Goal: Information Seeking & Learning: Learn about a topic

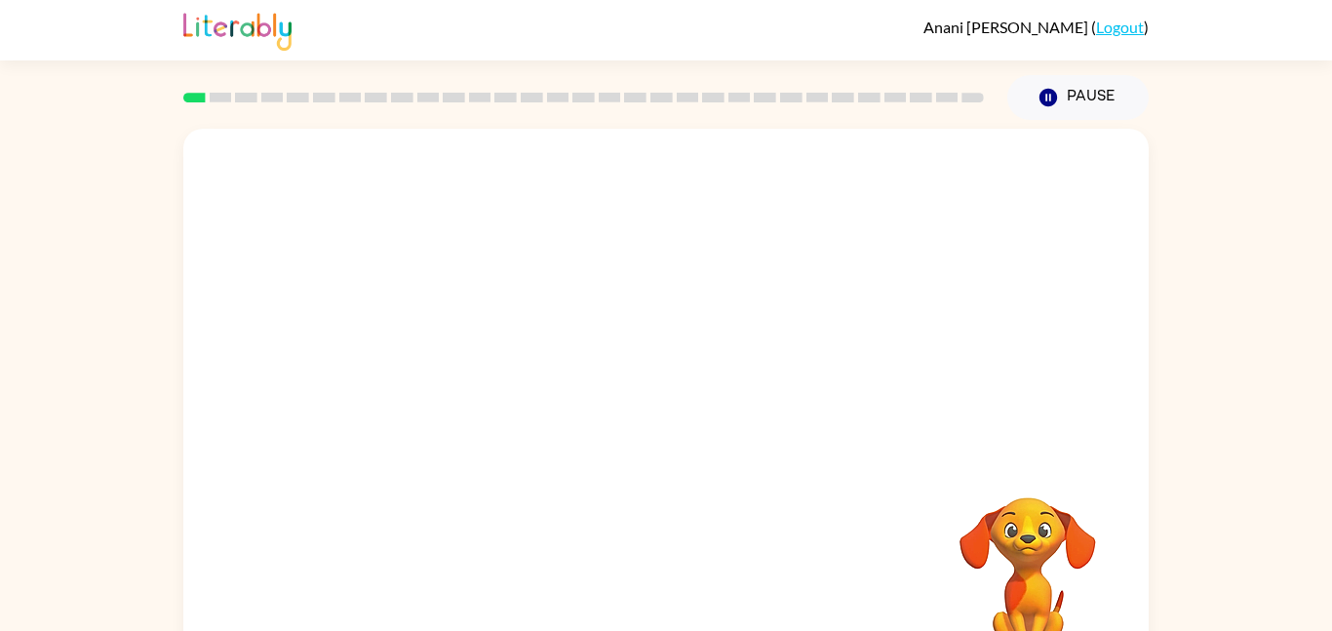
click at [739, 93] on rect at bounding box center [739, 98] width 22 height 10
click at [689, 393] on div at bounding box center [665, 416] width 125 height 71
click at [699, 404] on div at bounding box center [665, 416] width 125 height 71
click at [699, 404] on button "button" at bounding box center [665, 416] width 125 height 71
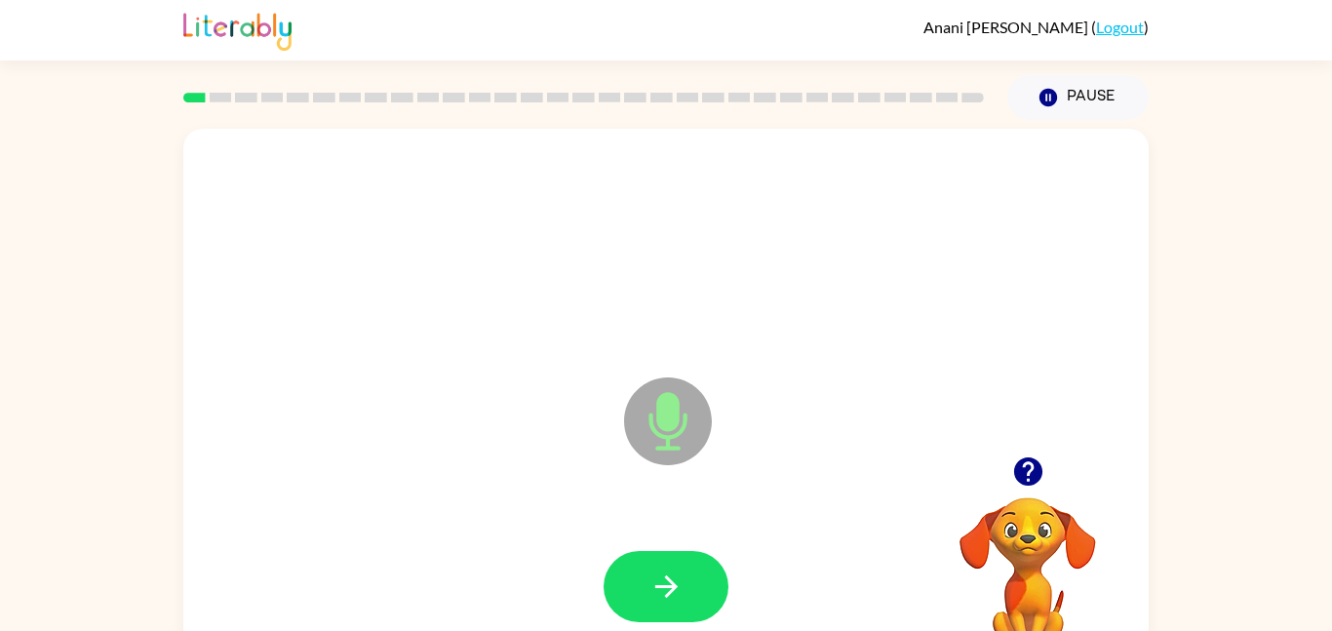
click at [699, 404] on icon at bounding box center [668, 421] width 88 height 88
click at [693, 417] on icon at bounding box center [668, 421] width 88 height 88
click at [683, 436] on icon at bounding box center [668, 421] width 88 height 88
click at [677, 566] on button "button" at bounding box center [665, 586] width 125 height 71
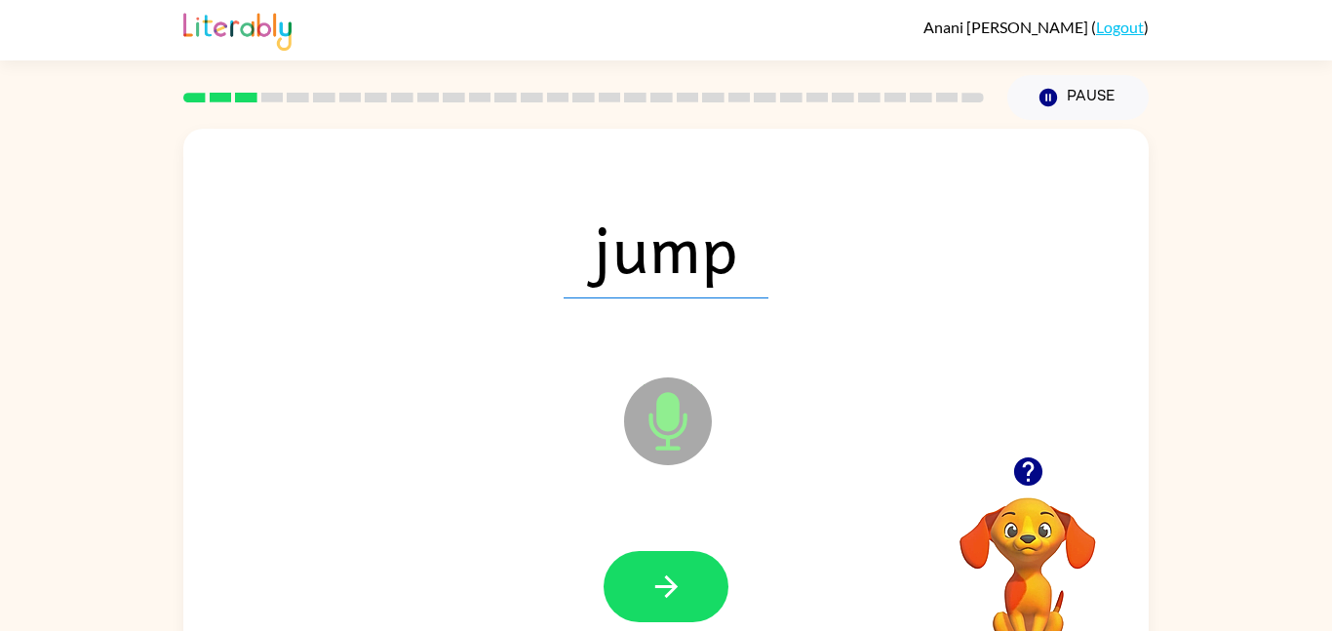
drag, startPoint x: 682, startPoint y: 410, endPoint x: 694, endPoint y: 413, distance: 12.1
click at [694, 413] on icon at bounding box center [668, 421] width 88 height 88
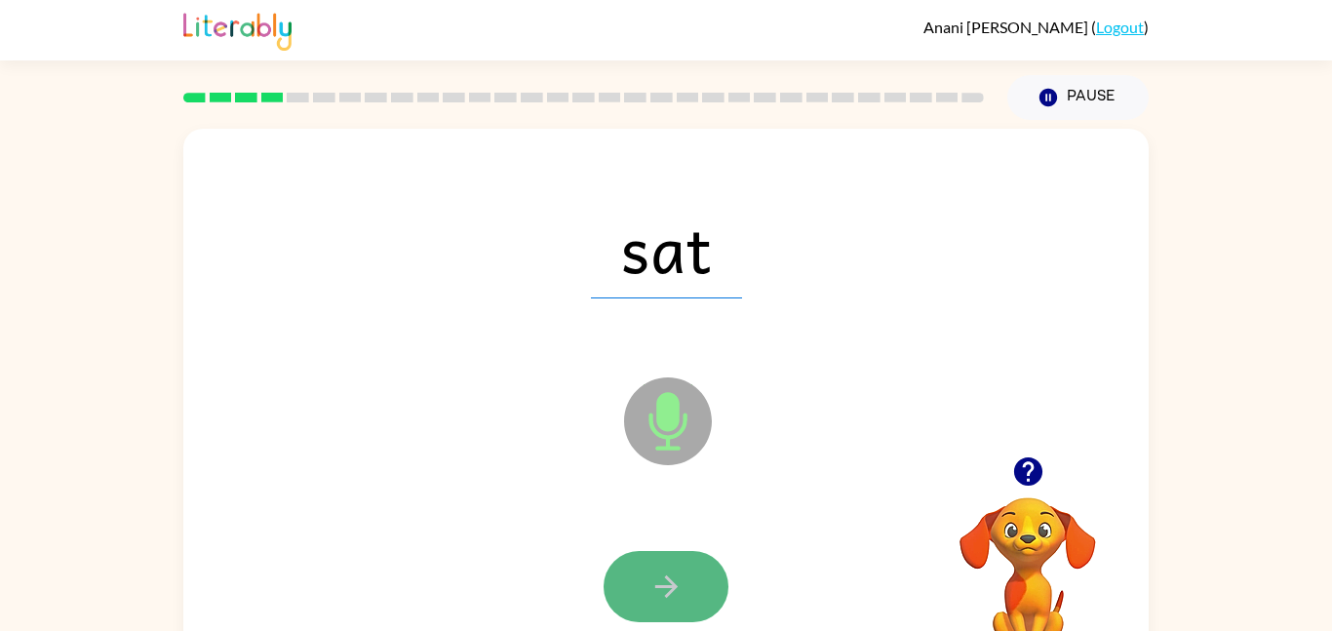
click at [675, 560] on button "button" at bounding box center [665, 586] width 125 height 71
click at [713, 570] on button "button" at bounding box center [665, 586] width 125 height 71
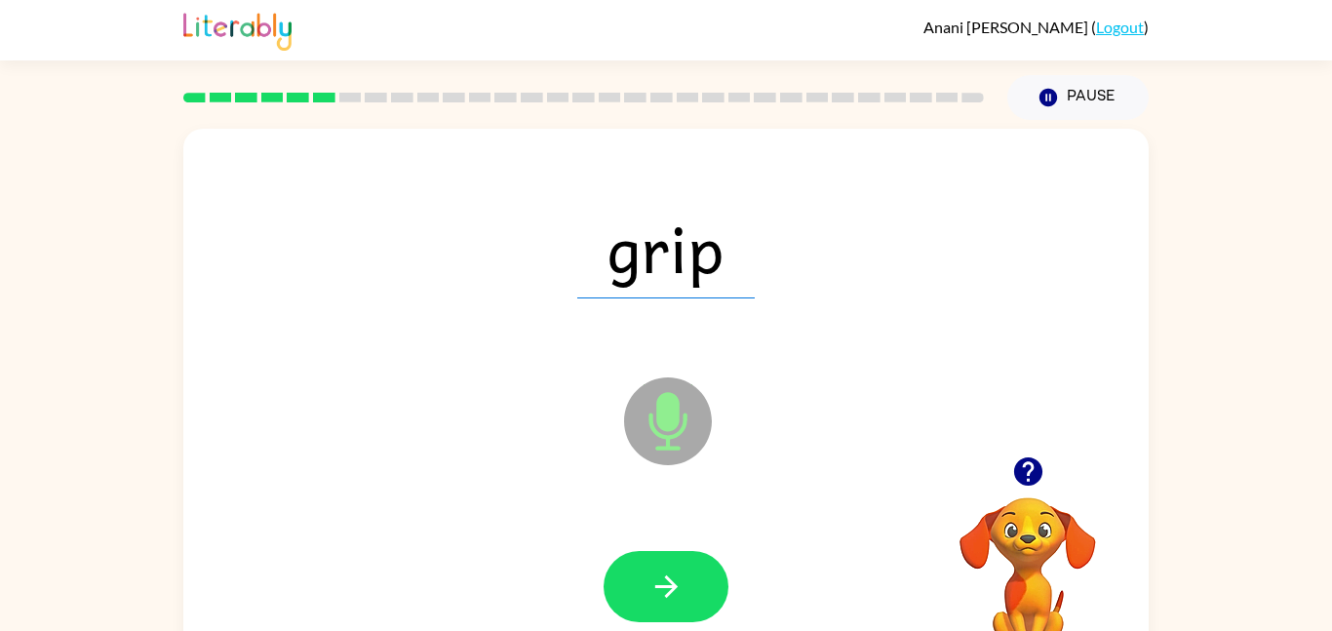
click at [677, 404] on icon "Microphone The Microphone is here when it is your turn to talk" at bounding box center [765, 445] width 292 height 146
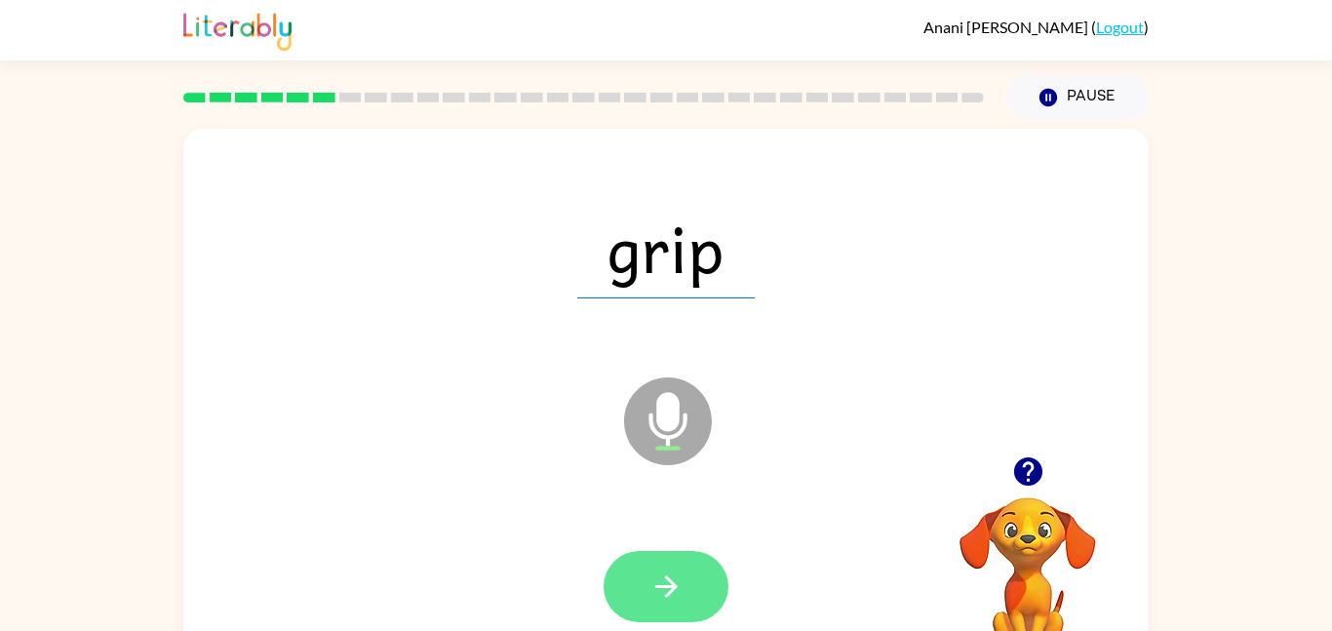
click at [680, 559] on button "button" at bounding box center [665, 586] width 125 height 71
click at [641, 564] on button "button" at bounding box center [665, 586] width 125 height 71
click at [649, 596] on icon "button" at bounding box center [666, 586] width 34 height 34
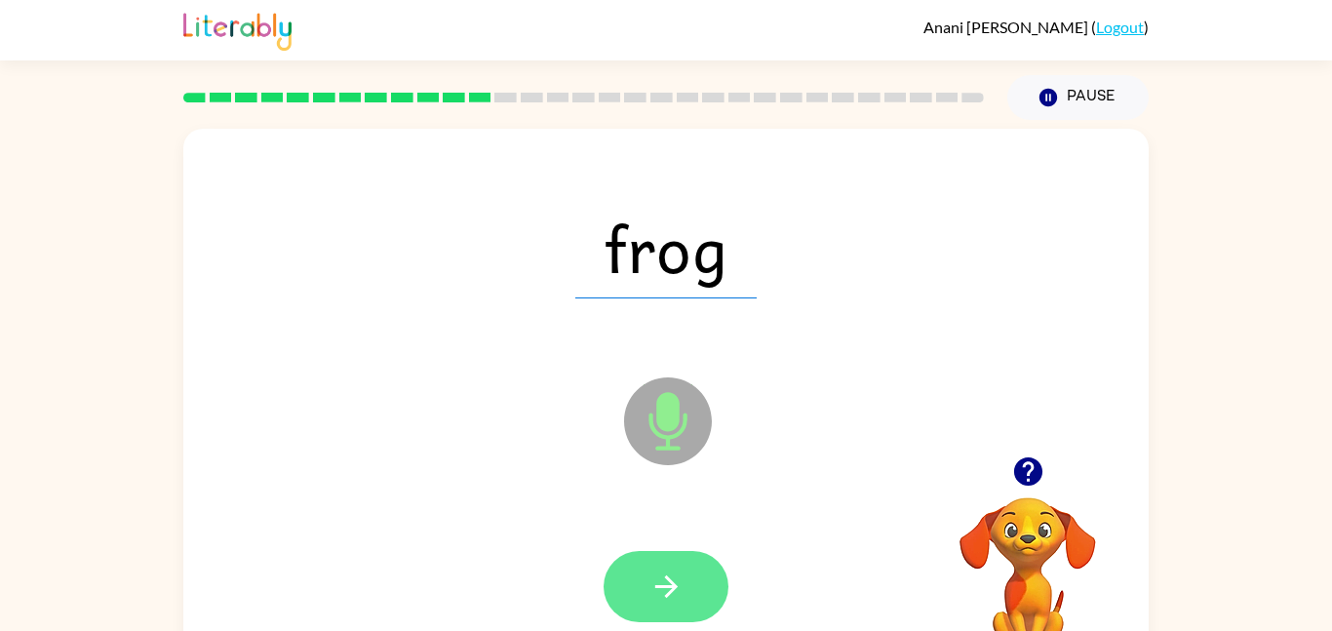
click at [673, 597] on icon "button" at bounding box center [666, 586] width 34 height 34
click at [688, 568] on button "button" at bounding box center [665, 586] width 125 height 71
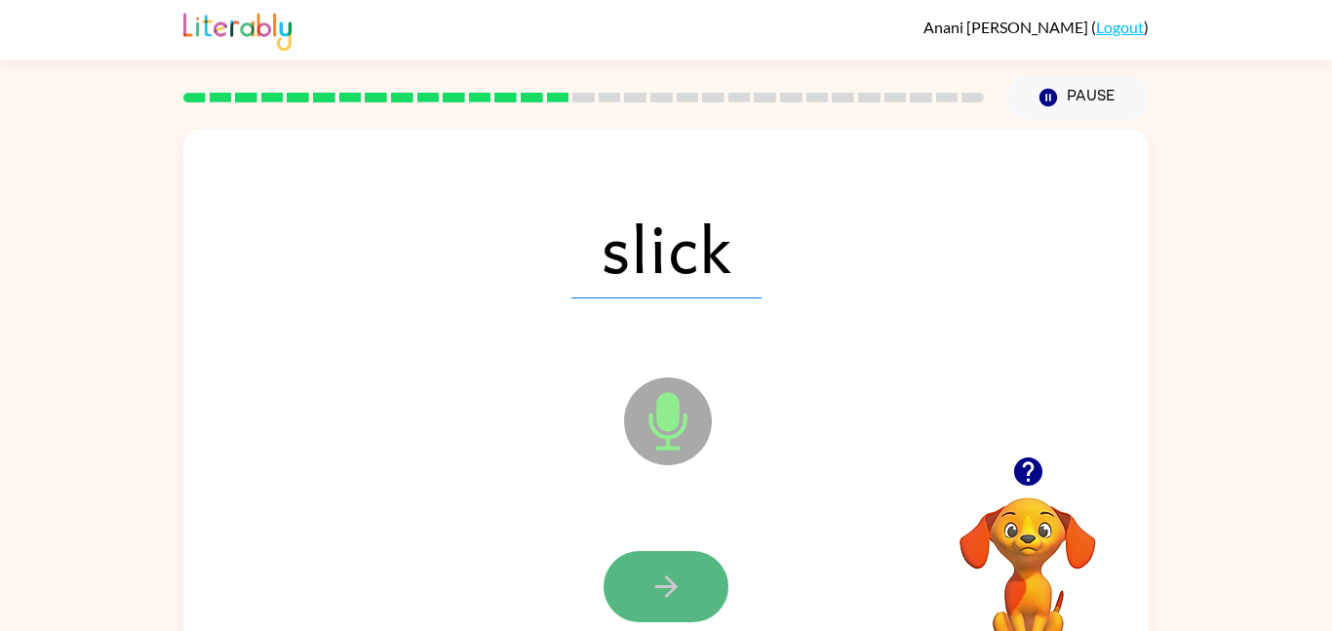
click at [682, 579] on icon "button" at bounding box center [666, 586] width 34 height 34
click at [656, 588] on icon "button" at bounding box center [666, 586] width 34 height 34
click at [649, 595] on icon "button" at bounding box center [666, 586] width 34 height 34
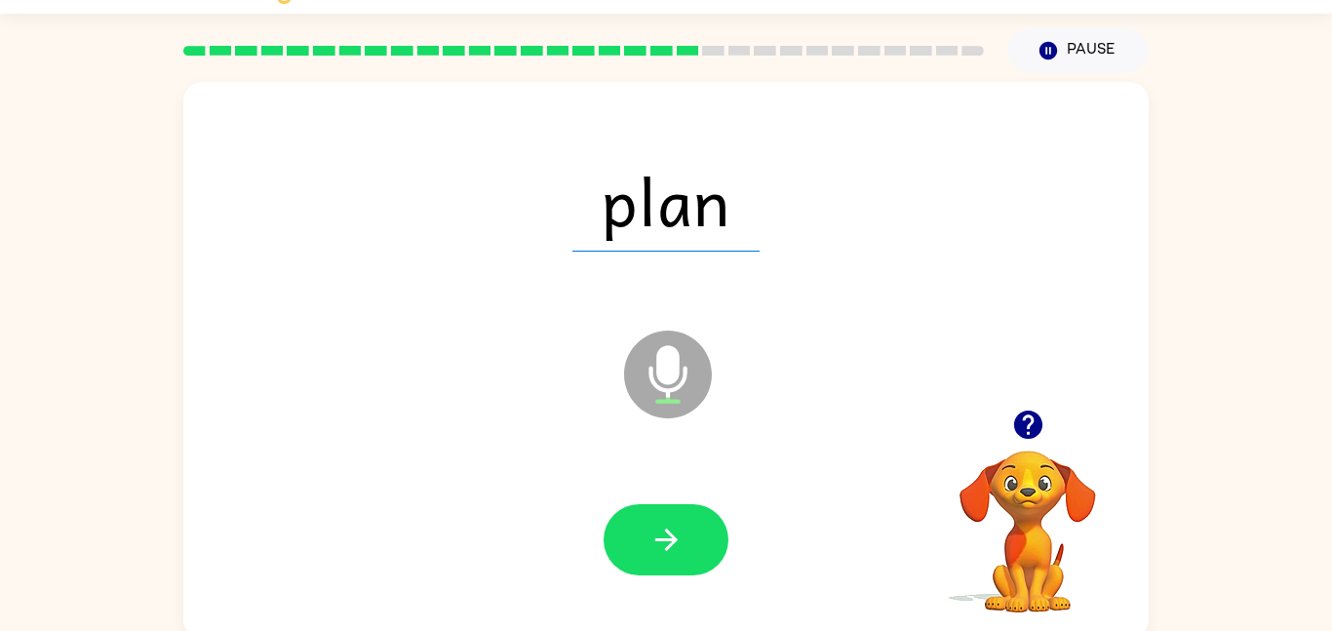
scroll to position [55, 0]
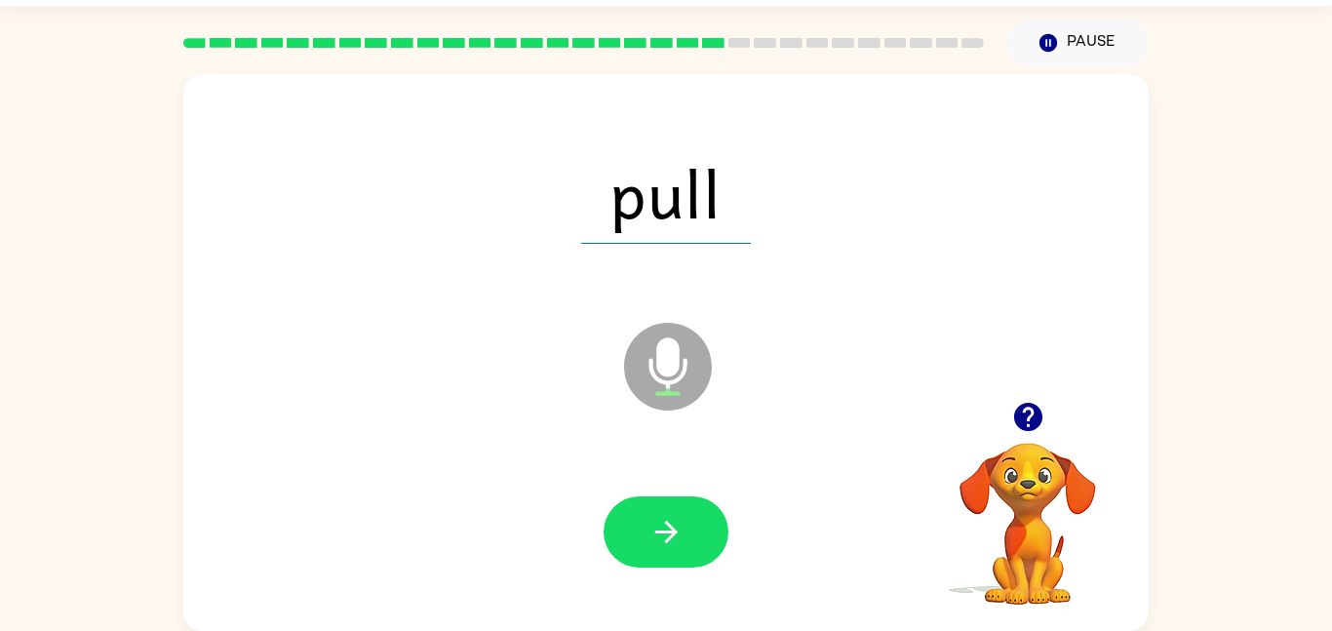
click at [649, 595] on div at bounding box center [666, 532] width 926 height 160
click at [659, 625] on div "pull Microphone The Microphone is here when it is your turn to talk" at bounding box center [665, 352] width 965 height 557
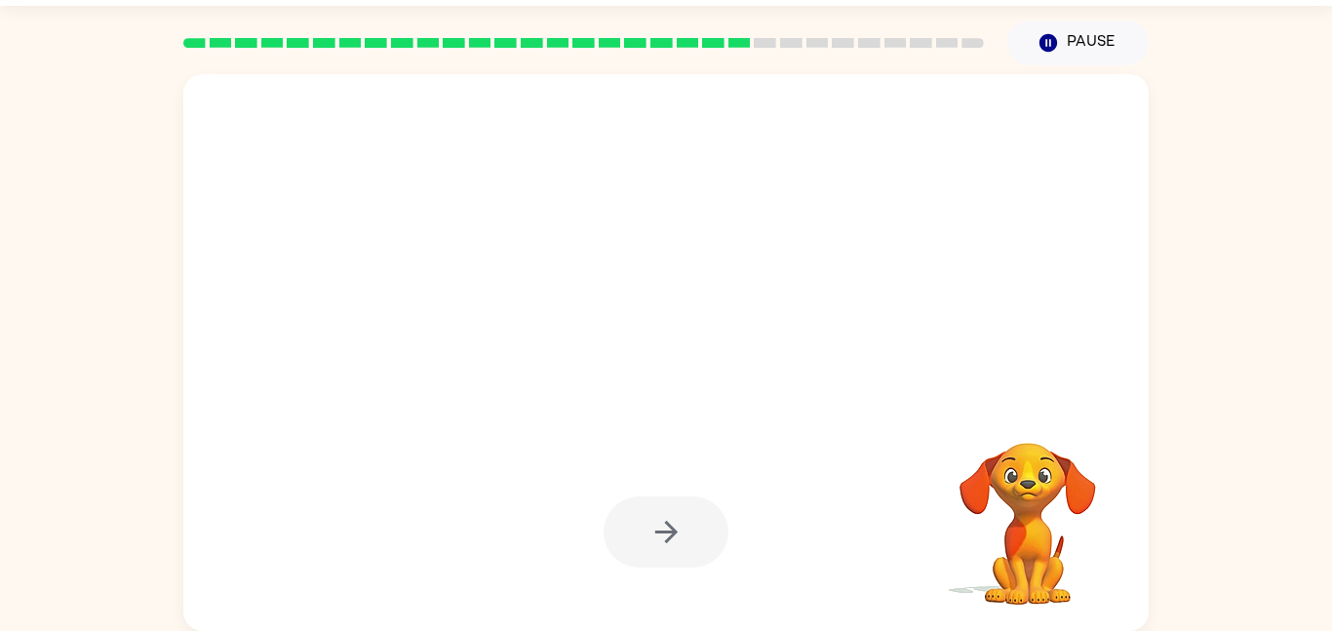
drag, startPoint x: 659, startPoint y: 625, endPoint x: 739, endPoint y: 630, distance: 80.1
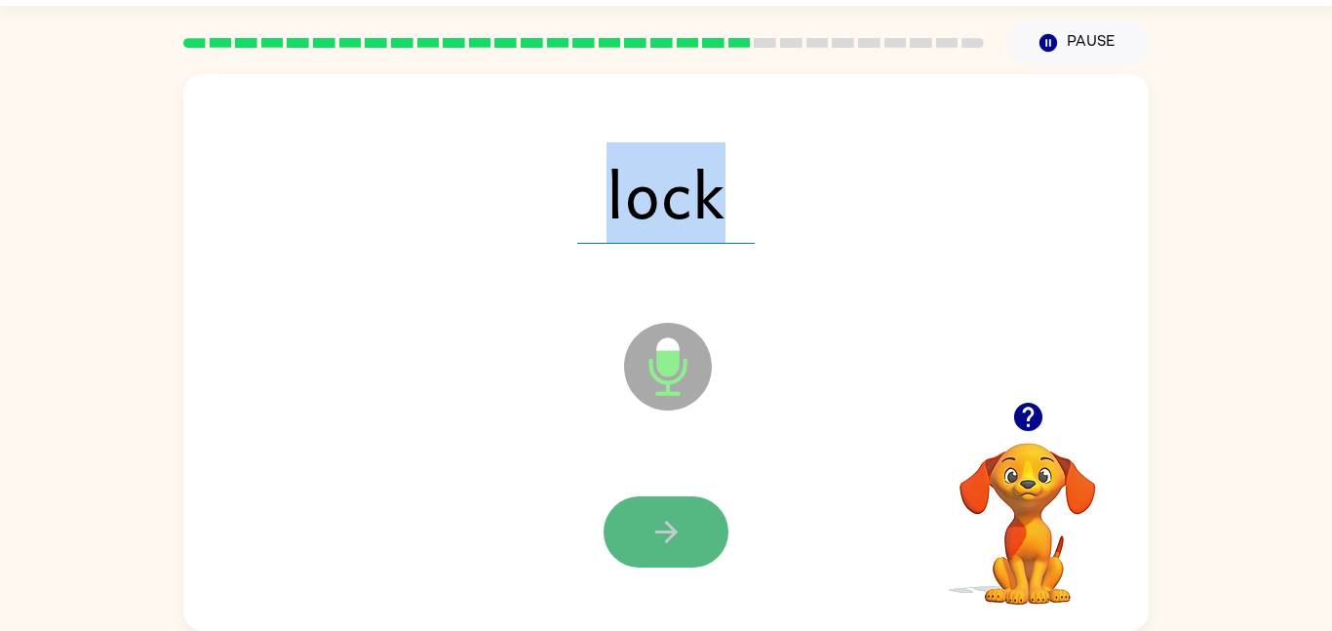
click at [702, 518] on button "button" at bounding box center [665, 531] width 125 height 71
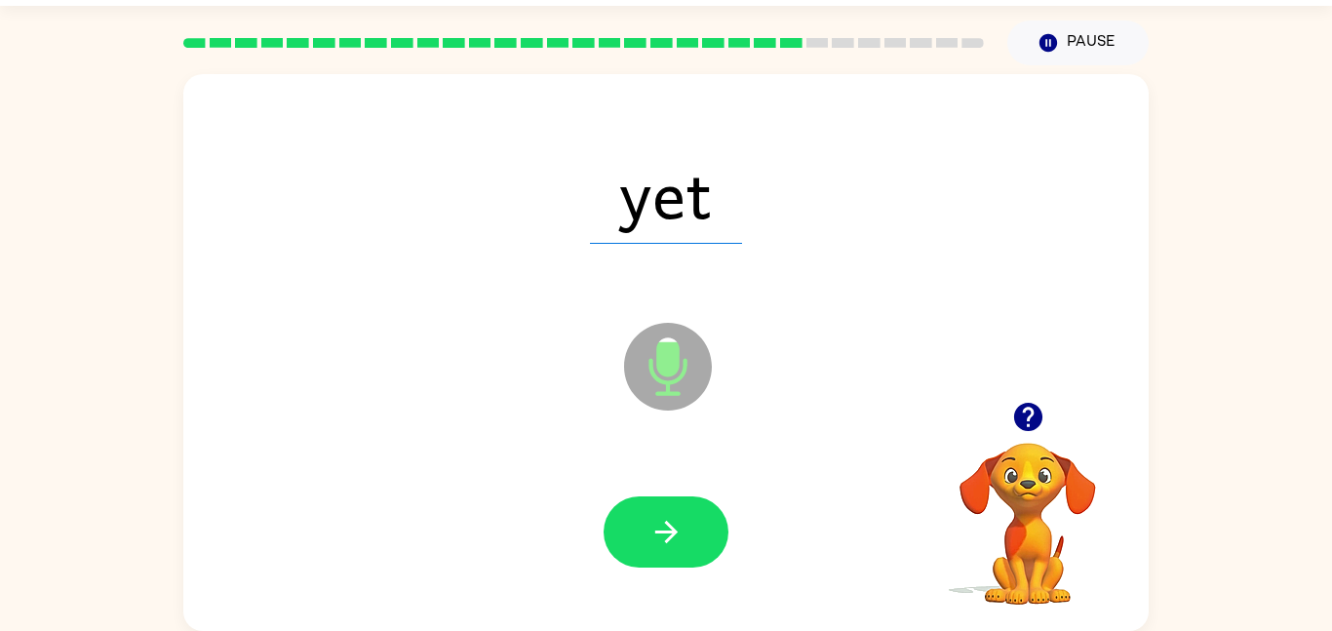
click at [823, 273] on div "yet Microphone The Microphone is here when it is your turn to talk" at bounding box center [665, 352] width 965 height 557
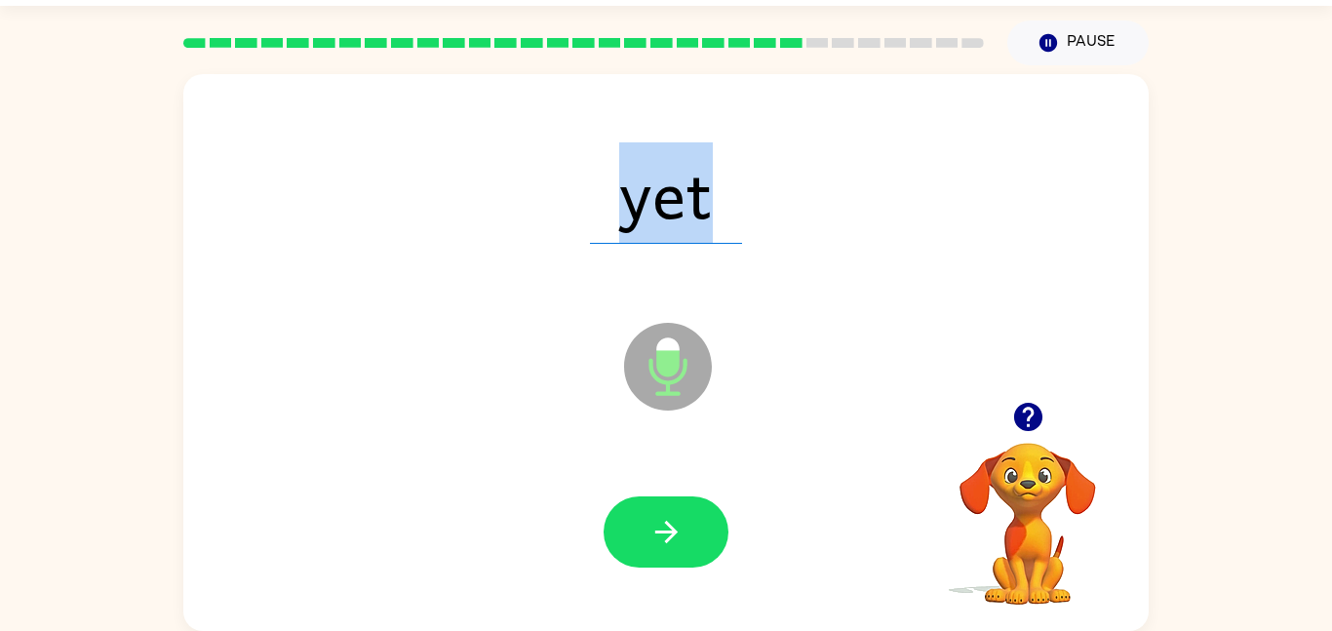
click at [761, 257] on div "yet" at bounding box center [666, 193] width 926 height 160
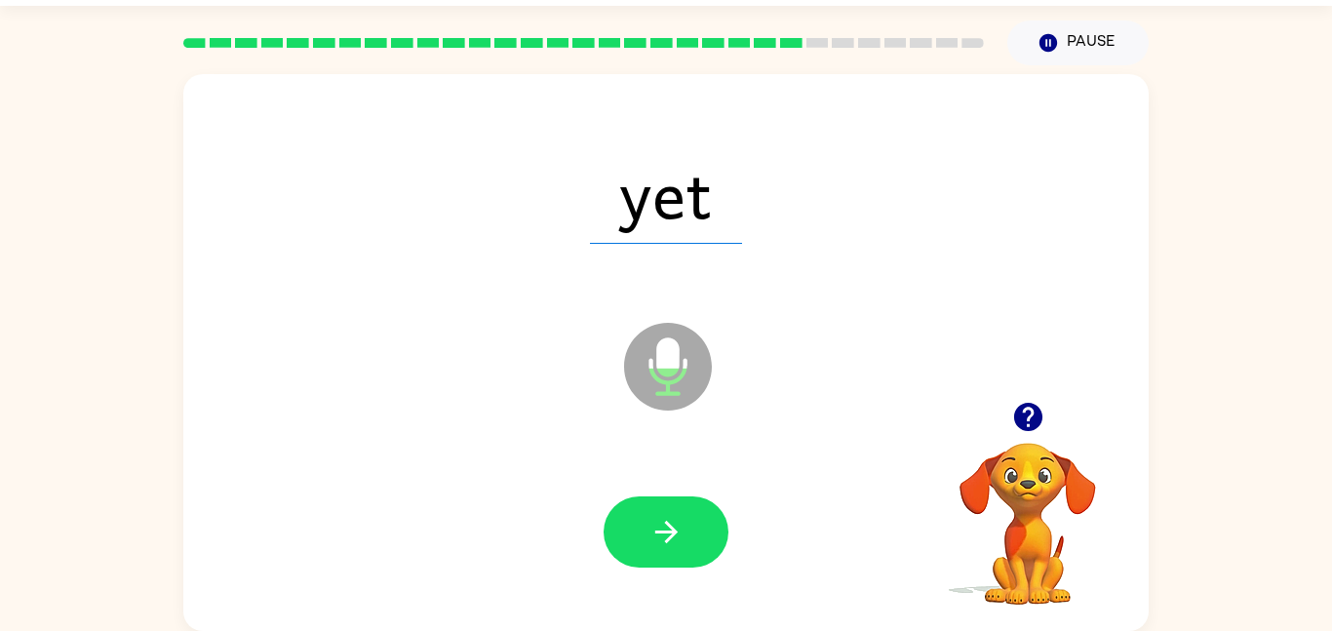
click at [664, 368] on icon "Microphone The Microphone is here when it is your turn to talk" at bounding box center [765, 391] width 292 height 146
click at [686, 491] on div at bounding box center [666, 532] width 926 height 160
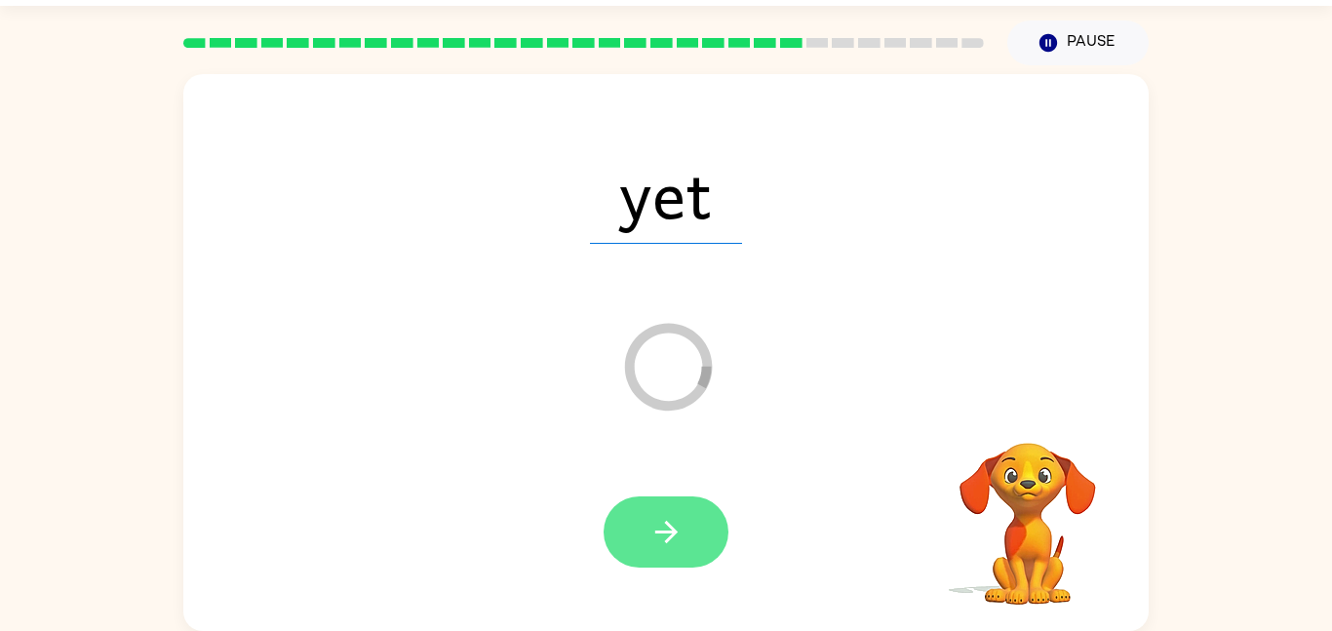
click at [653, 512] on button "button" at bounding box center [665, 531] width 125 height 71
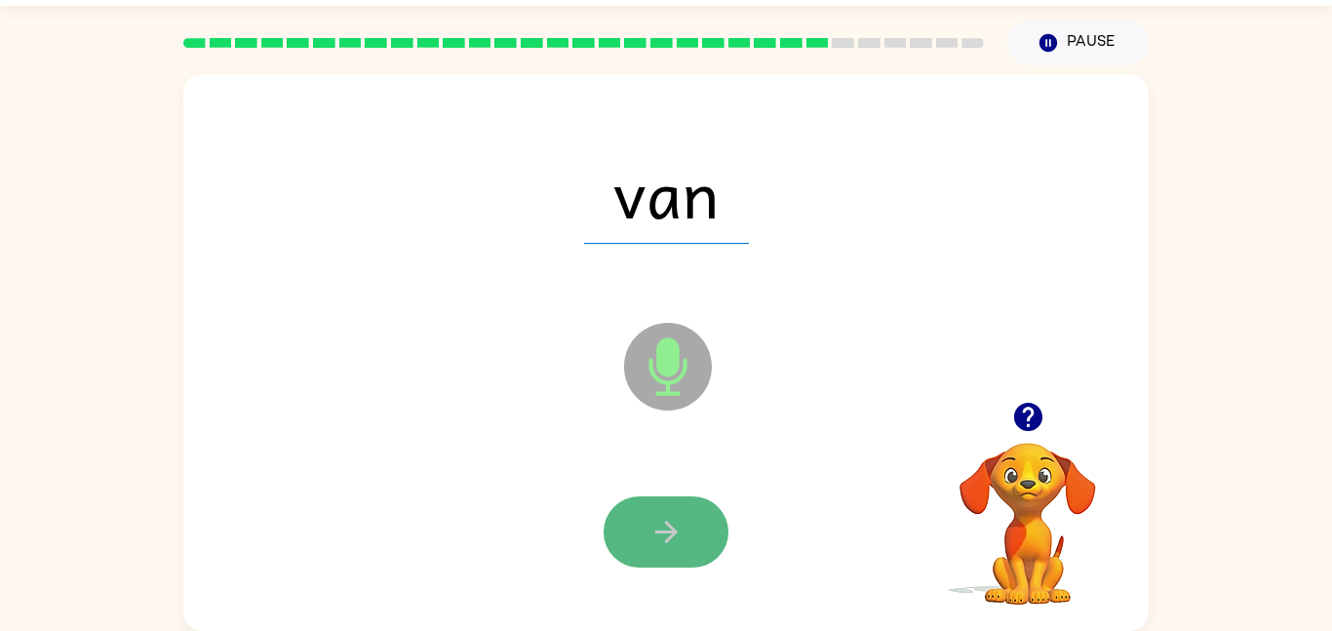
click at [676, 536] on icon "button" at bounding box center [666, 532] width 34 height 34
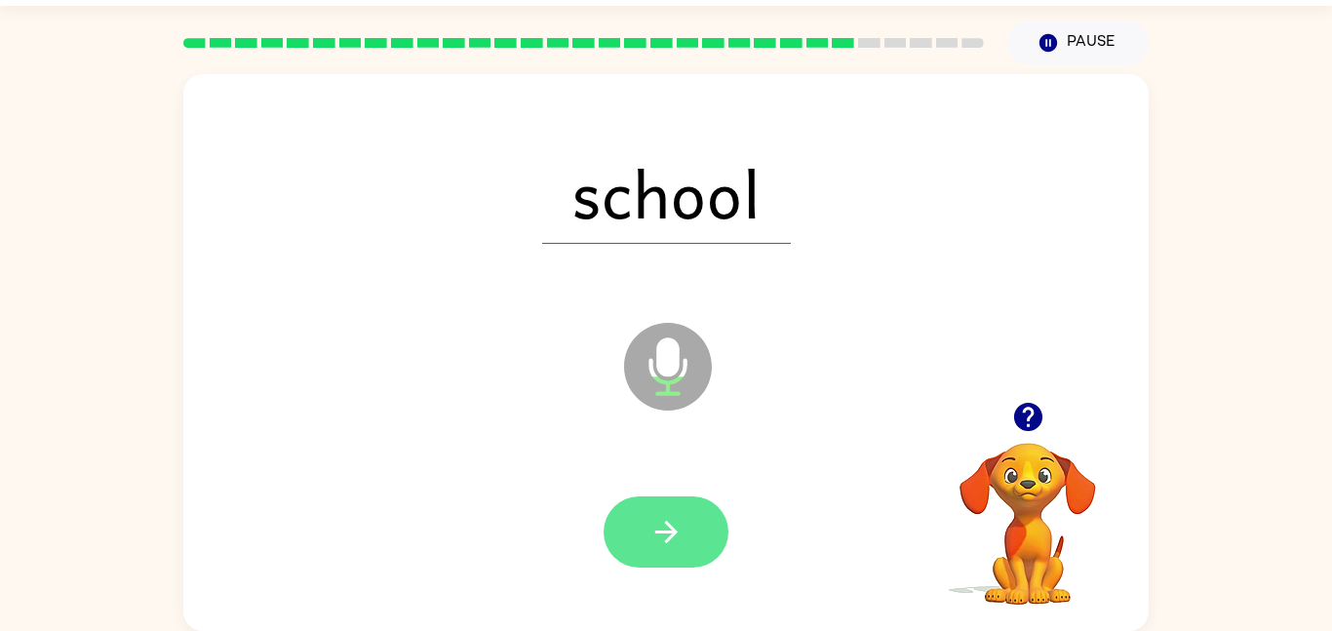
click at [680, 543] on icon "button" at bounding box center [666, 532] width 34 height 34
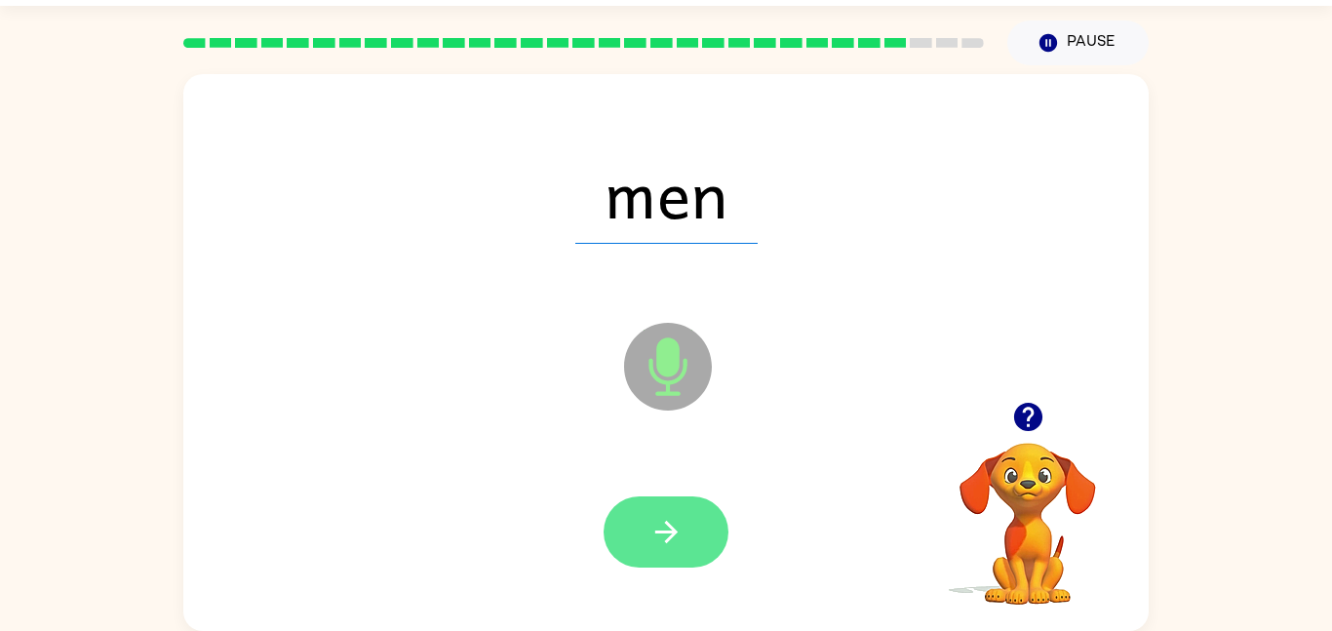
click at [681, 543] on icon "button" at bounding box center [666, 532] width 34 height 34
click at [660, 512] on button "button" at bounding box center [665, 531] width 125 height 71
click at [660, 515] on icon "button" at bounding box center [666, 532] width 34 height 34
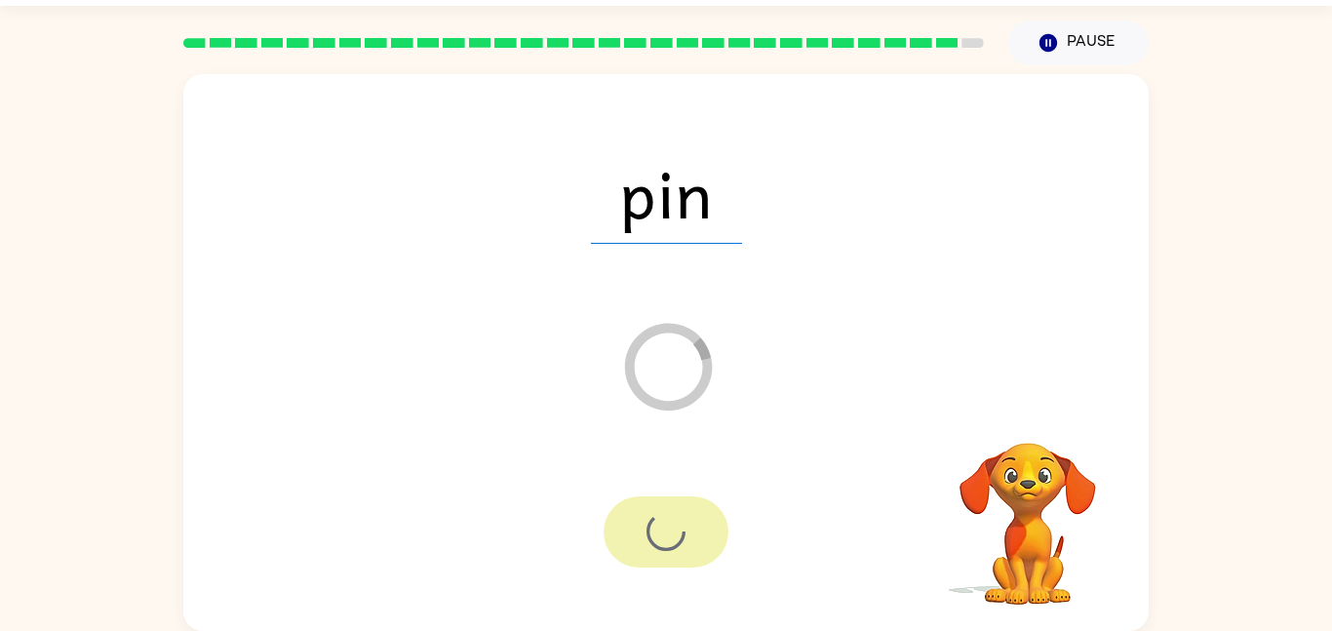
scroll to position [19, 0]
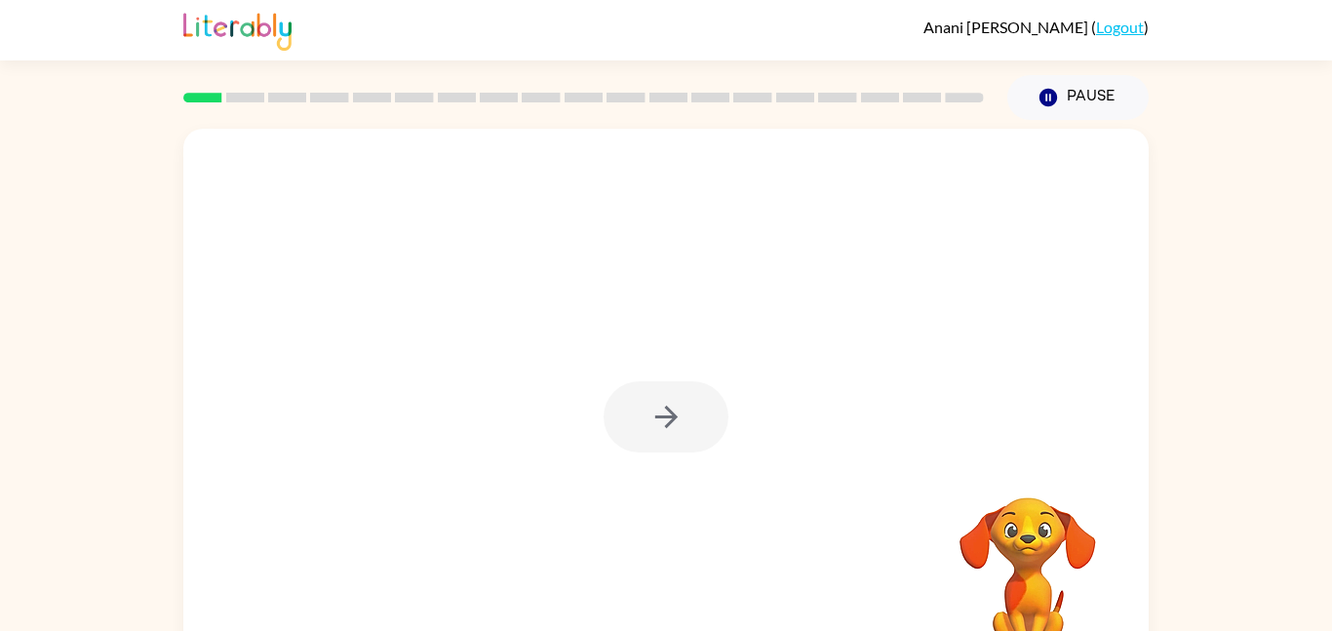
click at [593, 295] on div at bounding box center [665, 407] width 965 height 557
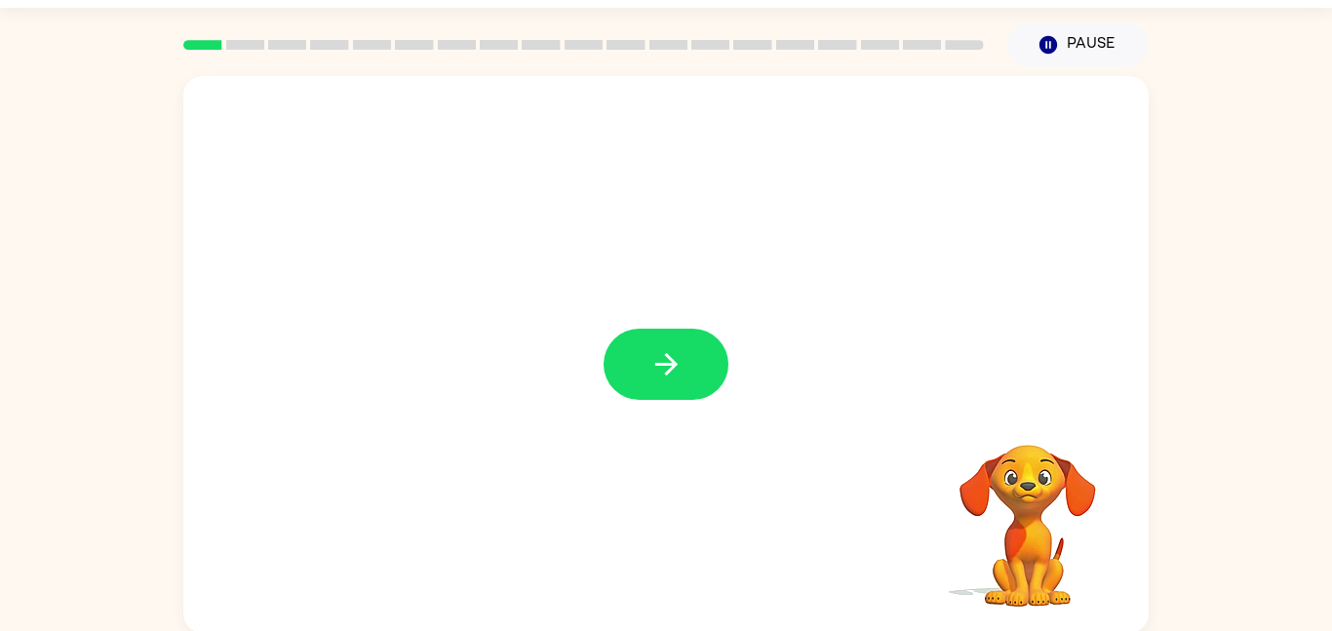
scroll to position [55, 0]
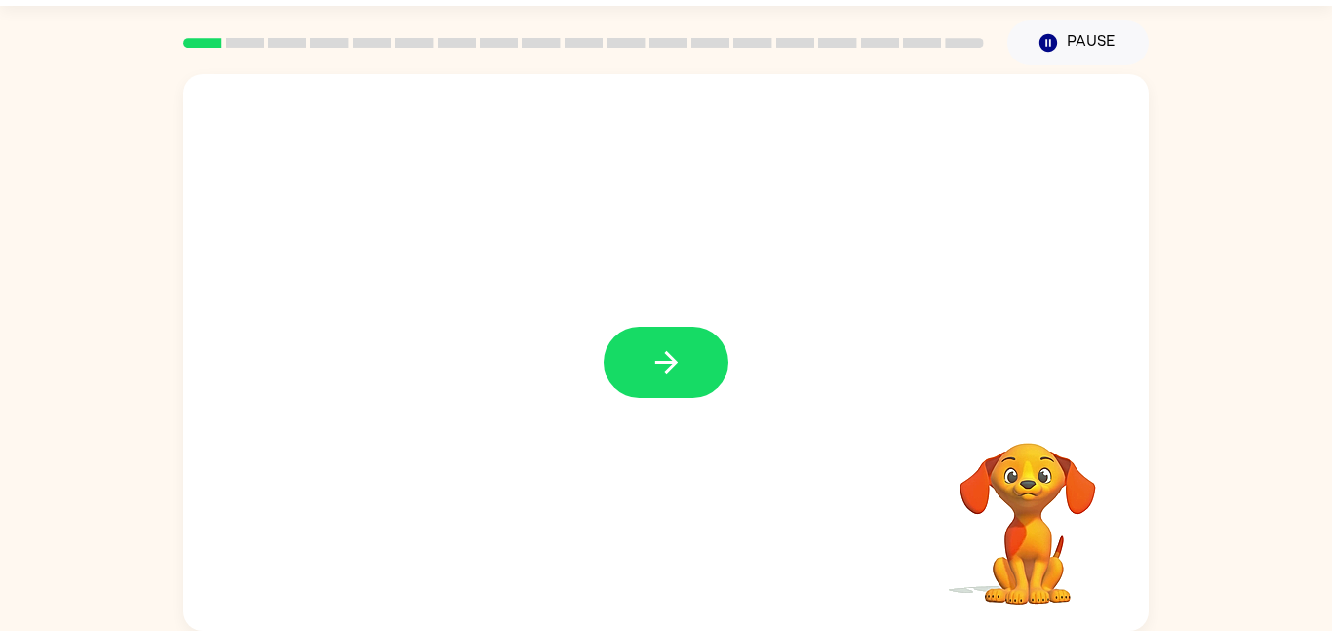
click at [593, 295] on div at bounding box center [665, 352] width 965 height 557
click at [644, 341] on button "button" at bounding box center [665, 362] width 125 height 71
click at [644, 341] on div at bounding box center [665, 238] width 965 height 328
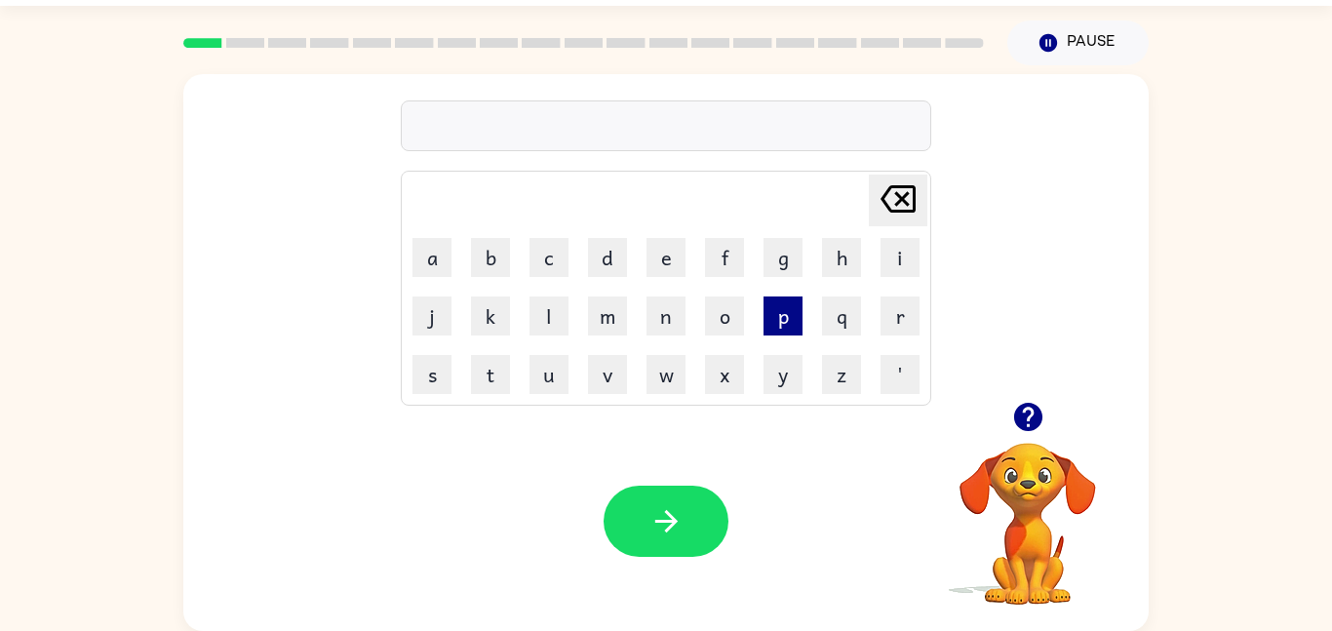
click at [780, 323] on button "p" at bounding box center [782, 315] width 39 height 39
click at [431, 244] on button "a" at bounding box center [431, 257] width 39 height 39
click at [611, 244] on button "d" at bounding box center [607, 257] width 39 height 39
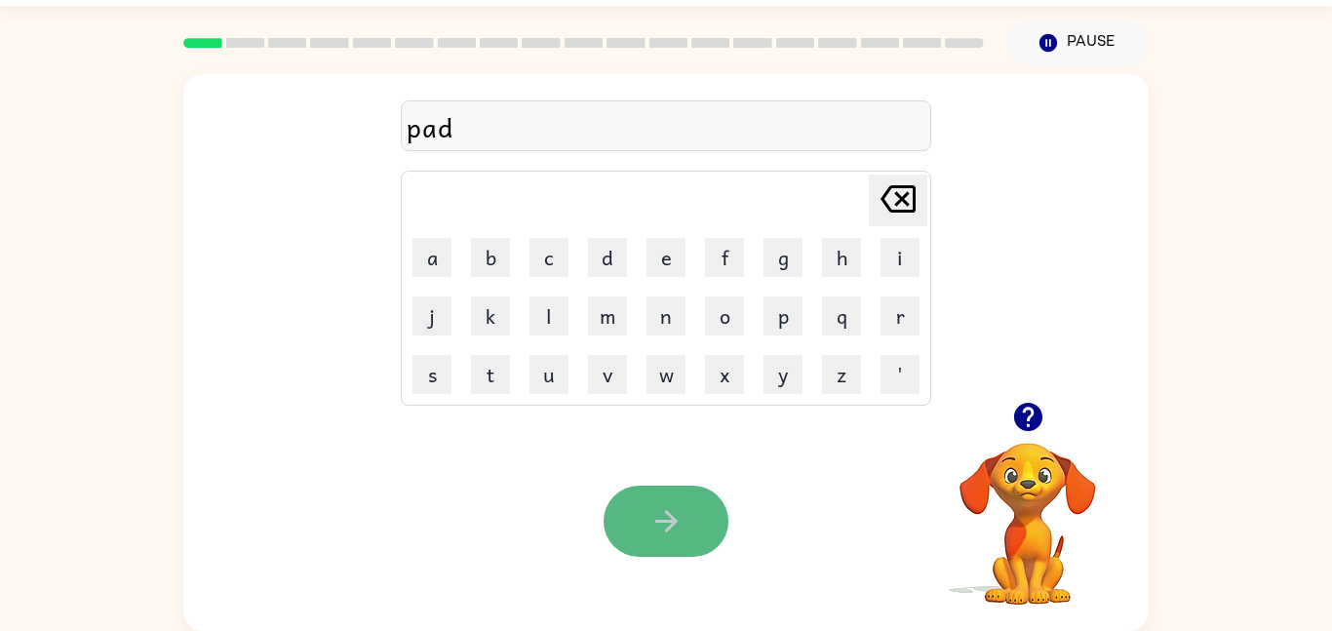
click at [630, 496] on button "button" at bounding box center [665, 521] width 125 height 71
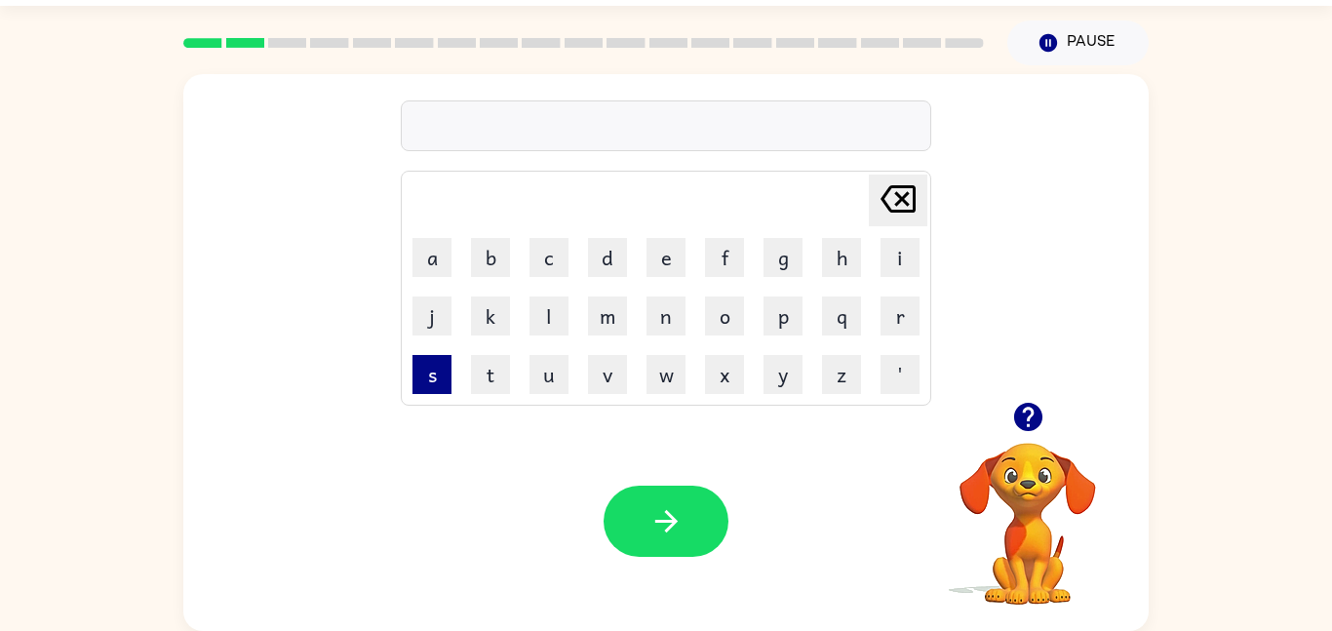
click at [433, 382] on button "s" at bounding box center [431, 374] width 39 height 39
click at [899, 241] on button "i" at bounding box center [899, 257] width 39 height 39
click at [612, 395] on td "v" at bounding box center [607, 374] width 57 height 57
click at [612, 381] on button "v" at bounding box center [607, 374] width 39 height 39
click at [895, 206] on icon "Delete Delete last character input" at bounding box center [897, 198] width 47 height 47
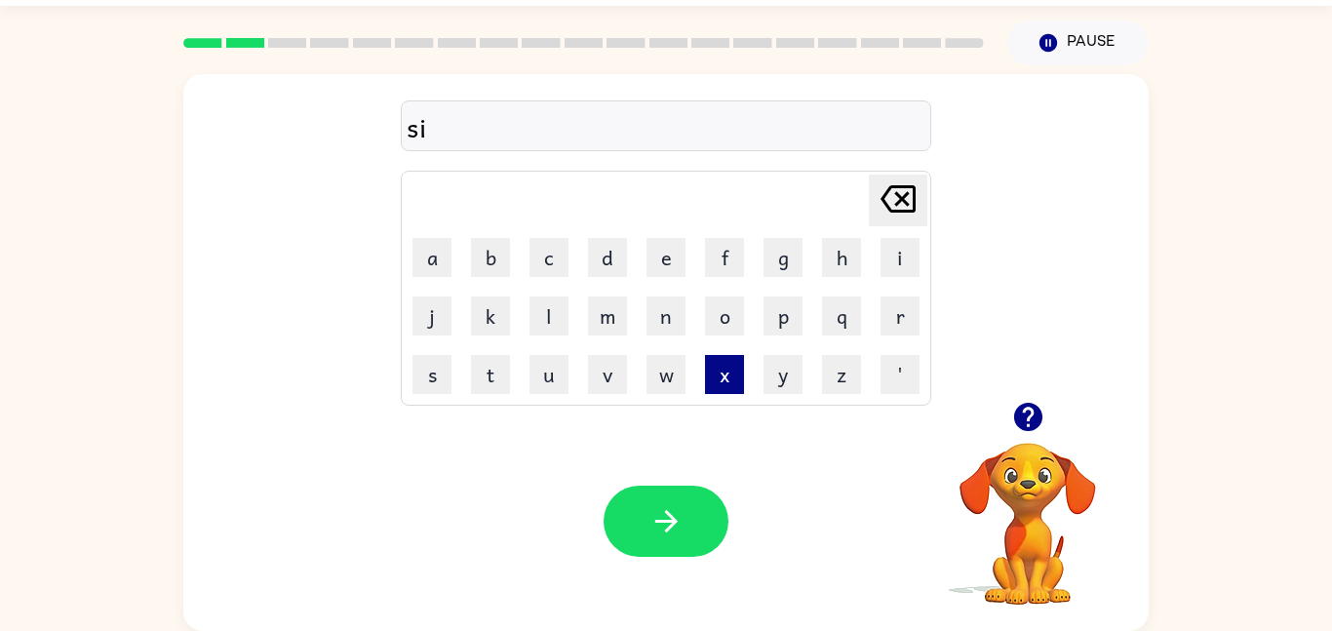
click at [741, 372] on button "x" at bounding box center [724, 374] width 39 height 39
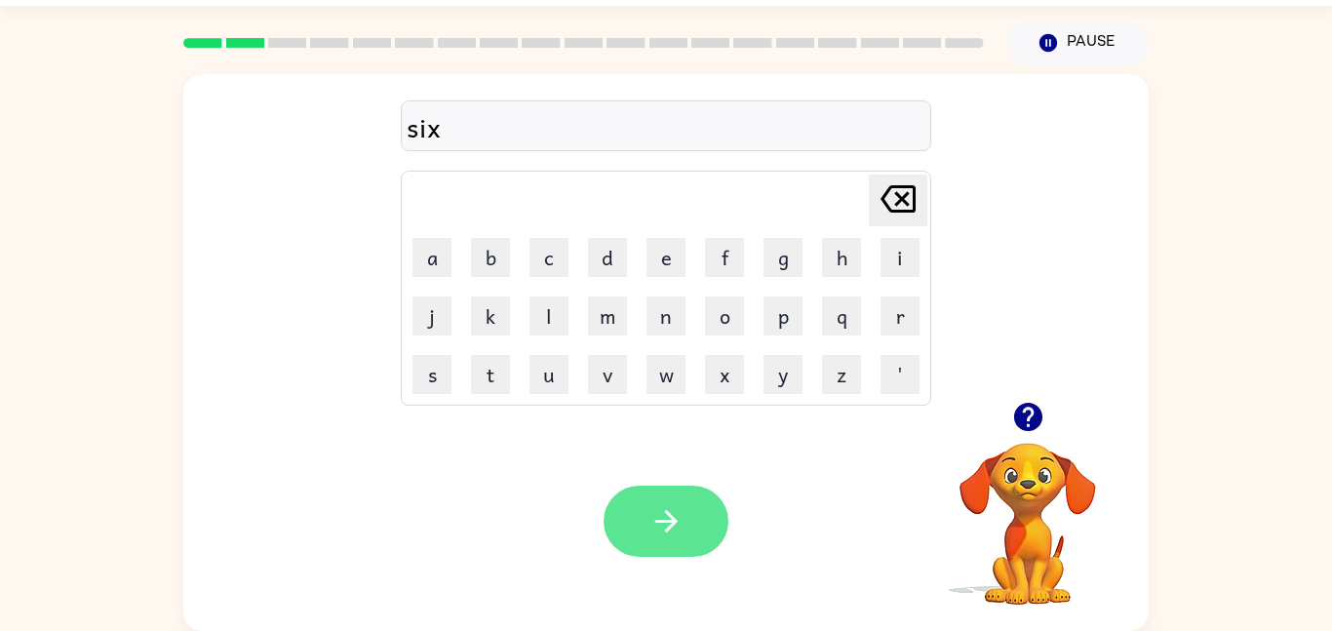
click at [679, 505] on icon "button" at bounding box center [666, 521] width 34 height 34
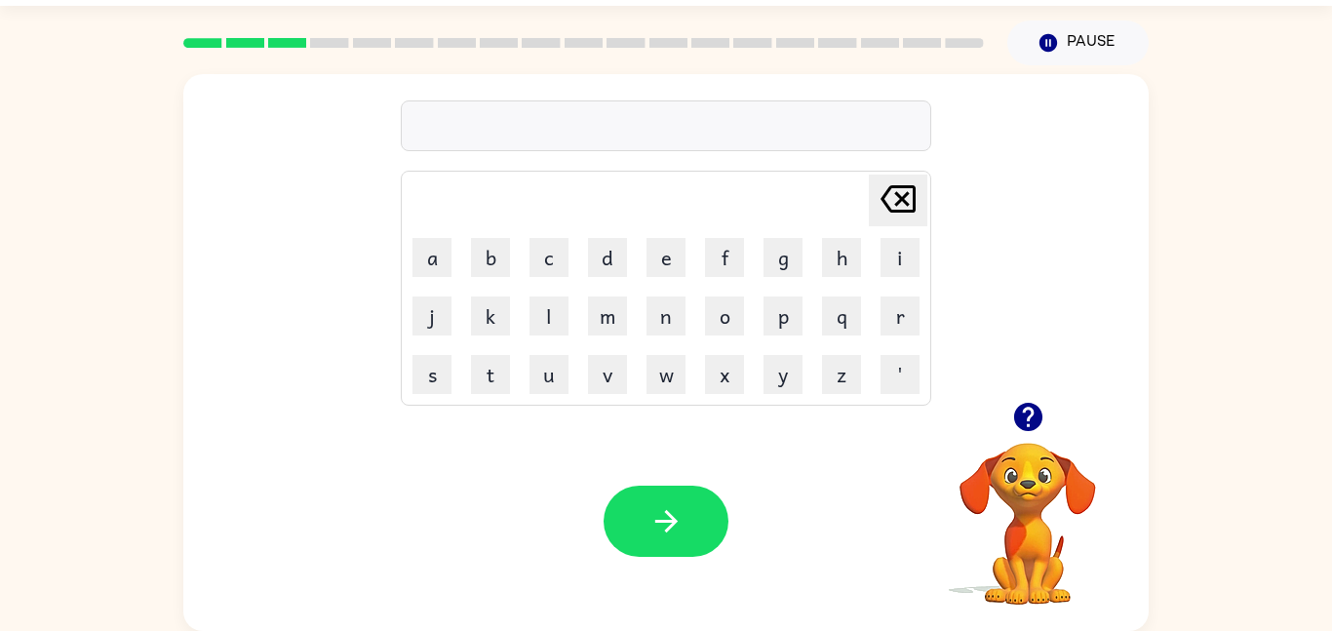
click at [1027, 410] on icon "button" at bounding box center [1027, 417] width 28 height 28
click at [1027, 408] on div "Delete Delete last character input a b c d e f g h i j k l m n o p q r s t u v …" at bounding box center [665, 352] width 965 height 557
click at [500, 263] on button "b" at bounding box center [490, 257] width 39 height 39
click at [908, 190] on icon "Delete Delete last character input" at bounding box center [897, 198] width 47 height 47
click at [831, 256] on button "h" at bounding box center [841, 257] width 39 height 39
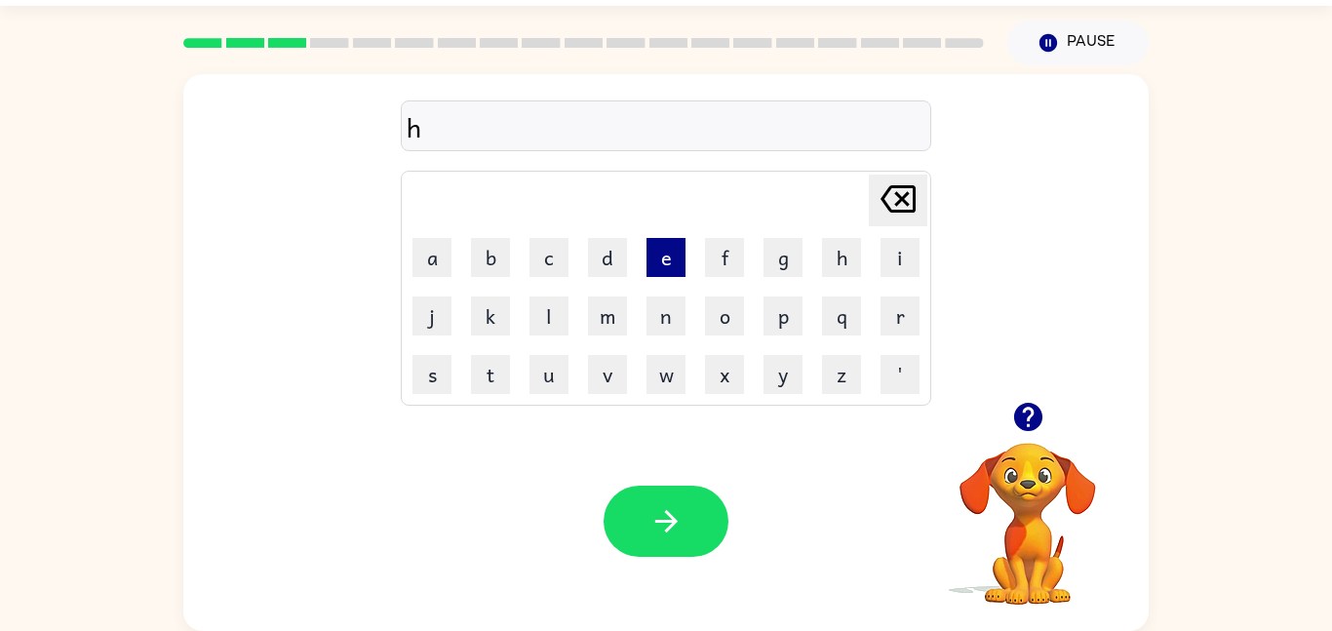
click at [660, 259] on button "e" at bounding box center [665, 257] width 39 height 39
click at [670, 316] on button "n" at bounding box center [665, 315] width 39 height 39
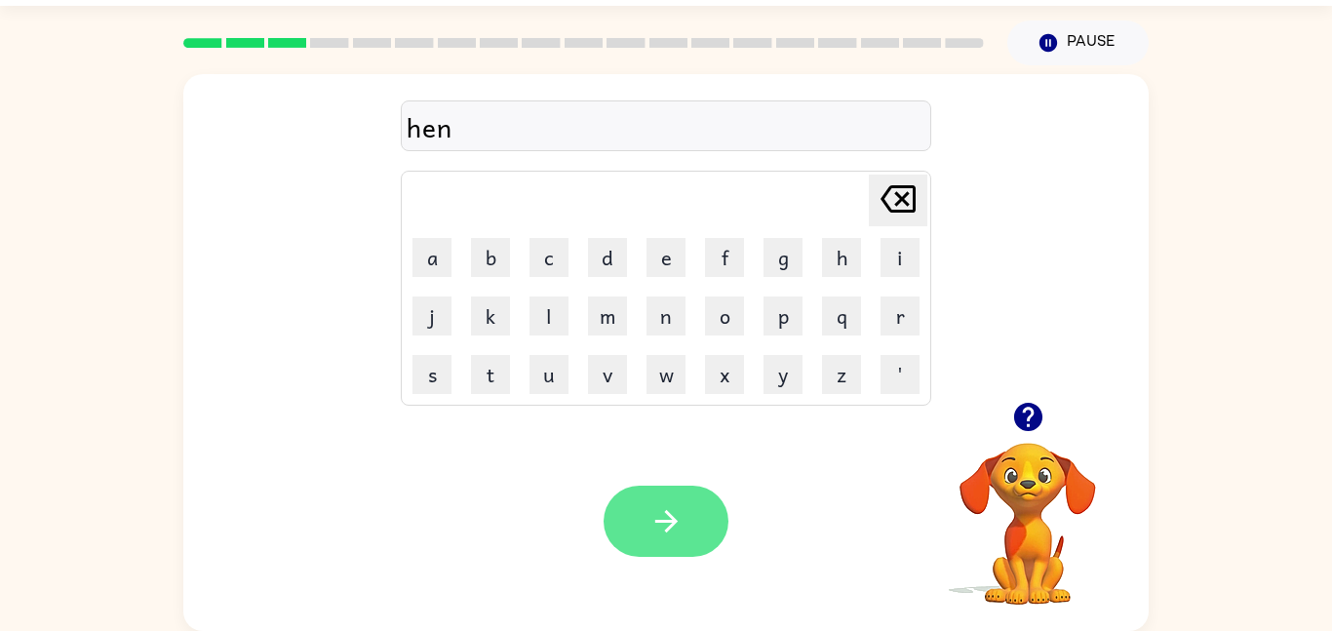
click at [632, 531] on button "button" at bounding box center [665, 521] width 125 height 71
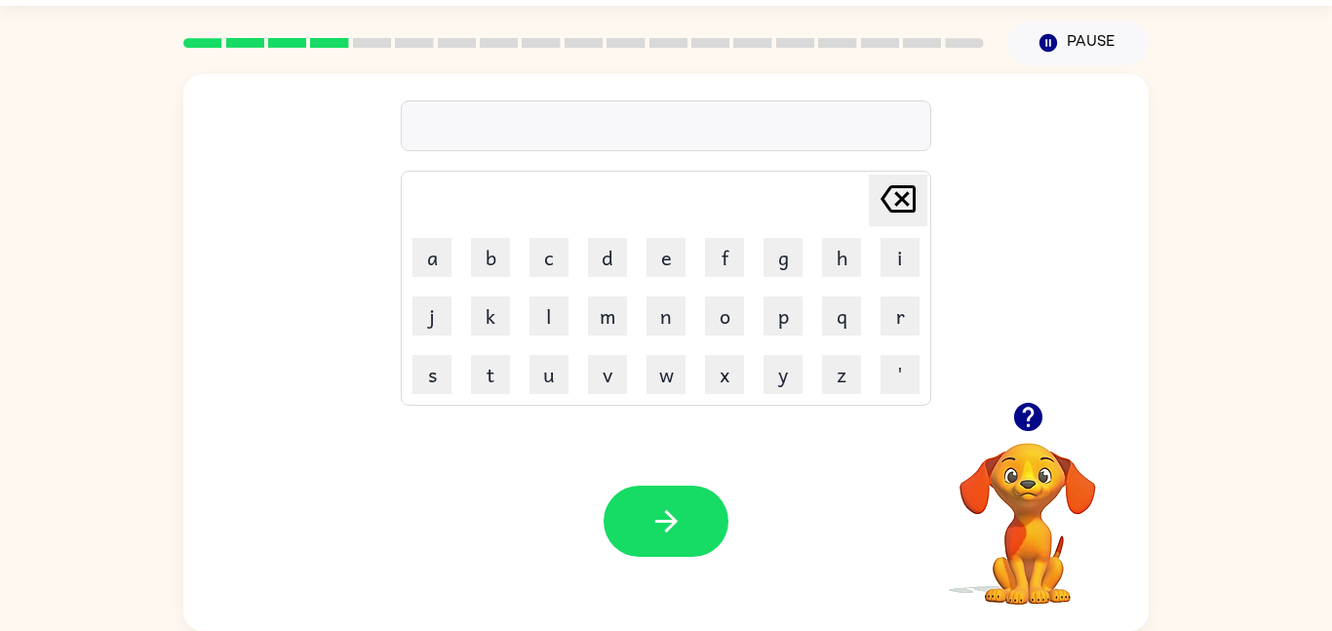
click at [1038, 429] on icon "button" at bounding box center [1028, 417] width 34 height 34
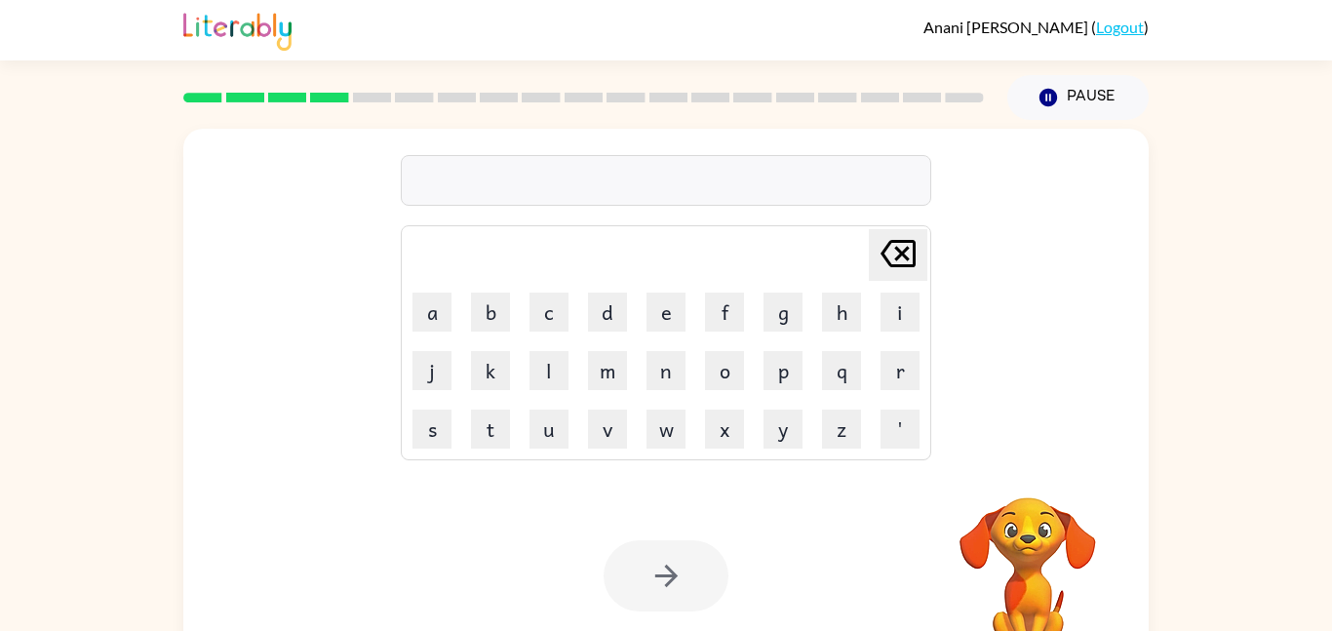
click at [603, 309] on button "d" at bounding box center [607, 311] width 39 height 39
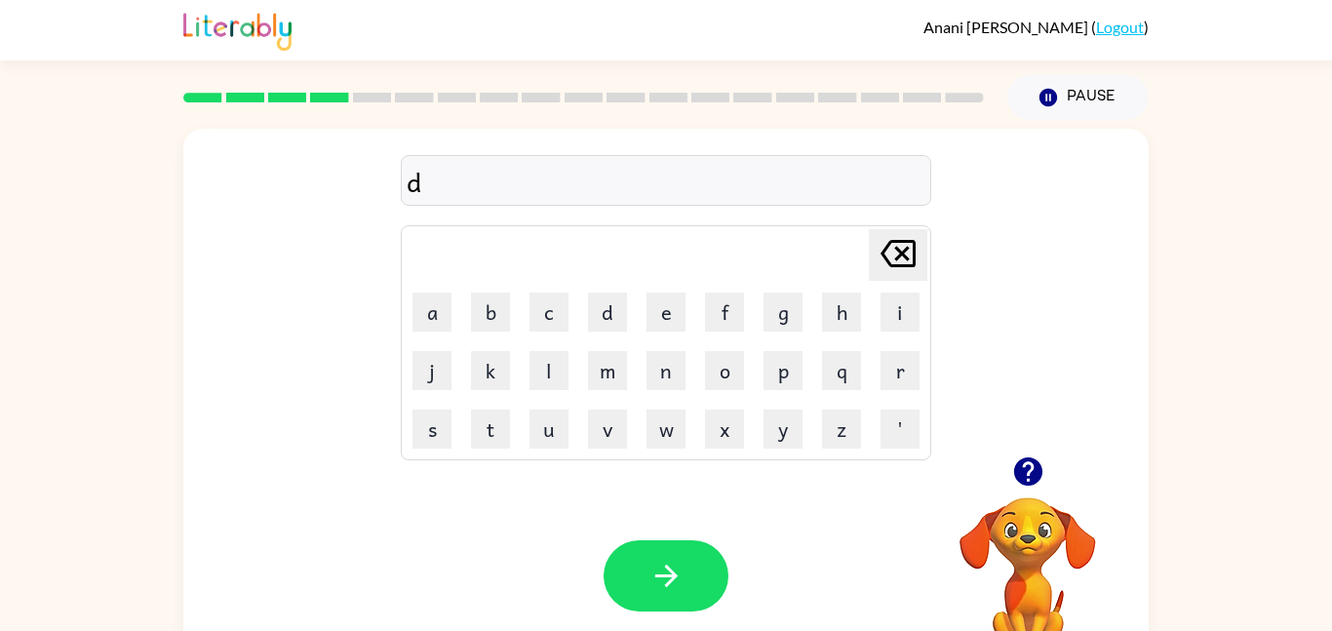
click at [902, 254] on icon at bounding box center [897, 253] width 35 height 27
click at [729, 317] on button "f" at bounding box center [724, 311] width 39 height 39
click at [658, 300] on button "e" at bounding box center [665, 311] width 39 height 39
click at [598, 319] on button "d" at bounding box center [607, 311] width 39 height 39
click at [657, 535] on div "Your browser must support playing .mp4 files to use Literably. Please try using…" at bounding box center [665, 575] width 965 height 219
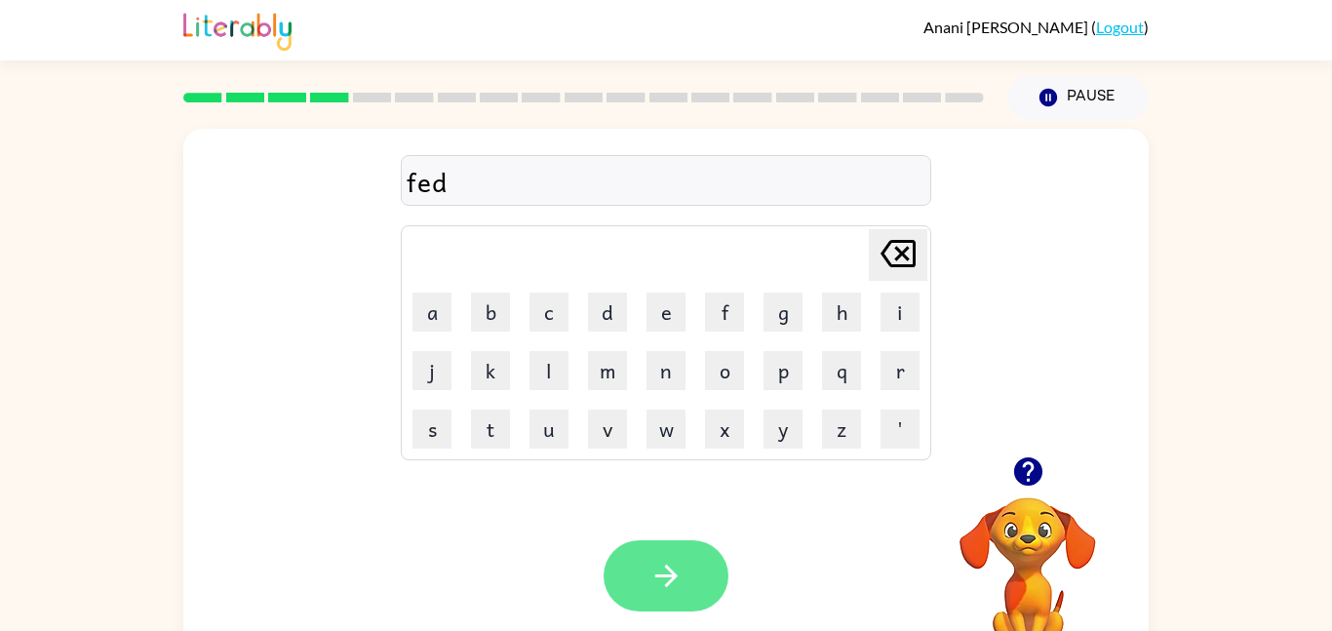
click at [680, 575] on icon "button" at bounding box center [666, 576] width 34 height 34
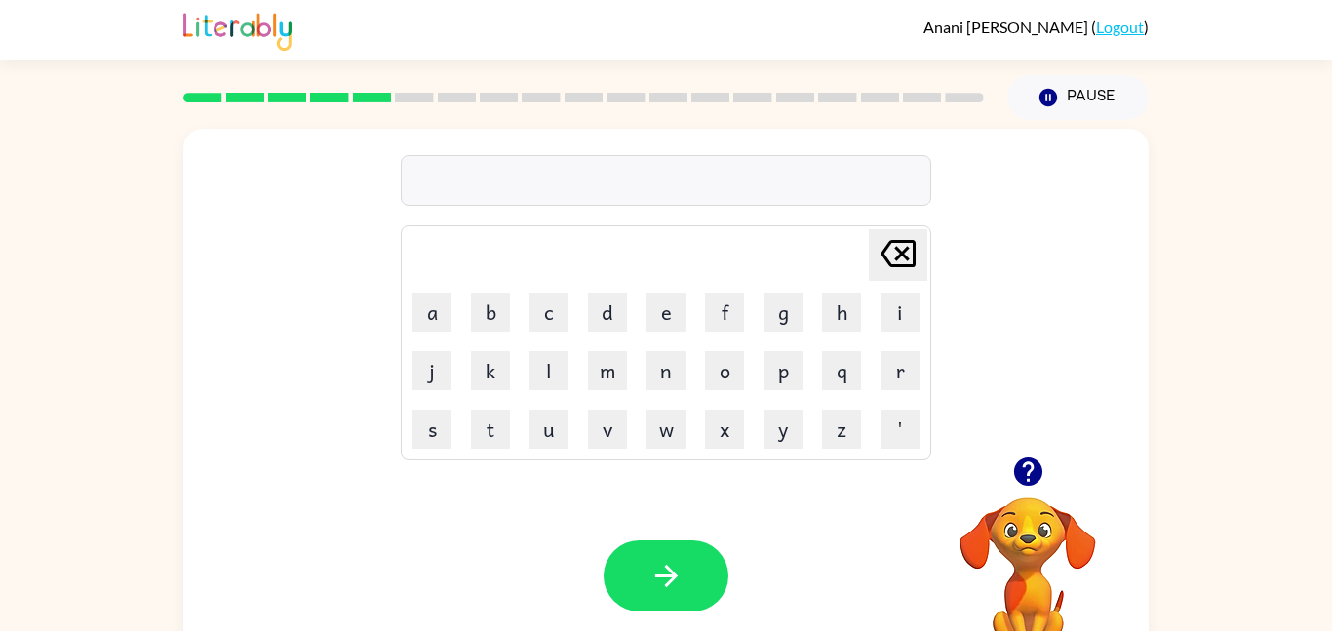
click at [680, 575] on icon "button" at bounding box center [666, 576] width 34 height 34
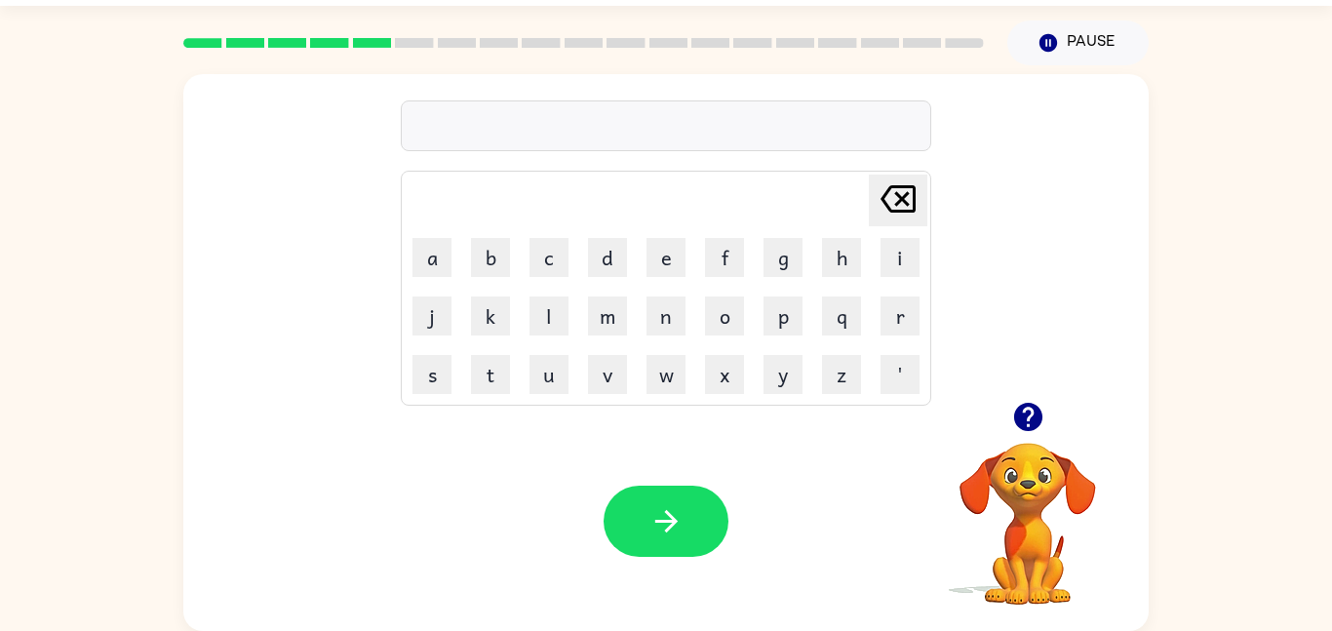
click at [456, 373] on td "s" at bounding box center [432, 374] width 57 height 57
click at [896, 311] on button "r" at bounding box center [899, 315] width 39 height 39
type button "r"
click at [898, 313] on button "r" at bounding box center [899, 315] width 39 height 39
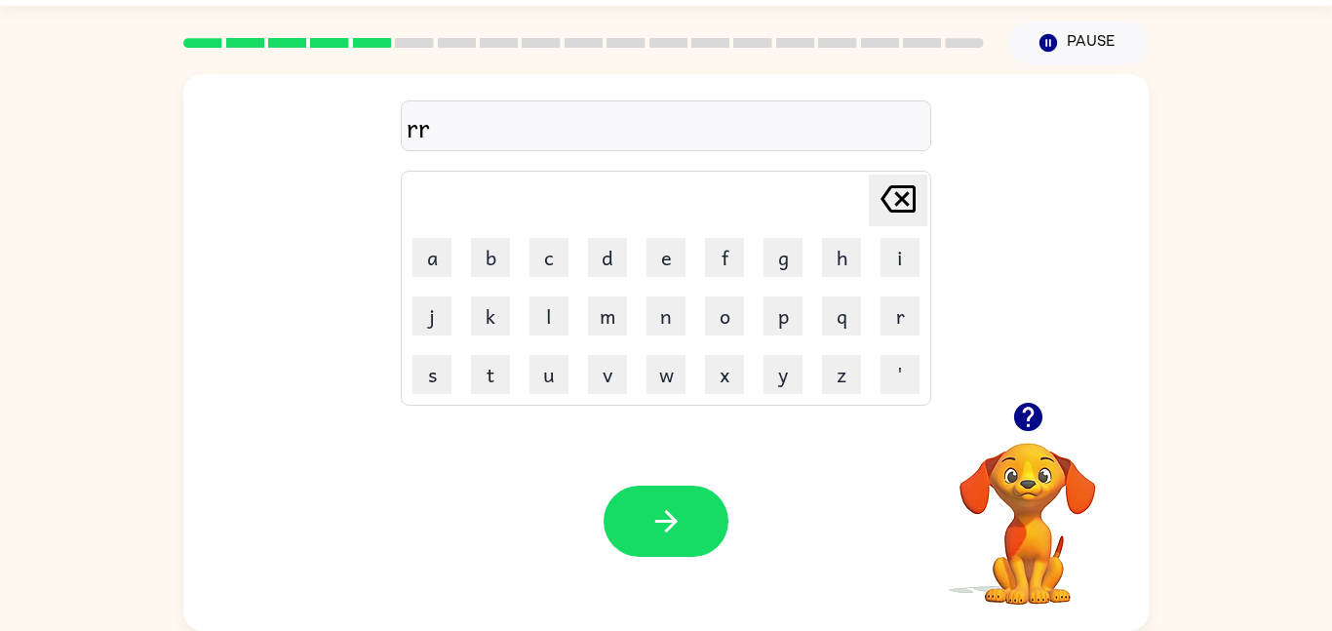
click at [901, 185] on icon at bounding box center [897, 198] width 35 height 27
click at [909, 254] on button "i" at bounding box center [899, 257] width 39 height 39
click at [798, 329] on button "p" at bounding box center [782, 315] width 39 height 39
click at [643, 525] on button "button" at bounding box center [665, 521] width 125 height 71
click at [970, 426] on div at bounding box center [1027, 417] width 195 height 50
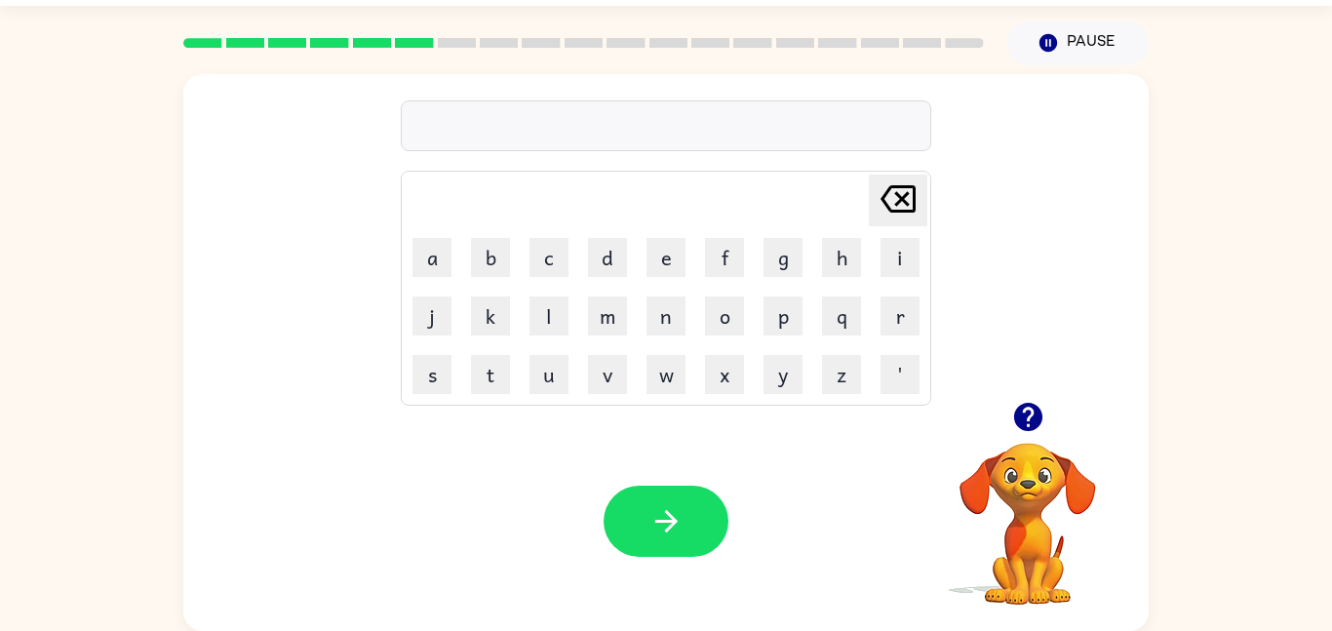
click at [1051, 414] on button "button" at bounding box center [1028, 417] width 50 height 50
click at [1051, 414] on video "Your browser must support playing .mp4 files to use Literably. Please try using…" at bounding box center [1027, 509] width 195 height 195
click at [1037, 414] on video "Your browser must support playing .mp4 files to use Literably. Please try using…" at bounding box center [1027, 509] width 195 height 195
click at [760, 308] on td "p" at bounding box center [783, 316] width 57 height 57
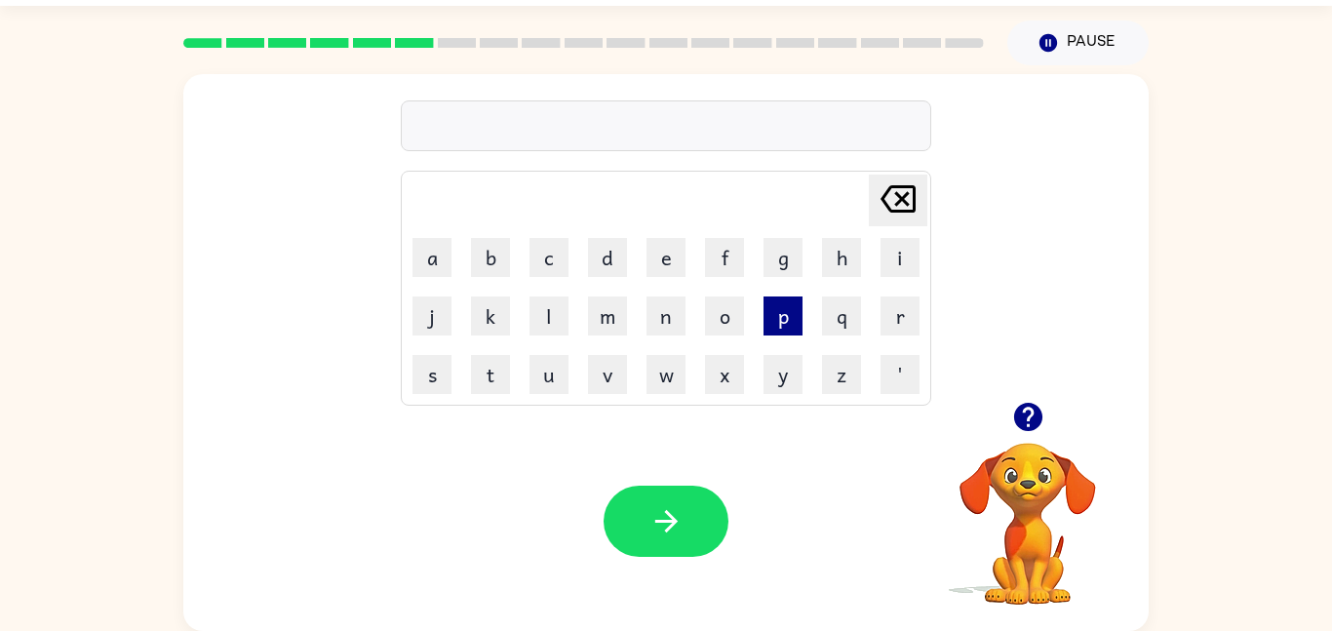
click at [794, 316] on button "p" at bounding box center [782, 315] width 39 height 39
click at [1043, 437] on div at bounding box center [1027, 417] width 195 height 50
click at [1041, 408] on icon "button" at bounding box center [1028, 417] width 34 height 34
click at [444, 275] on button "a" at bounding box center [431, 257] width 39 height 39
click at [1004, 461] on video "Your browser must support playing .mp4 files to use Literably. Please try using…" at bounding box center [1027, 509] width 195 height 195
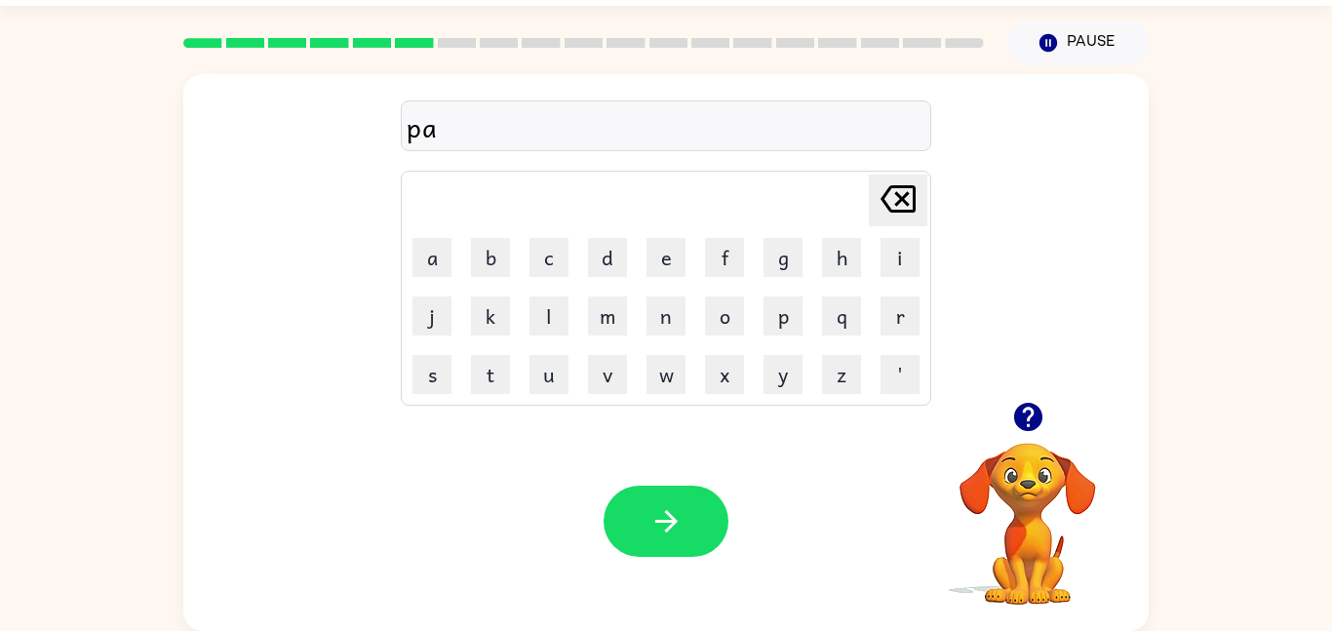
click at [1032, 416] on icon "button" at bounding box center [1027, 417] width 28 height 28
click at [655, 371] on button "w" at bounding box center [665, 374] width 39 height 39
click at [666, 509] on icon "button" at bounding box center [666, 521] width 34 height 34
click at [1019, 413] on icon "button" at bounding box center [1027, 417] width 28 height 28
click at [1019, 413] on video "Your browser must support playing .mp4 files to use Literably. Please try using…" at bounding box center [1027, 509] width 195 height 195
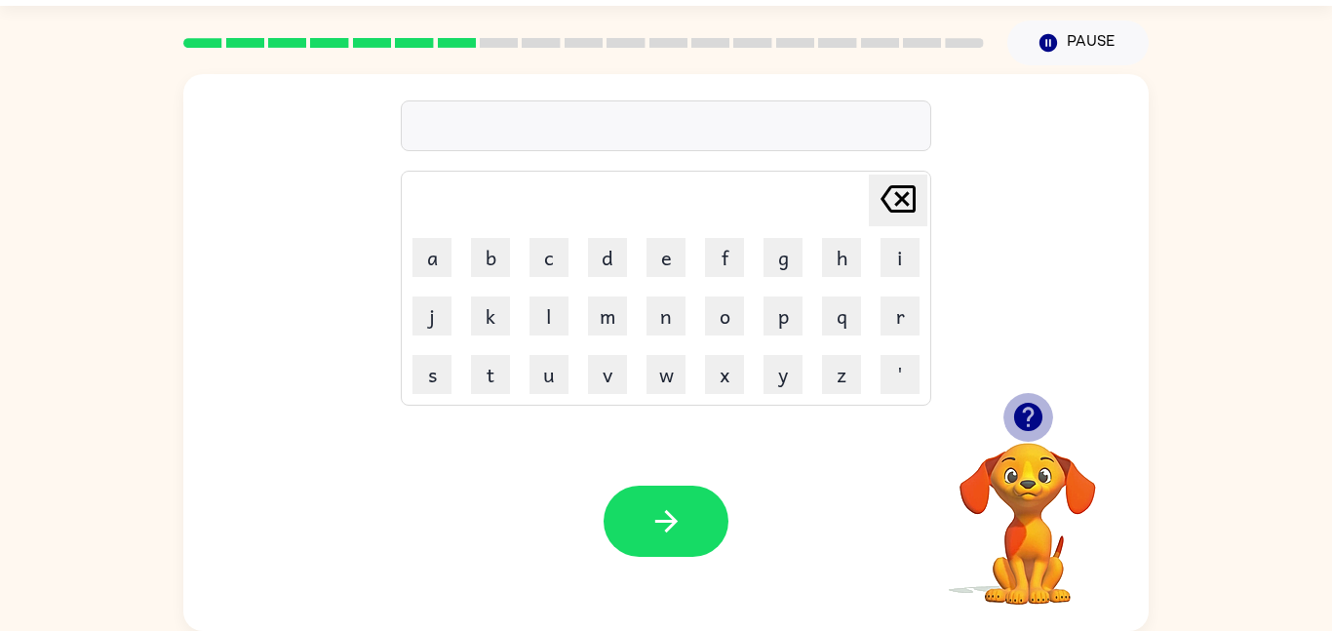
click at [1042, 414] on icon "button" at bounding box center [1028, 417] width 34 height 34
click at [1046, 417] on button "button" at bounding box center [1028, 417] width 50 height 50
click at [1030, 452] on video "Your browser must support playing .mp4 files to use Literably. Please try using…" at bounding box center [1027, 509] width 195 height 195
click at [1037, 417] on icon "button" at bounding box center [1027, 417] width 28 height 28
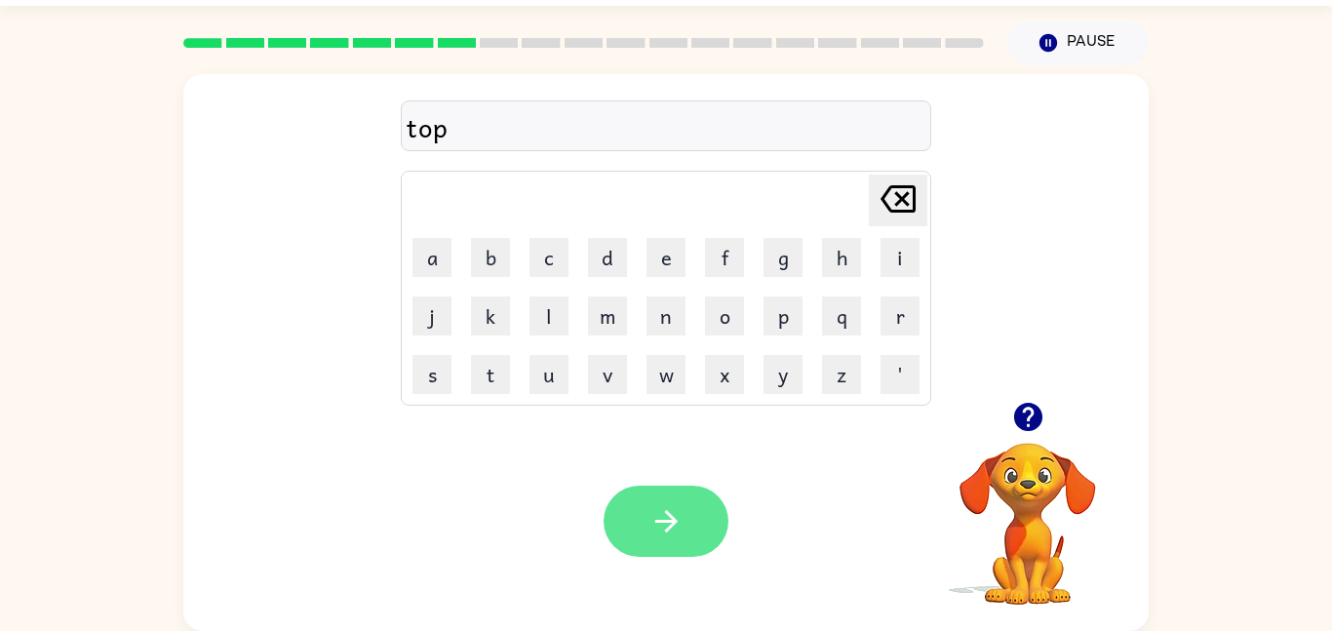
click at [661, 521] on icon "button" at bounding box center [665, 521] width 22 height 22
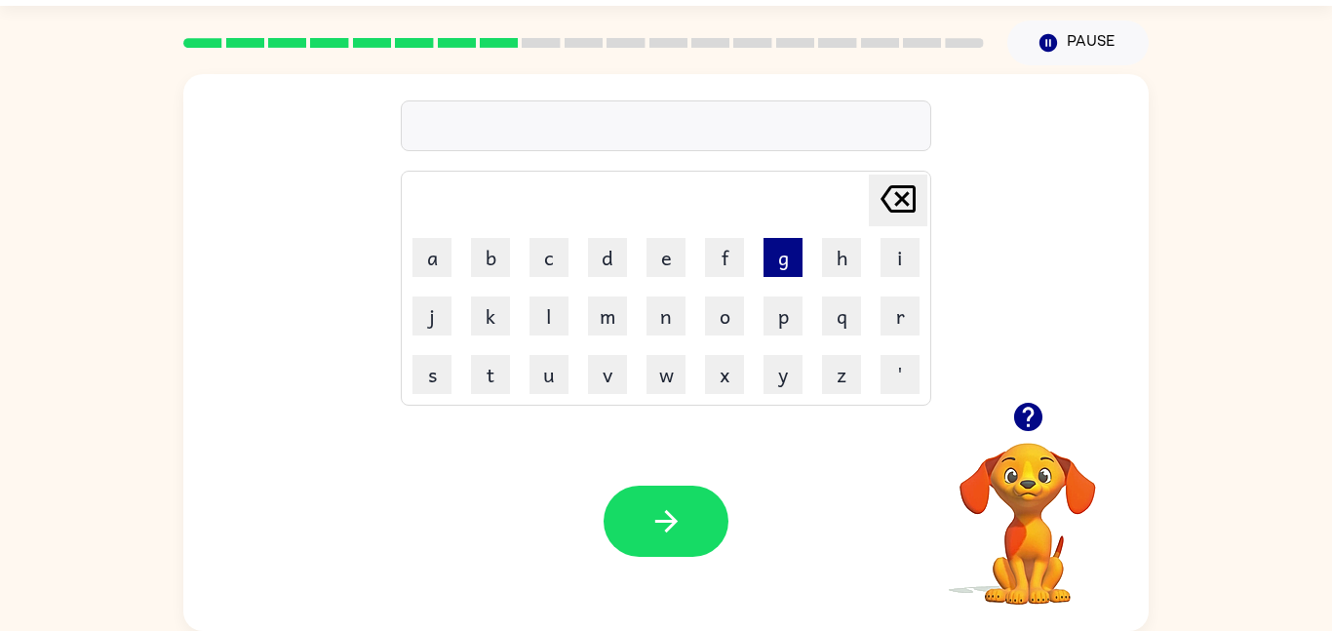
click at [793, 275] on button "g" at bounding box center [782, 257] width 39 height 39
click at [435, 255] on button "a" at bounding box center [431, 257] width 39 height 39
click at [894, 208] on icon "Delete Delete last character input" at bounding box center [897, 198] width 47 height 47
click at [897, 207] on icon "Delete Delete last character input" at bounding box center [897, 198] width 47 height 47
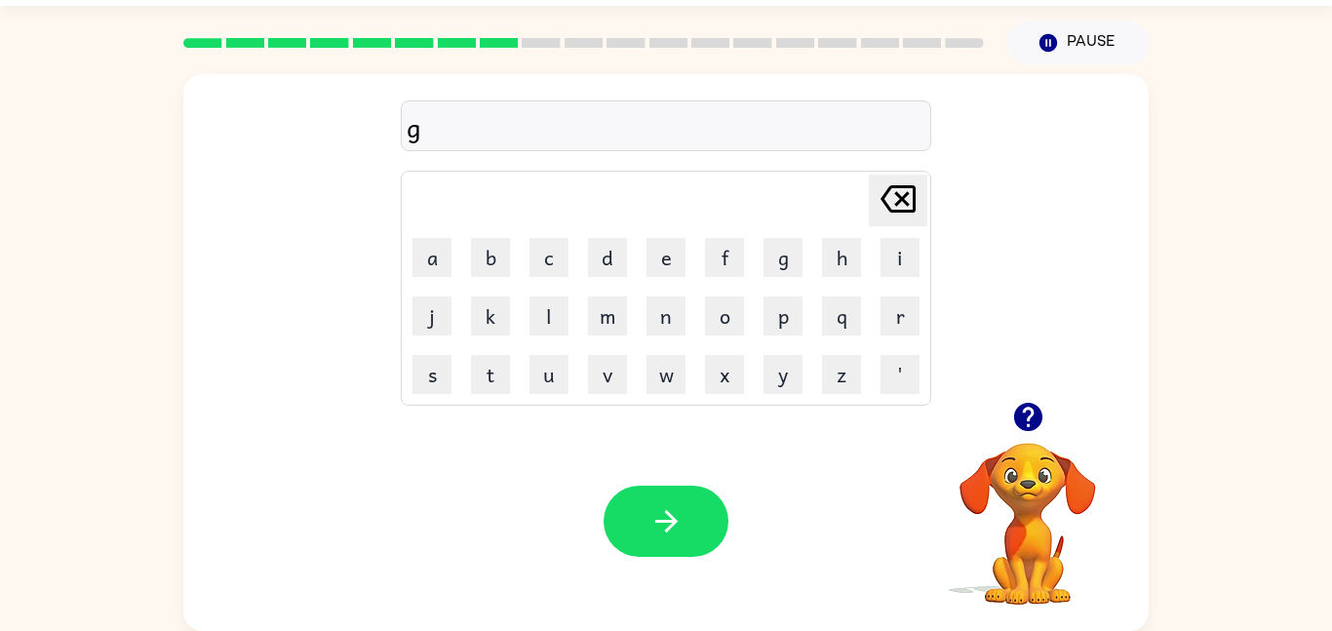
type button "delete"
click at [1056, 406] on div at bounding box center [1027, 417] width 195 height 50
click at [1028, 416] on icon "button" at bounding box center [1027, 417] width 28 height 28
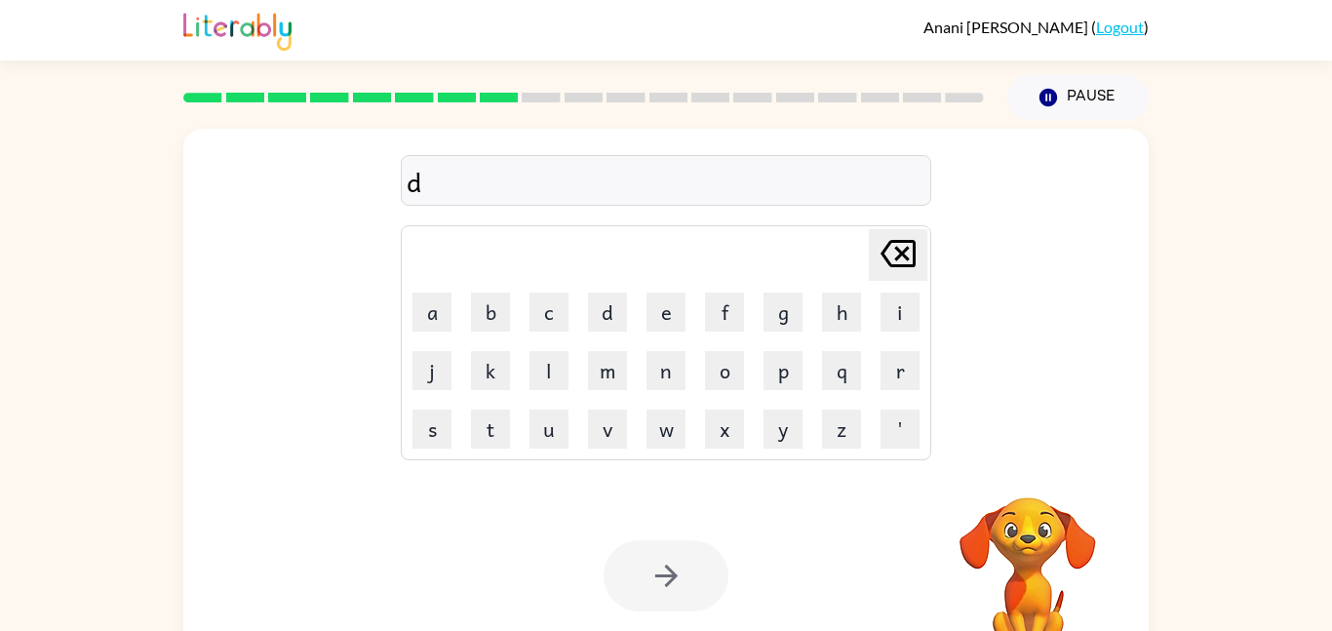
click at [904, 255] on icon at bounding box center [897, 253] width 35 height 27
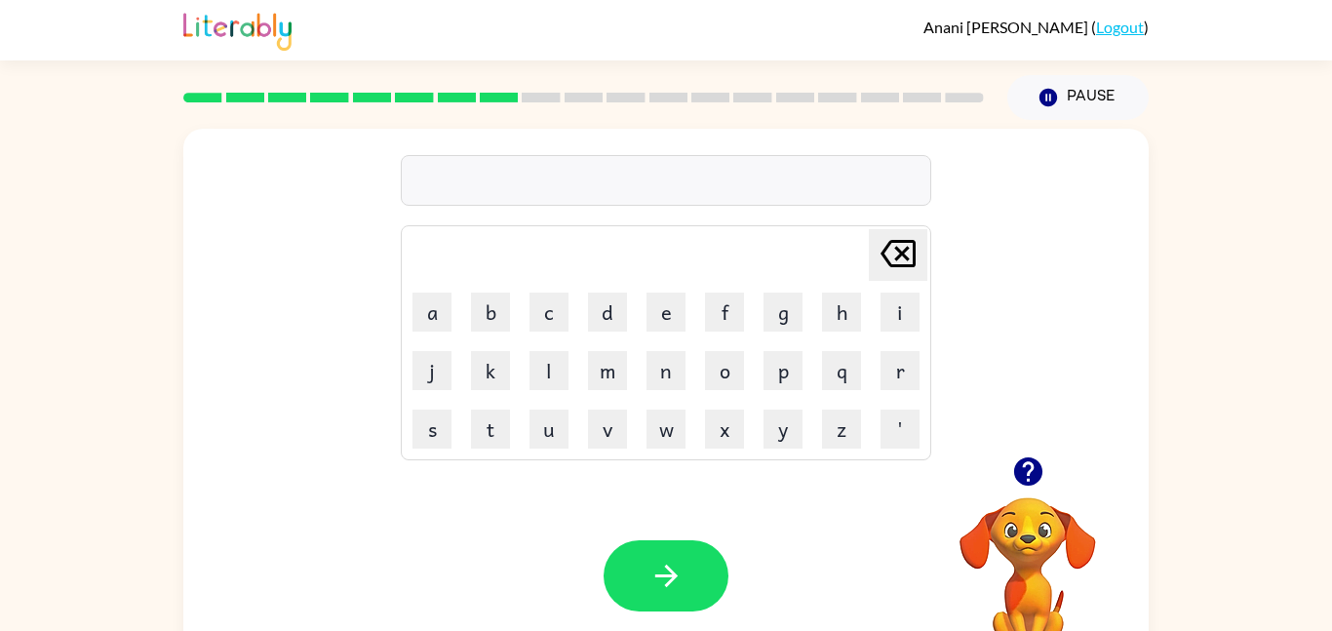
type button "delete"
click at [663, 563] on icon "button" at bounding box center [666, 576] width 34 height 34
click at [620, 357] on button "m" at bounding box center [607, 370] width 39 height 39
type button "m"
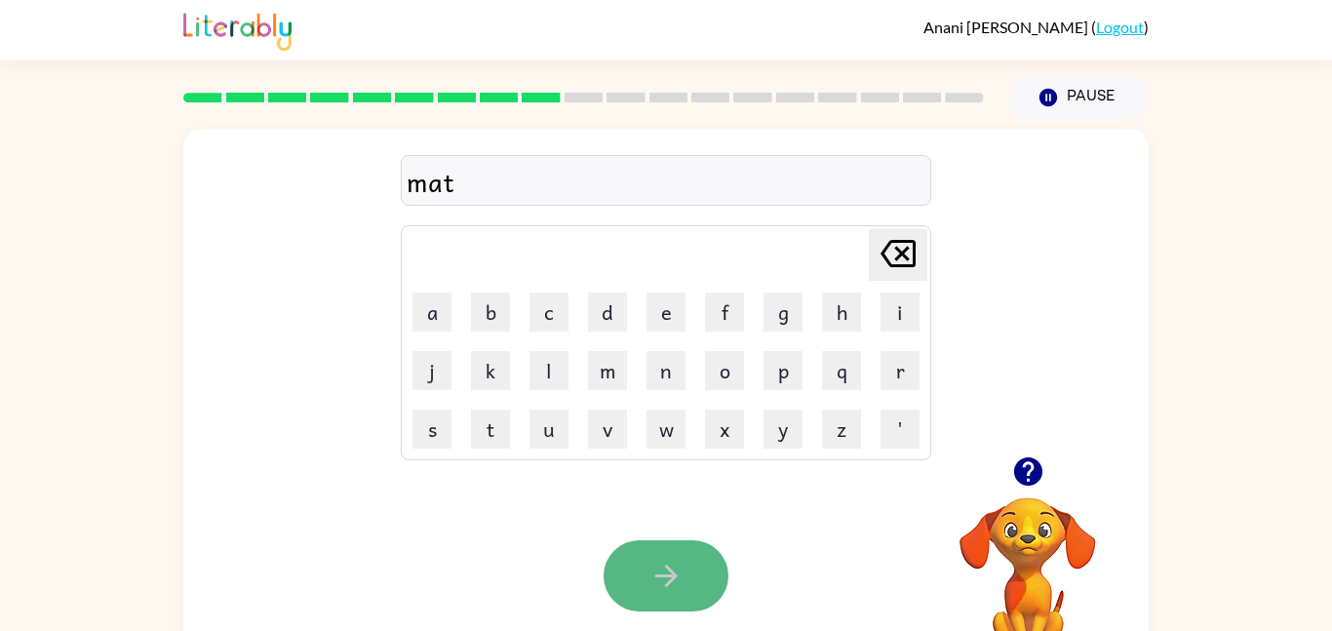
click at [715, 597] on button "button" at bounding box center [665, 575] width 125 height 71
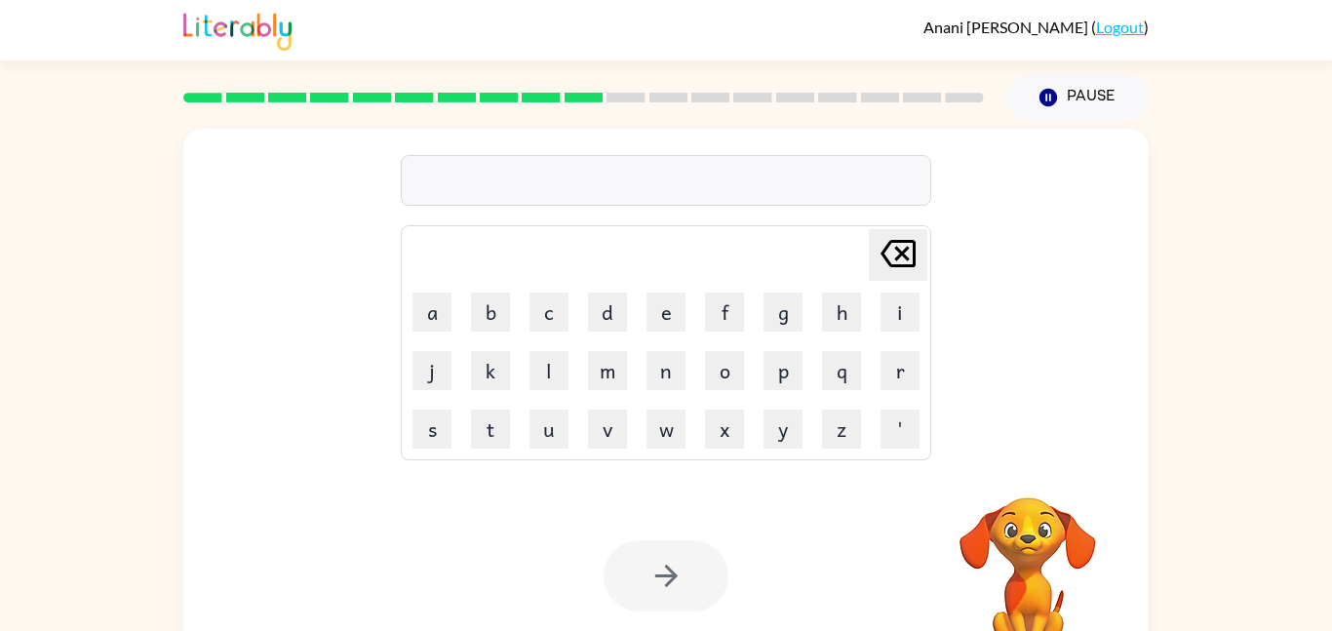
click at [715, 597] on div at bounding box center [665, 575] width 125 height 71
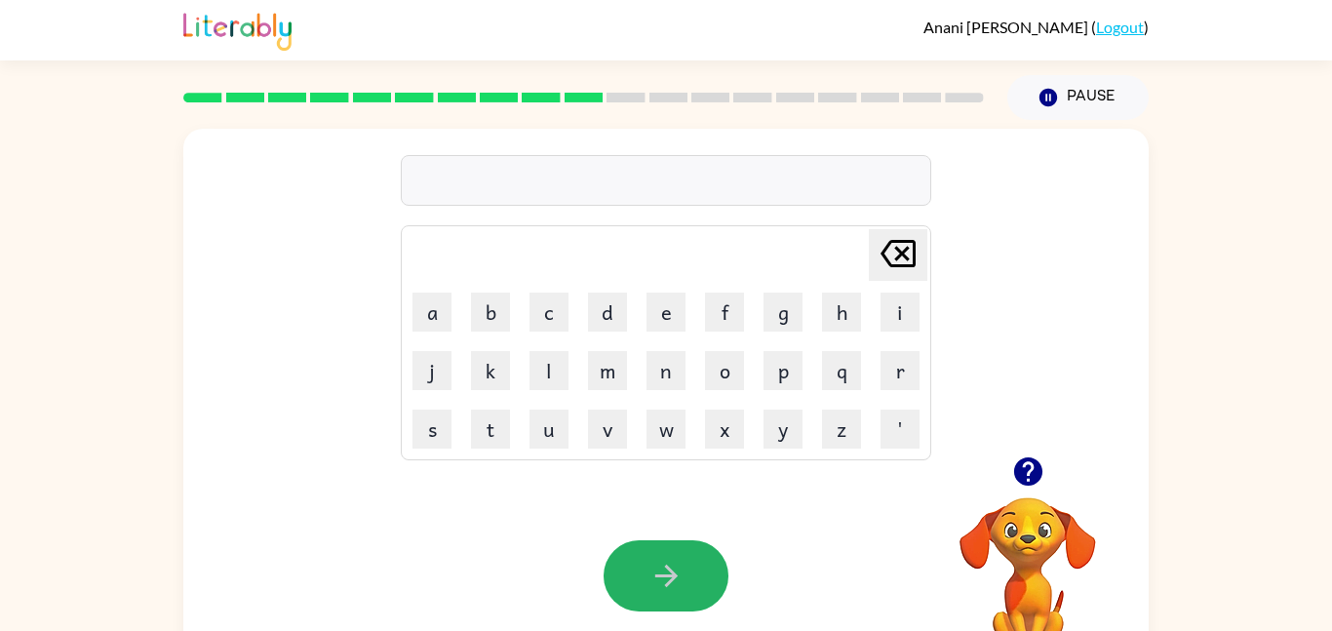
click at [715, 597] on button "button" at bounding box center [665, 575] width 125 height 71
click at [1042, 474] on icon "button" at bounding box center [1028, 471] width 34 height 34
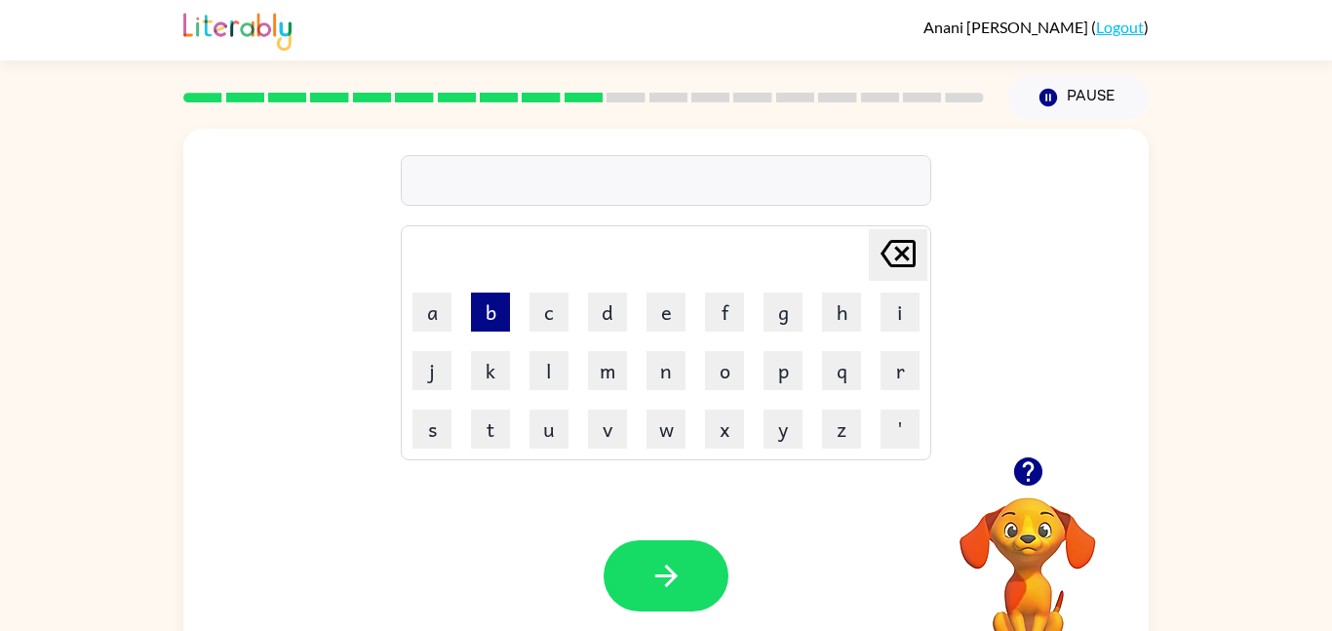
click at [496, 306] on button "b" at bounding box center [490, 311] width 39 height 39
type button "b"
click at [482, 296] on button "b" at bounding box center [490, 311] width 39 height 39
click at [674, 304] on button "e" at bounding box center [665, 311] width 39 height 39
click at [793, 321] on button "g" at bounding box center [782, 311] width 39 height 39
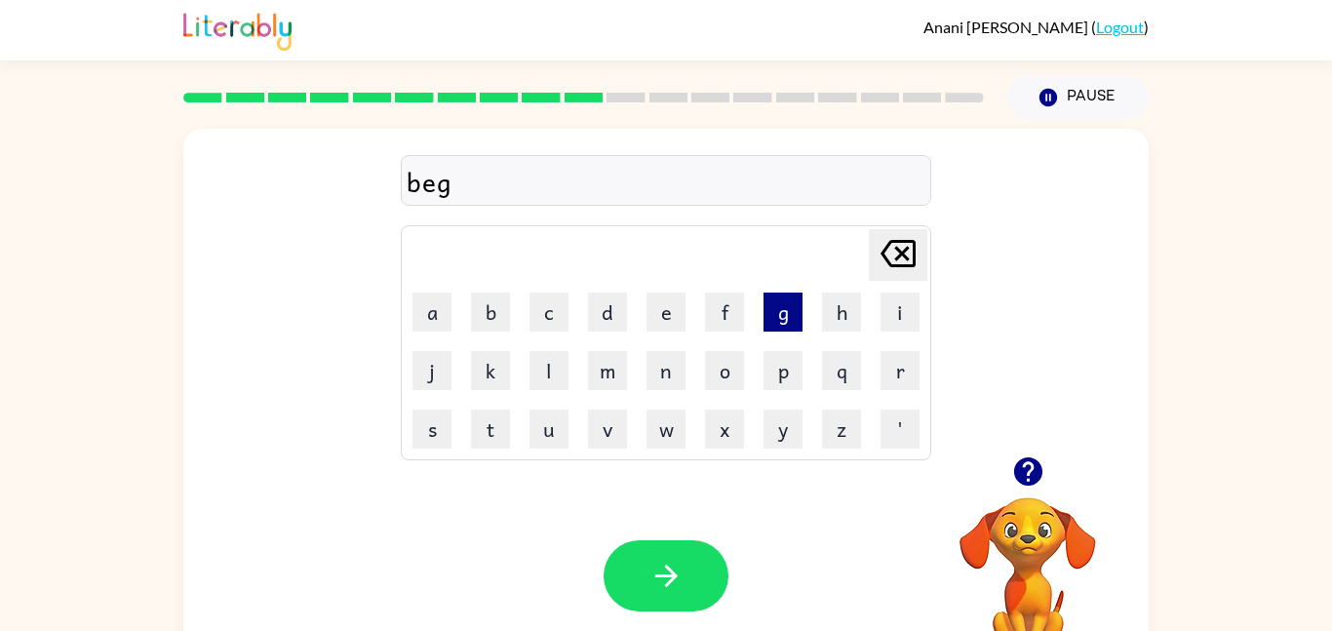
click at [793, 321] on button "g" at bounding box center [782, 311] width 39 height 39
type button "g"
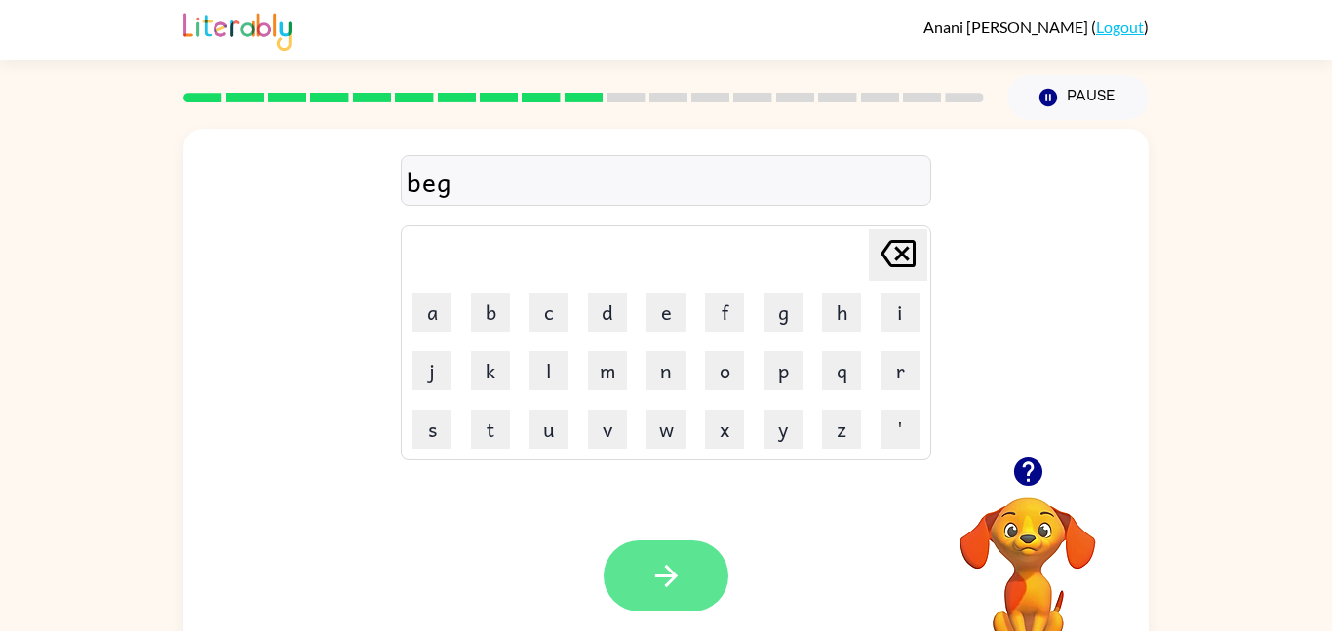
click at [684, 605] on button "button" at bounding box center [665, 575] width 125 height 71
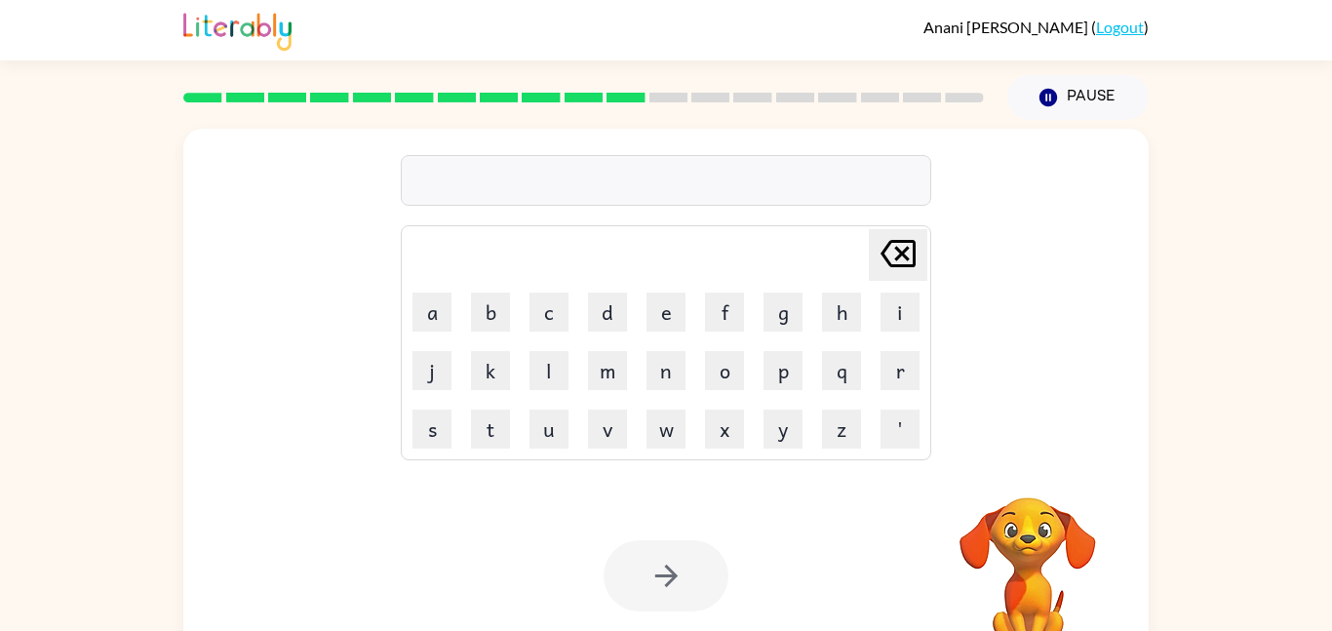
click at [707, 605] on div at bounding box center [665, 575] width 125 height 71
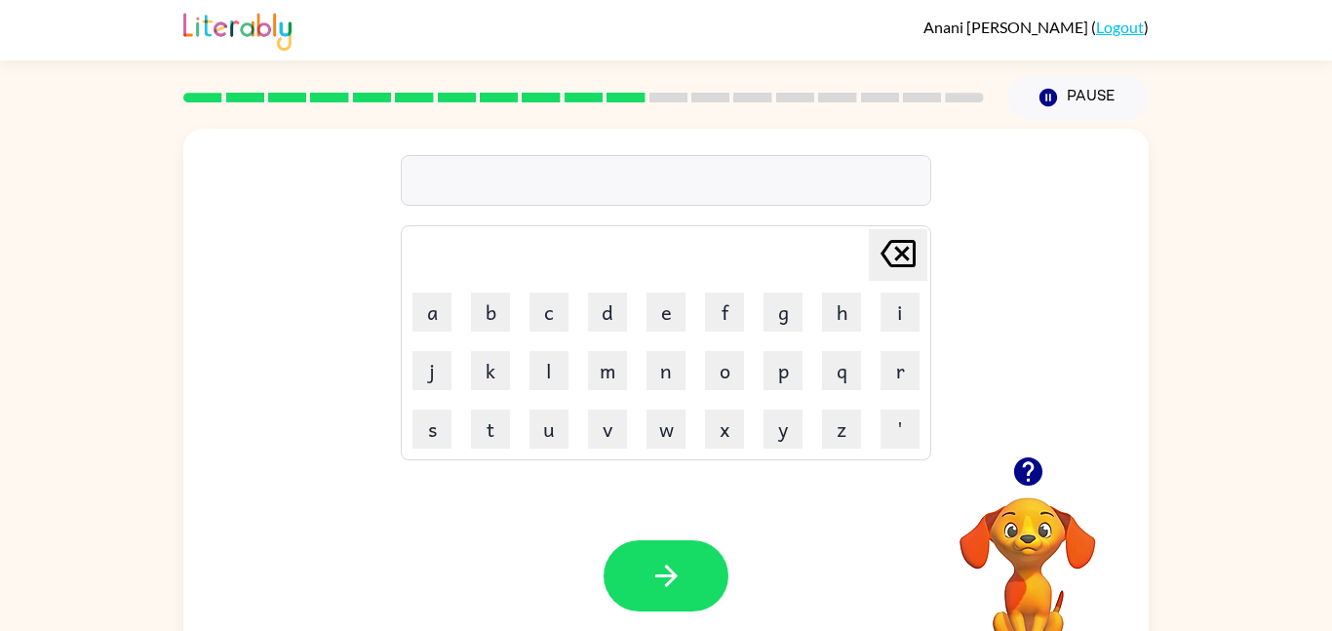
click at [1030, 537] on video "Your browser must support playing .mp4 files to use Literably. Please try using…" at bounding box center [1027, 564] width 195 height 195
click at [1027, 485] on icon "button" at bounding box center [1027, 471] width 28 height 28
click at [1029, 486] on video "Your browser must support playing .mp4 files to use Literably. Please try using…" at bounding box center [1027, 564] width 195 height 195
click at [990, 462] on div at bounding box center [1027, 472] width 195 height 50
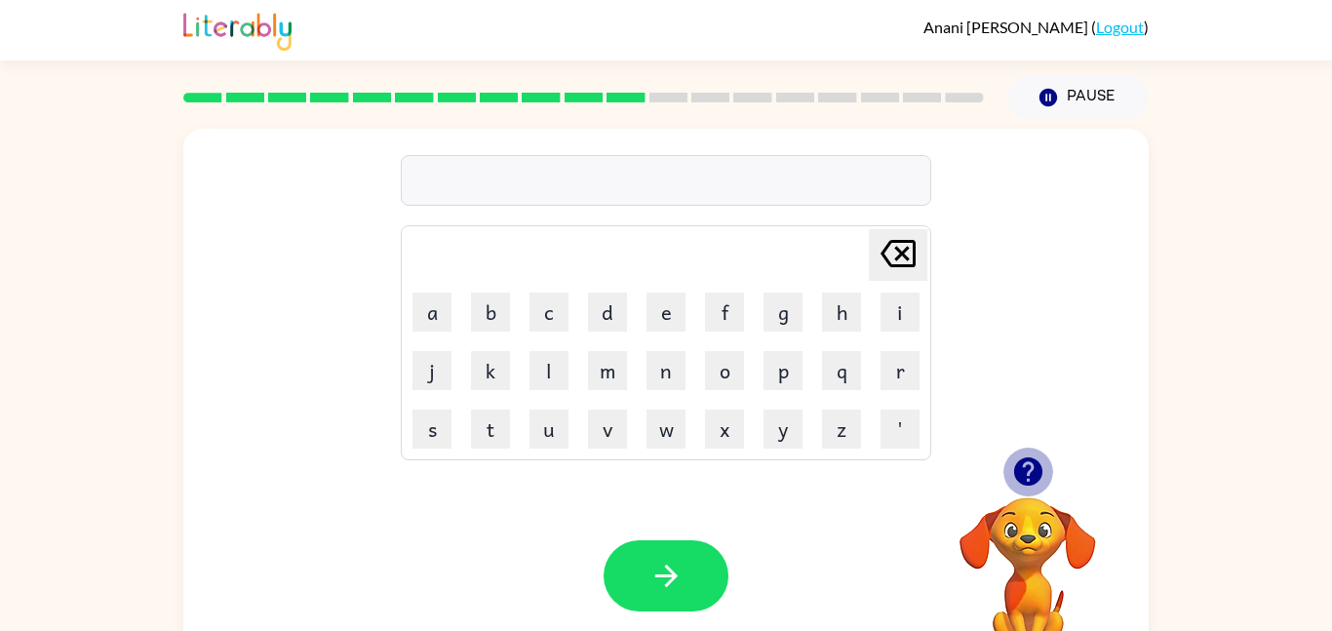
click at [1014, 474] on icon "button" at bounding box center [1027, 471] width 28 height 28
click at [1020, 464] on icon "button" at bounding box center [1027, 471] width 28 height 28
click at [835, 441] on button "z" at bounding box center [841, 428] width 39 height 39
click at [904, 302] on button "i" at bounding box center [899, 311] width 39 height 39
click at [1035, 463] on icon "button" at bounding box center [1027, 471] width 28 height 28
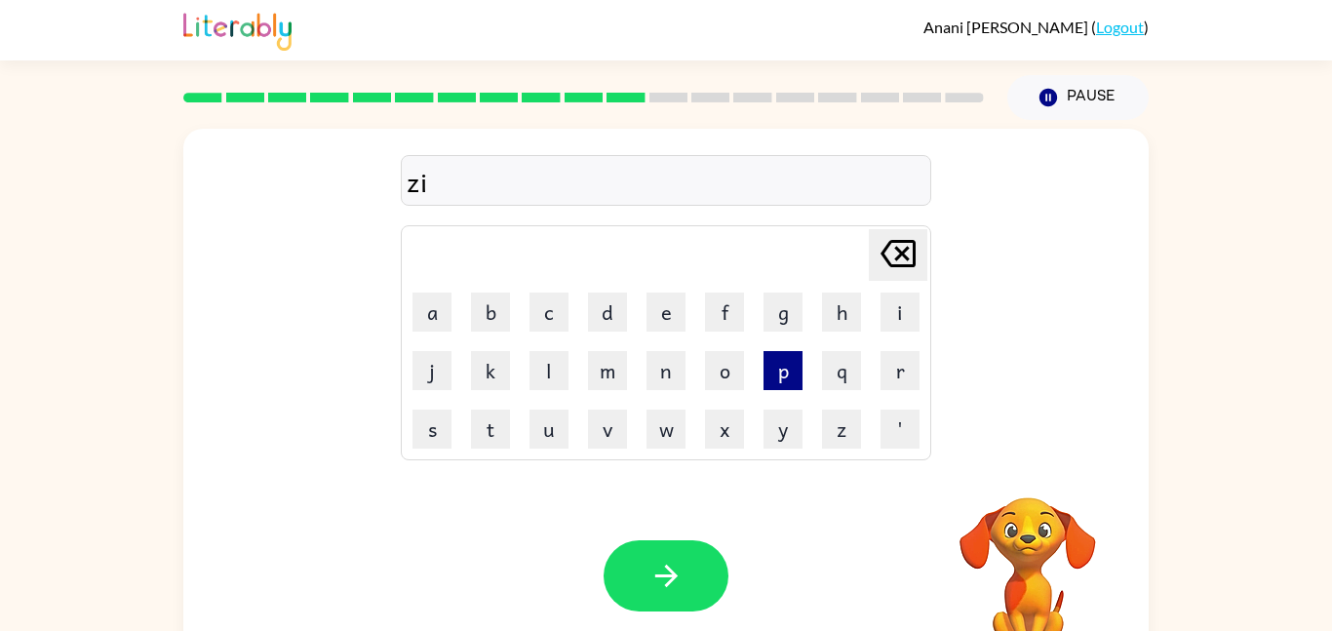
click at [785, 369] on button "p" at bounding box center [782, 370] width 39 height 39
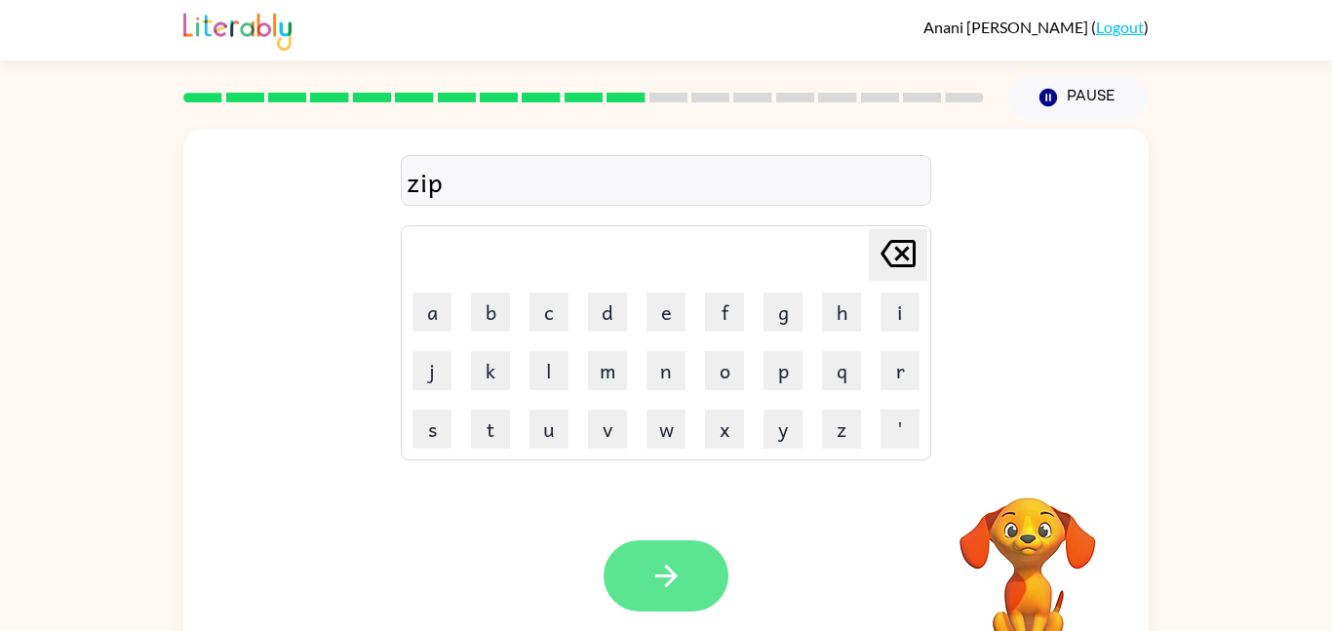
click at [678, 557] on button "button" at bounding box center [665, 575] width 125 height 71
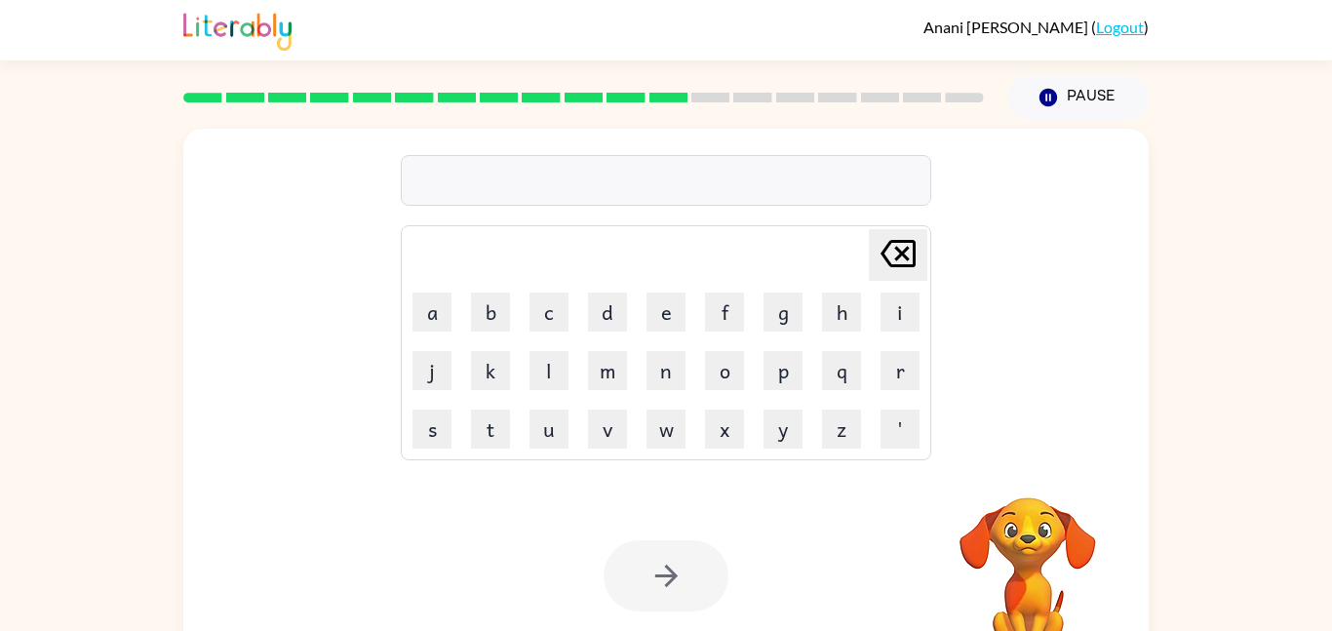
click at [990, 496] on video "Your browser must support playing .mp4 files to use Literably. Please try using…" at bounding box center [1027, 564] width 195 height 195
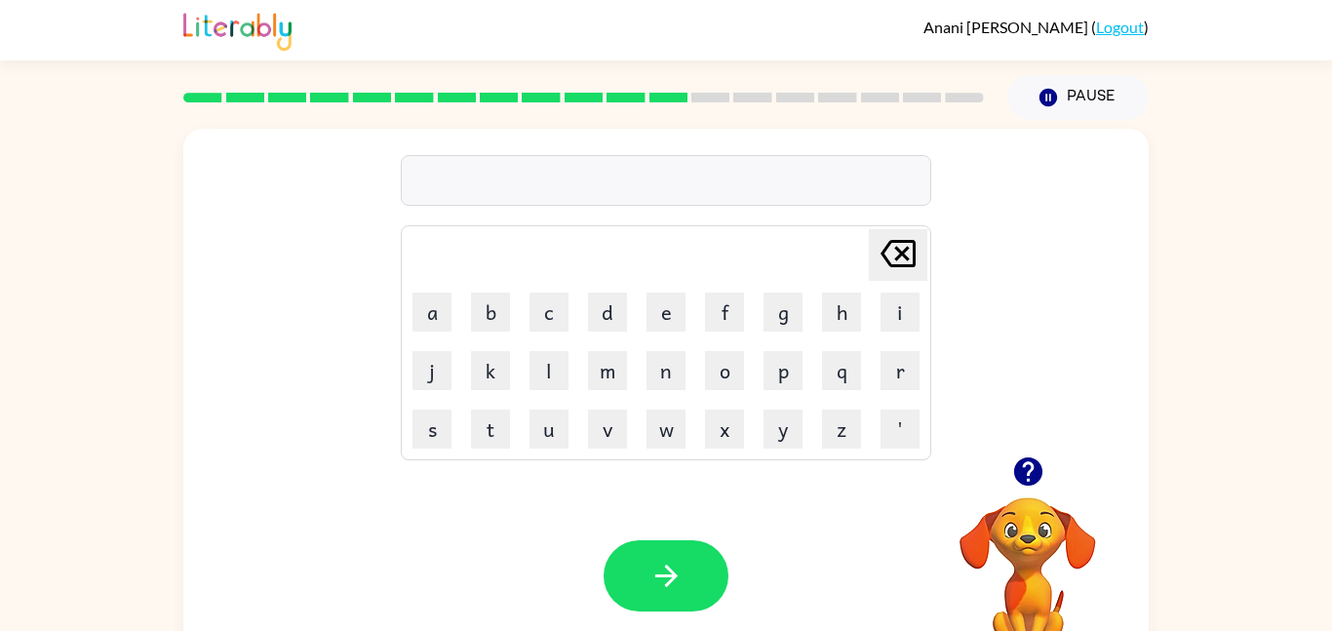
click at [1035, 478] on icon "button" at bounding box center [1027, 471] width 28 height 28
click at [450, 413] on button "s" at bounding box center [431, 428] width 39 height 39
click at [1036, 466] on icon "button" at bounding box center [1027, 471] width 28 height 28
click at [783, 375] on button "p" at bounding box center [782, 370] width 39 height 39
click at [731, 380] on button "o" at bounding box center [724, 370] width 39 height 39
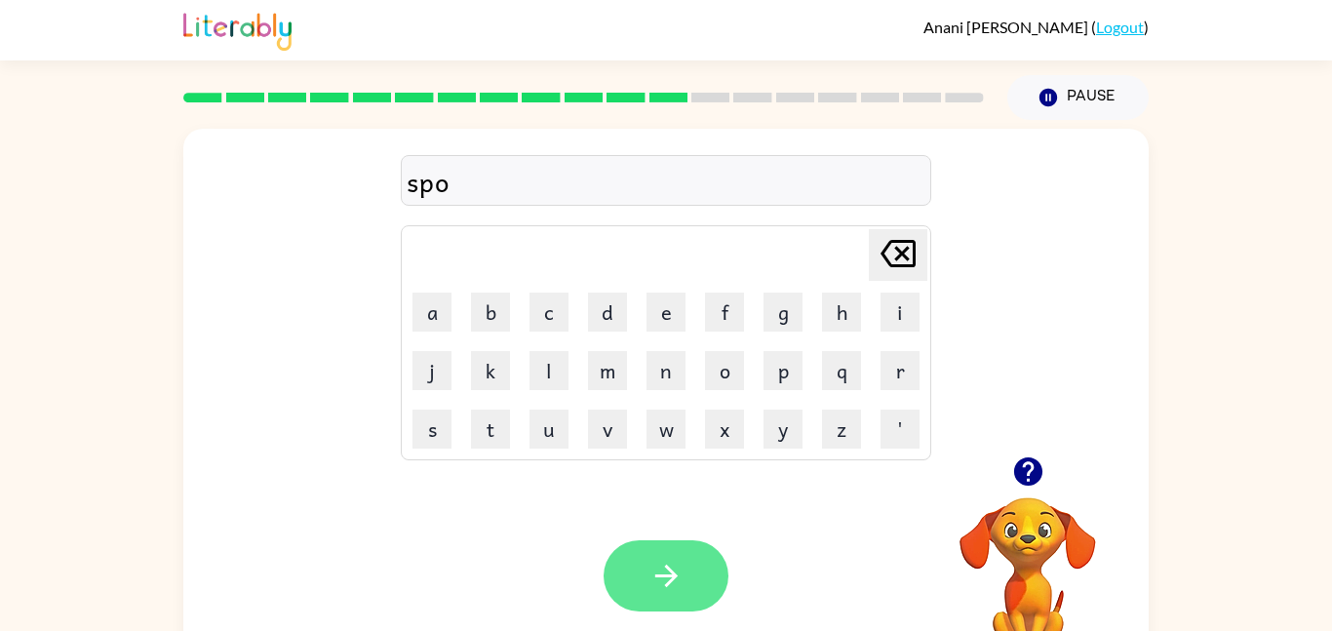
click at [687, 562] on button "button" at bounding box center [665, 575] width 125 height 71
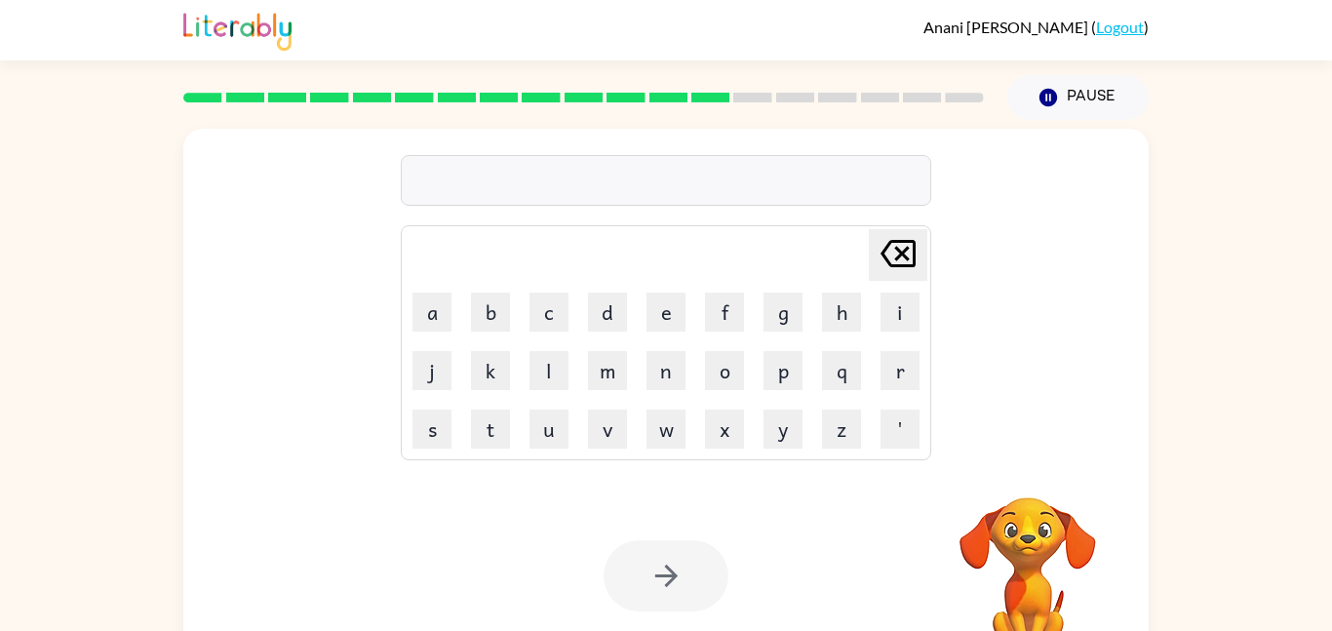
click at [903, 252] on icon at bounding box center [897, 253] width 35 height 27
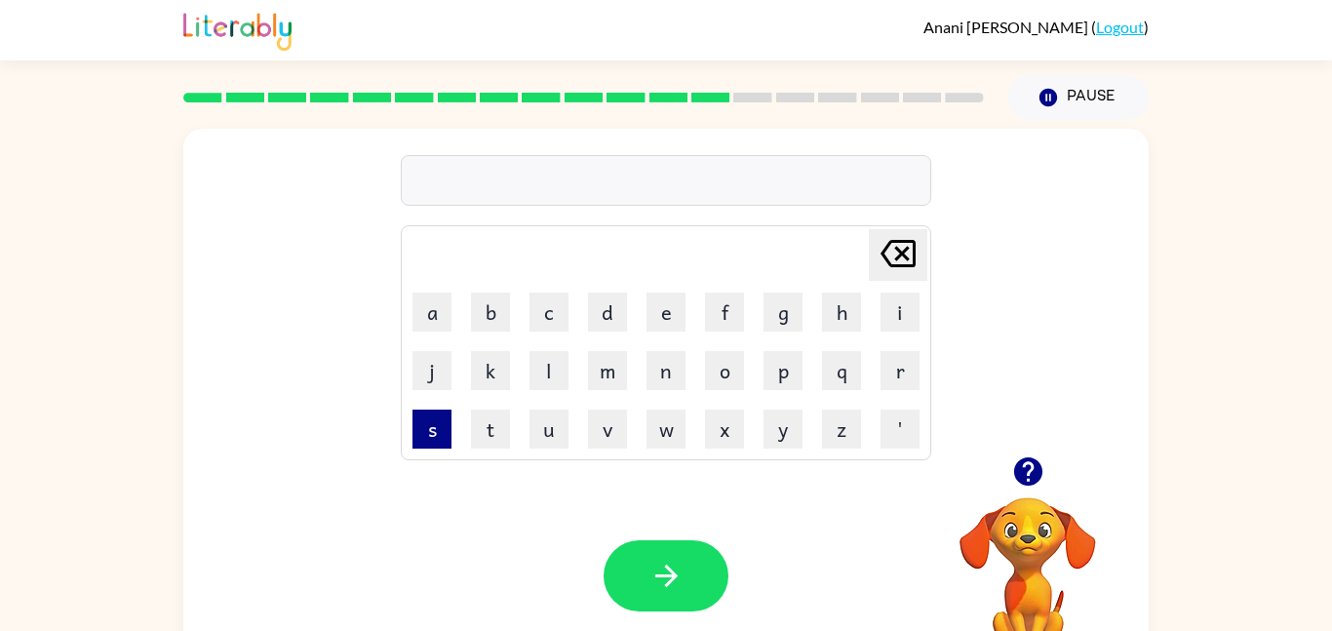
click at [438, 438] on button "s" at bounding box center [431, 428] width 39 height 39
click at [896, 293] on button "i" at bounding box center [899, 311] width 39 height 39
click at [474, 439] on button "t" at bounding box center [490, 428] width 39 height 39
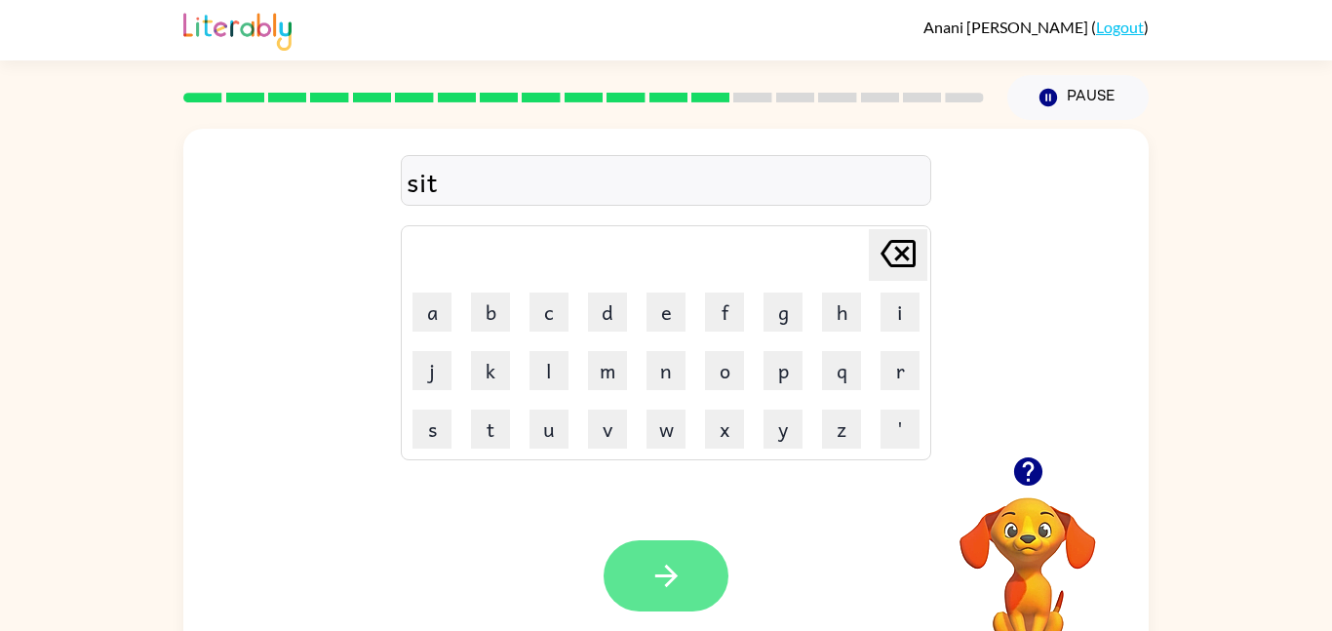
click at [650, 555] on button "button" at bounding box center [665, 575] width 125 height 71
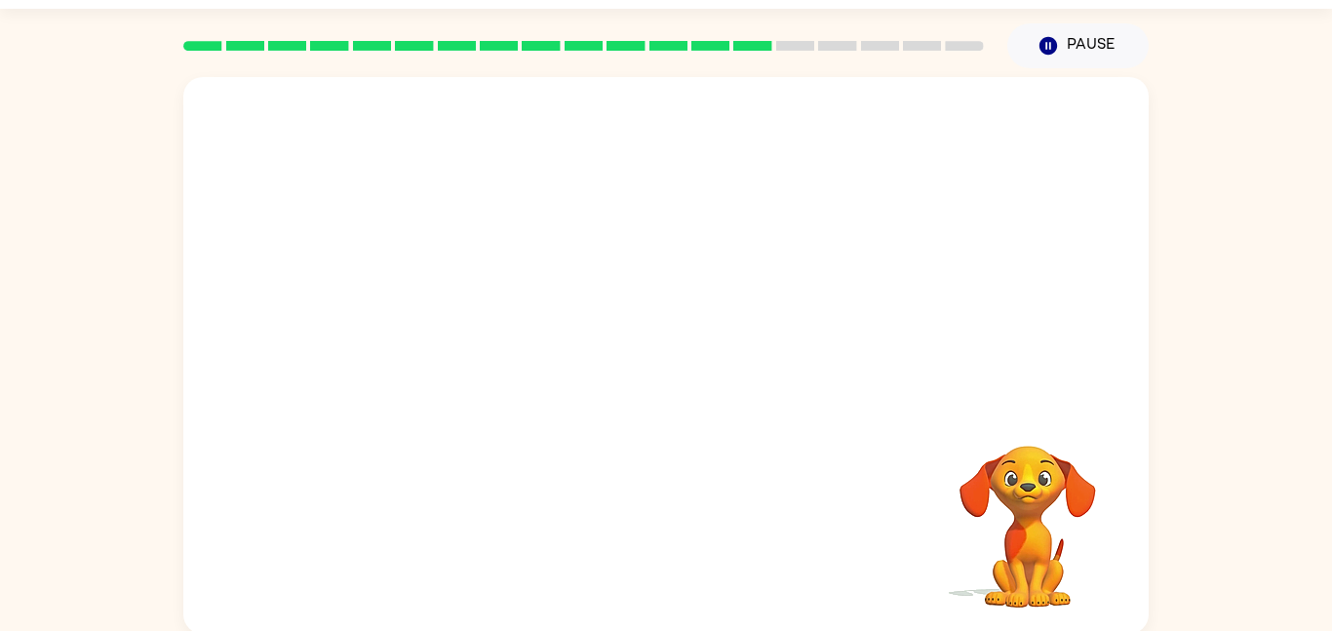
scroll to position [55, 0]
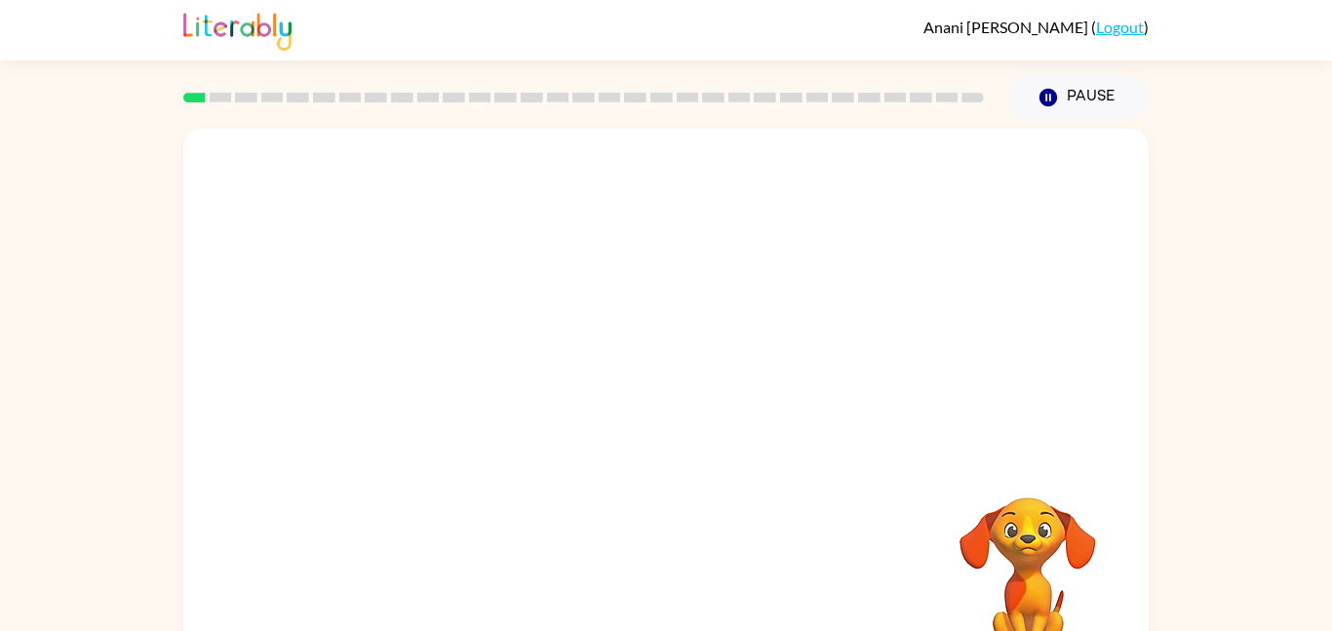
click at [625, 309] on video "Your browser must support playing .mp4 files to use Literably. Please try using…" at bounding box center [665, 293] width 965 height 328
click at [626, 310] on video "Your browser must support playing .mp4 files to use Literably. Please try using…" at bounding box center [665, 293] width 965 height 328
click at [463, 175] on video "Your browser must support playing .mp4 files to use Literably. Please try using…" at bounding box center [665, 293] width 965 height 328
click at [705, 415] on div at bounding box center [665, 416] width 125 height 71
click at [698, 415] on button "button" at bounding box center [665, 416] width 125 height 71
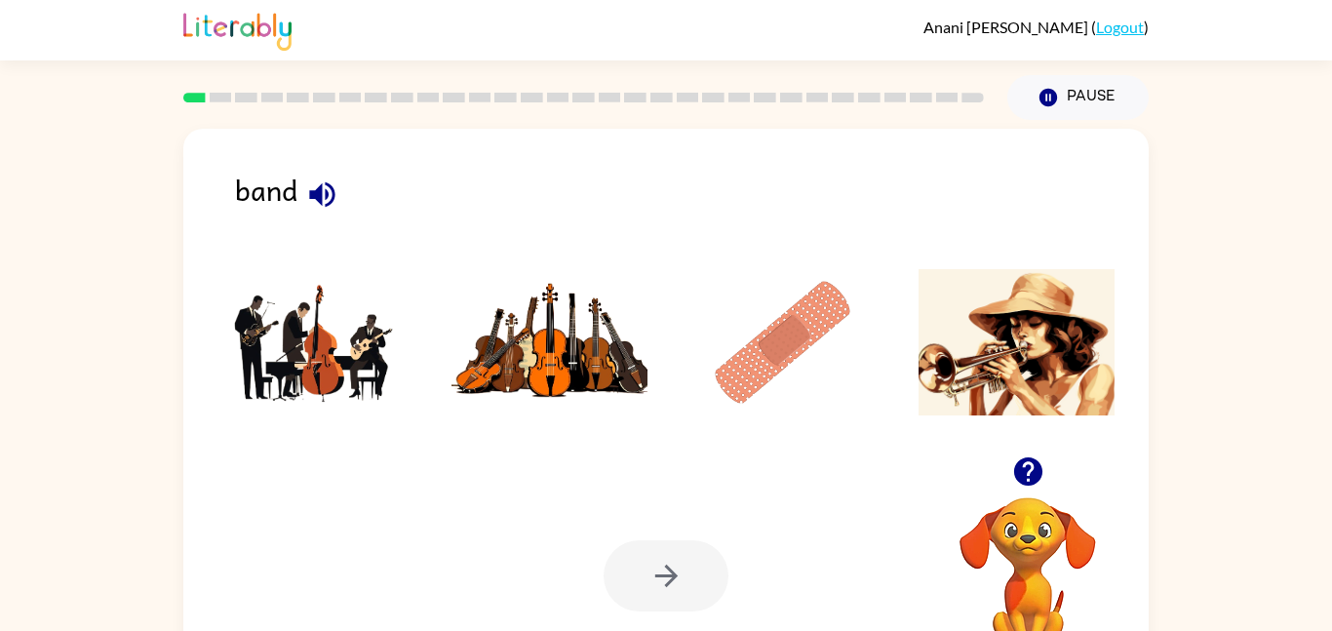
click at [316, 197] on icon "button" at bounding box center [321, 193] width 25 height 25
click at [350, 386] on img at bounding box center [315, 342] width 197 height 146
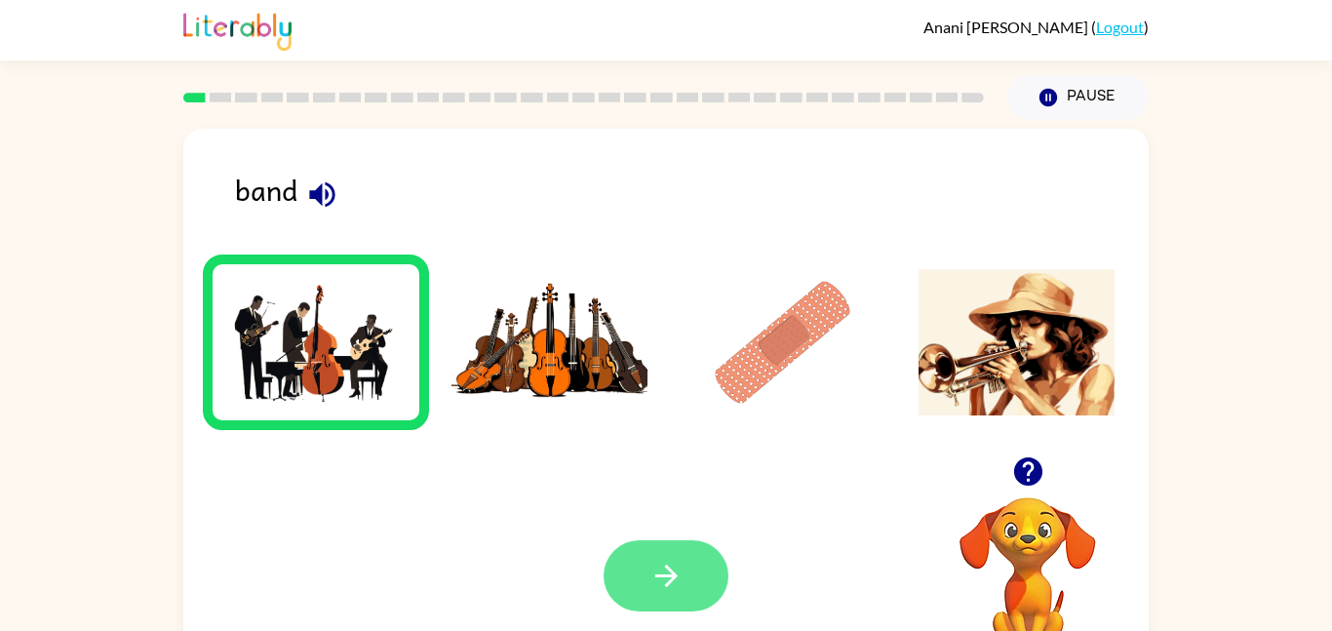
click at [678, 586] on icon "button" at bounding box center [666, 576] width 34 height 34
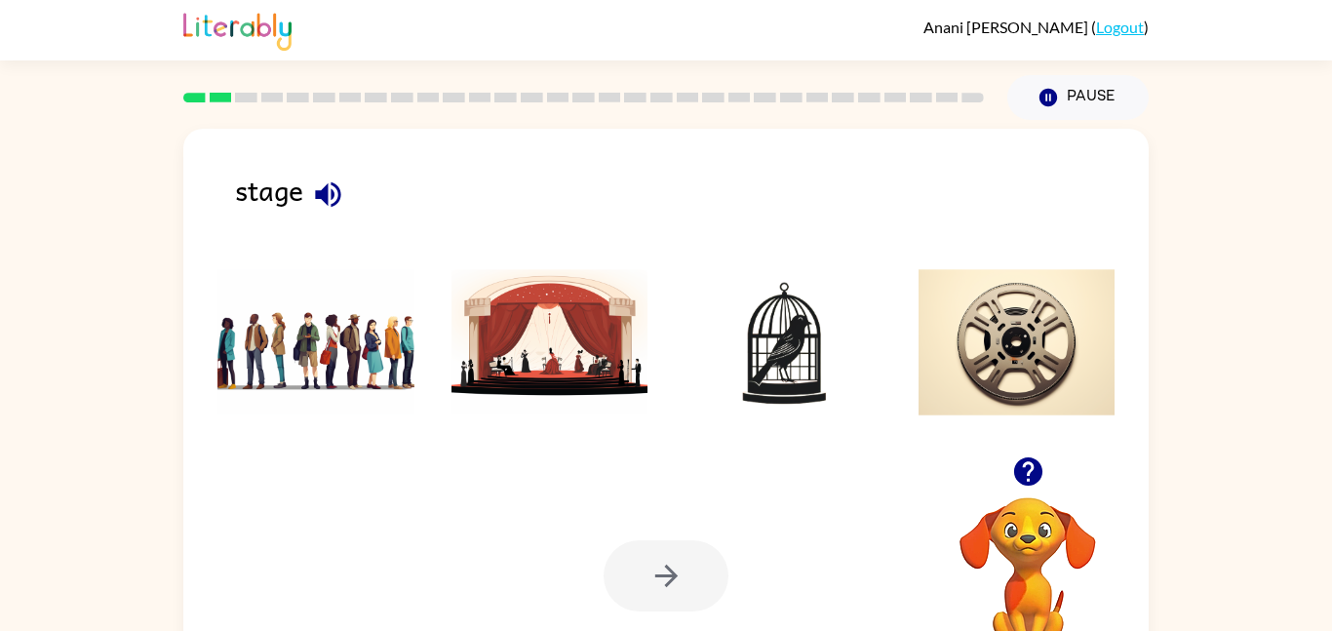
click at [321, 188] on icon "button" at bounding box center [328, 194] width 34 height 34
click at [547, 312] on img at bounding box center [549, 342] width 197 height 146
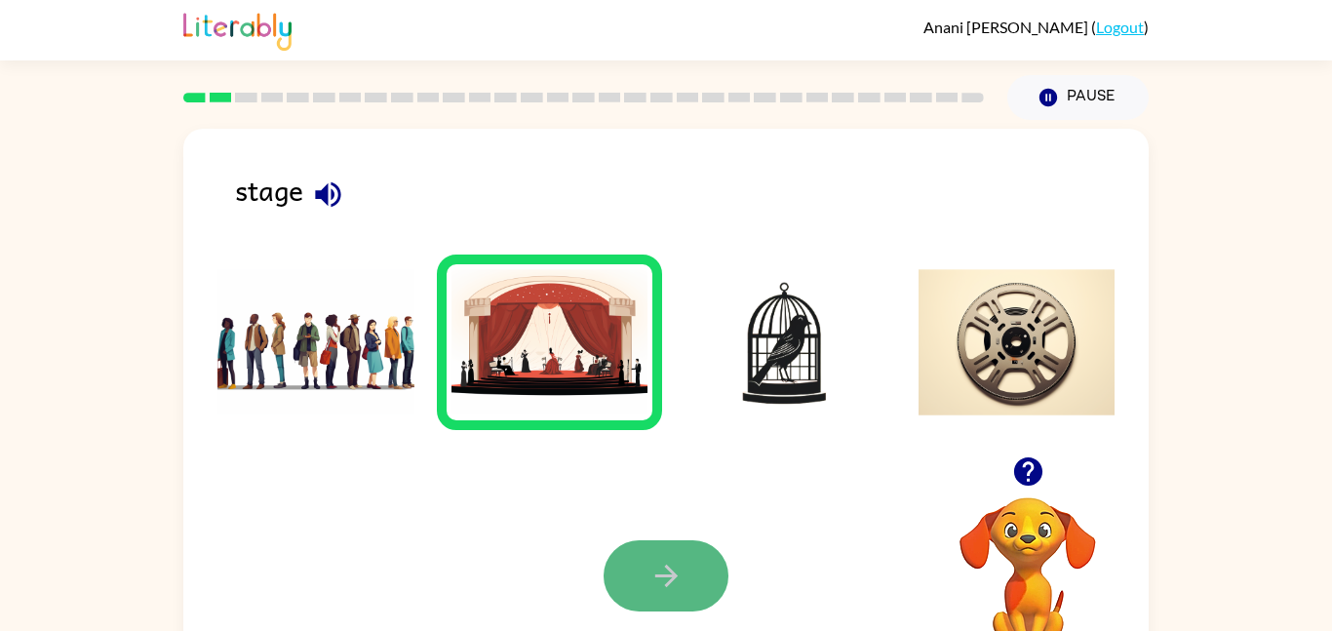
click at [664, 595] on button "button" at bounding box center [665, 575] width 125 height 71
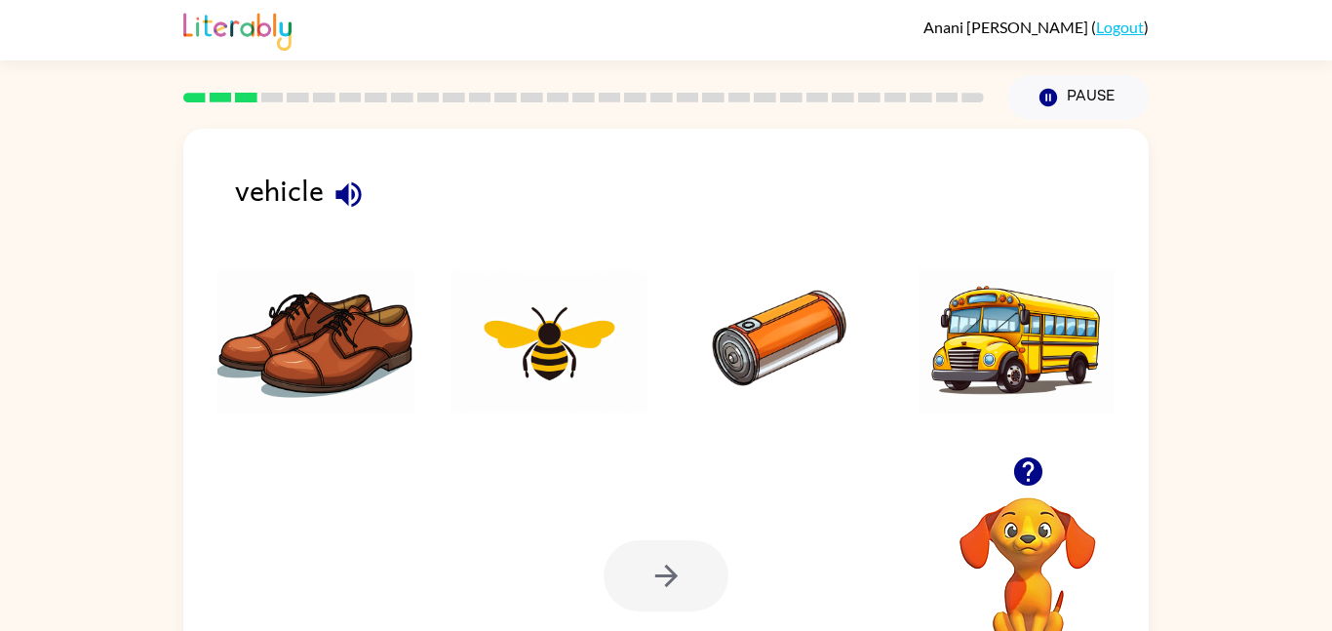
click at [272, 201] on div "vehicle" at bounding box center [691, 198] width 913 height 61
click at [358, 184] on icon "button" at bounding box center [348, 194] width 34 height 34
click at [366, 188] on button "button" at bounding box center [349, 195] width 50 height 50
click at [1012, 330] on img at bounding box center [1016, 342] width 197 height 146
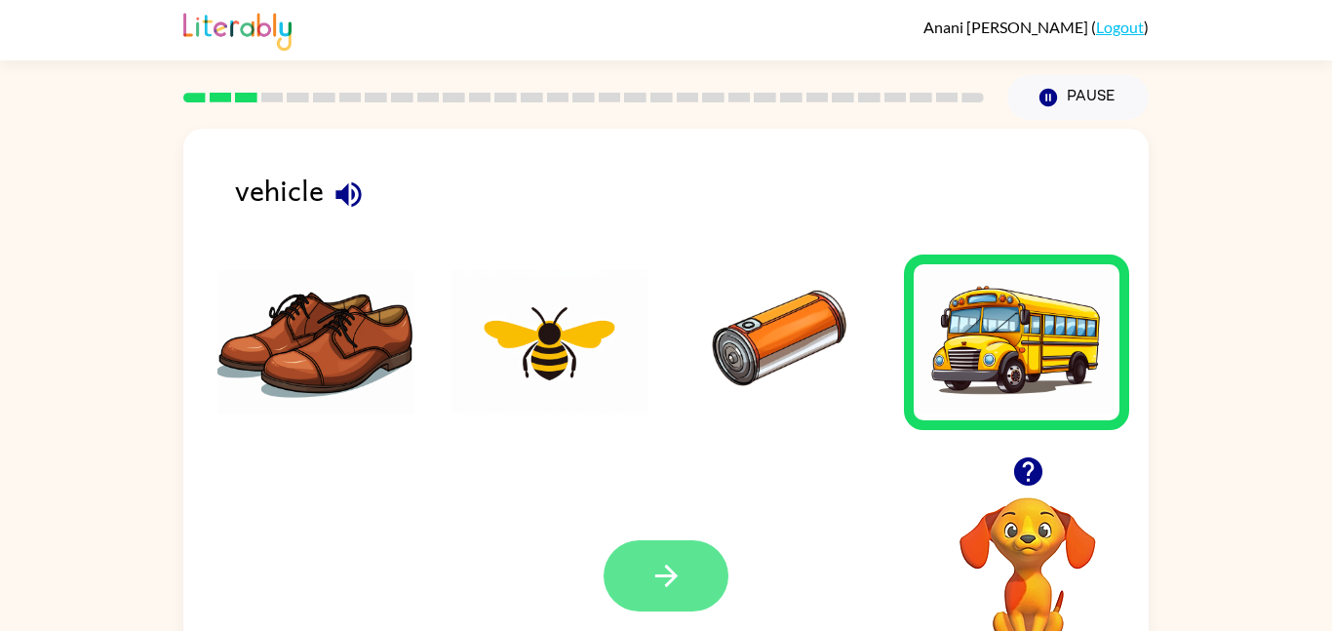
click at [686, 542] on button "button" at bounding box center [665, 575] width 125 height 71
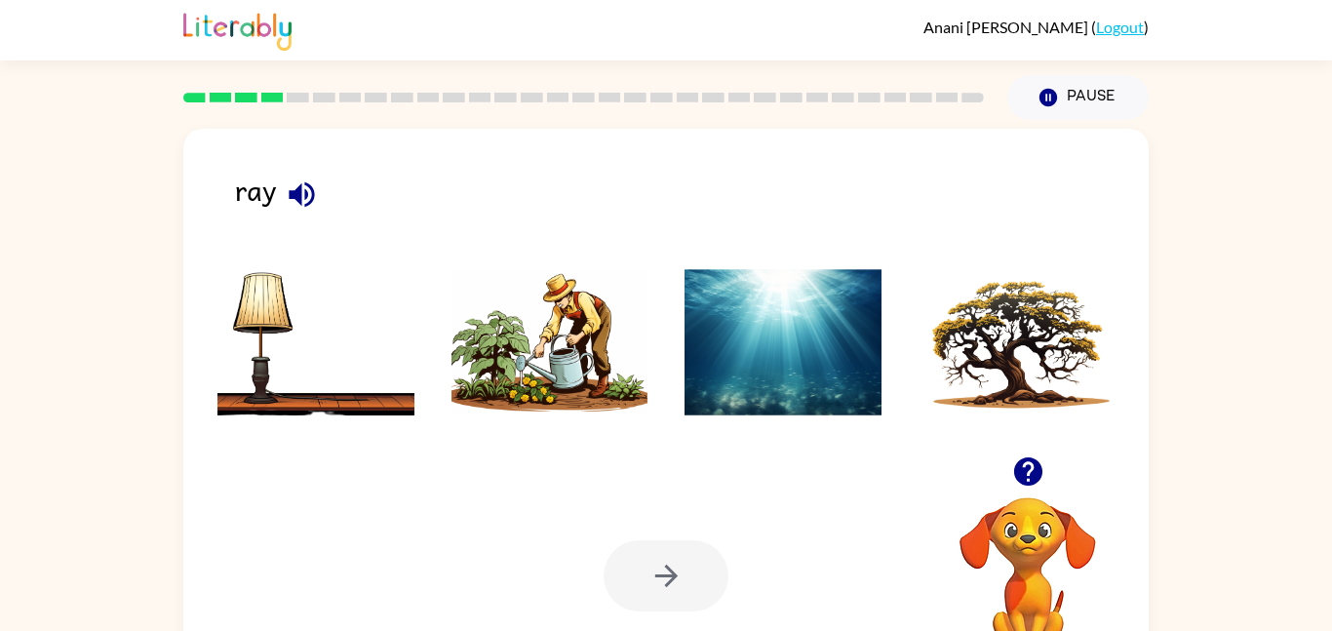
click at [700, 540] on div at bounding box center [665, 575] width 125 height 71
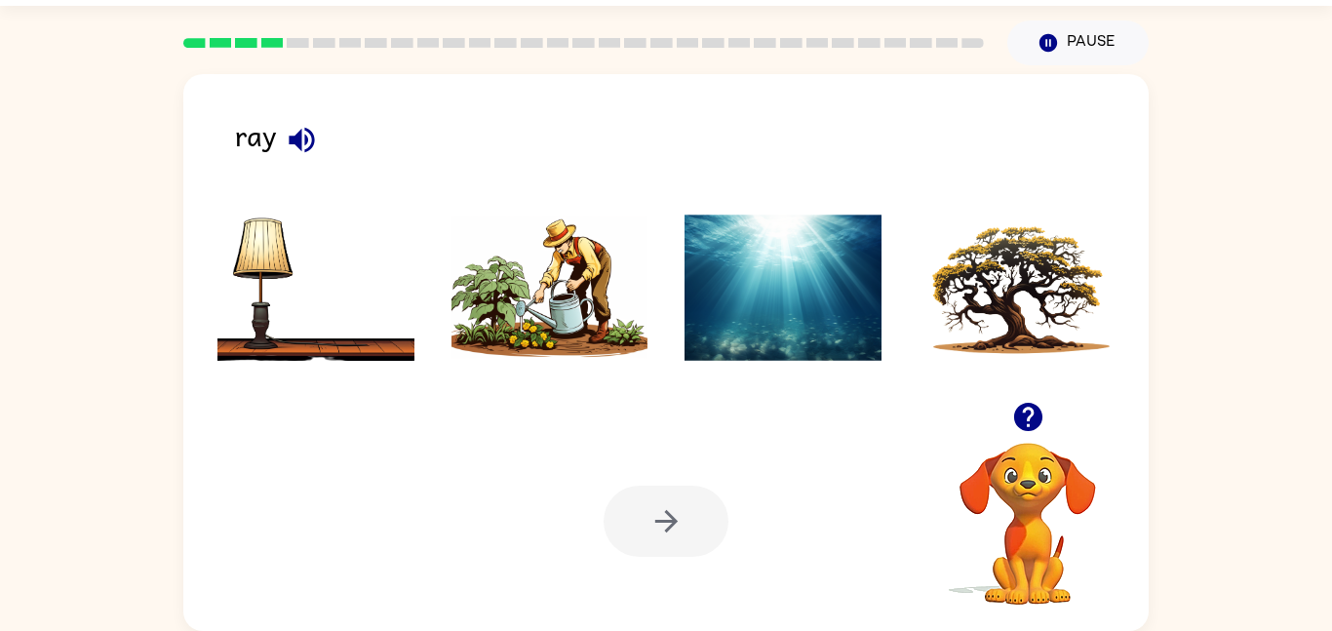
click at [275, 153] on div "ray" at bounding box center [691, 143] width 913 height 61
click at [294, 146] on icon "button" at bounding box center [302, 140] width 34 height 34
click at [298, 146] on icon "button" at bounding box center [301, 139] width 25 height 25
click at [294, 138] on icon "button" at bounding box center [301, 139] width 25 height 25
click at [297, 139] on icon "button" at bounding box center [301, 139] width 25 height 25
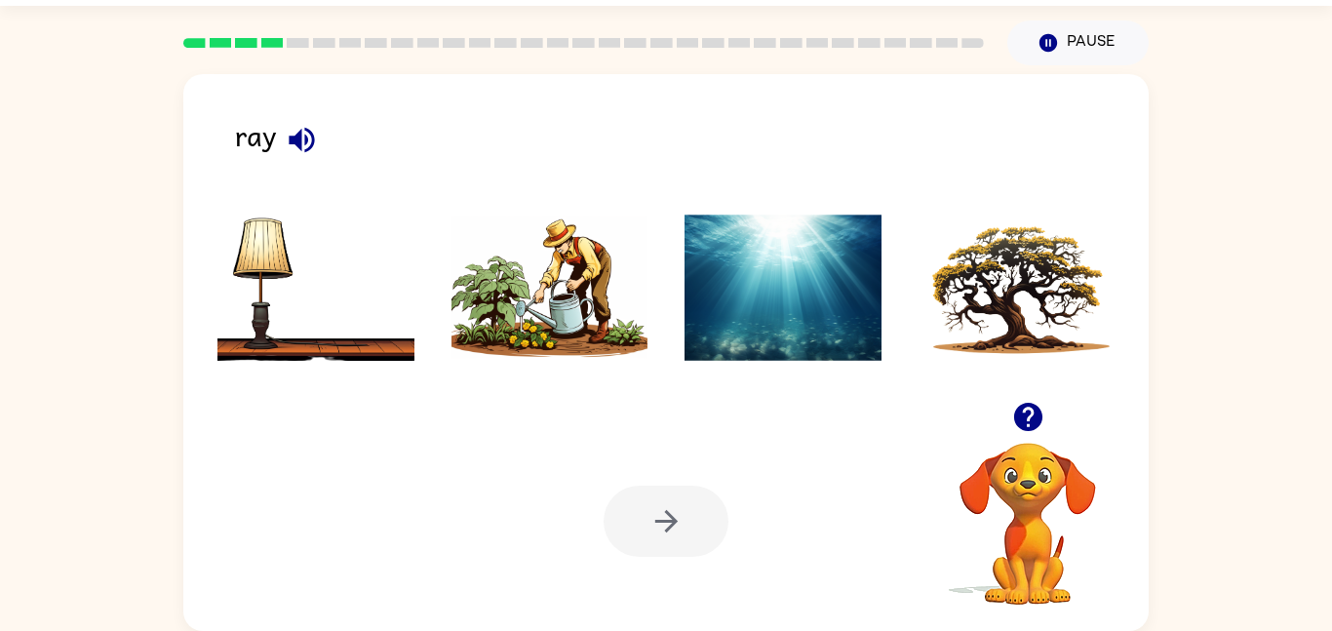
click at [297, 139] on icon "button" at bounding box center [301, 139] width 25 height 25
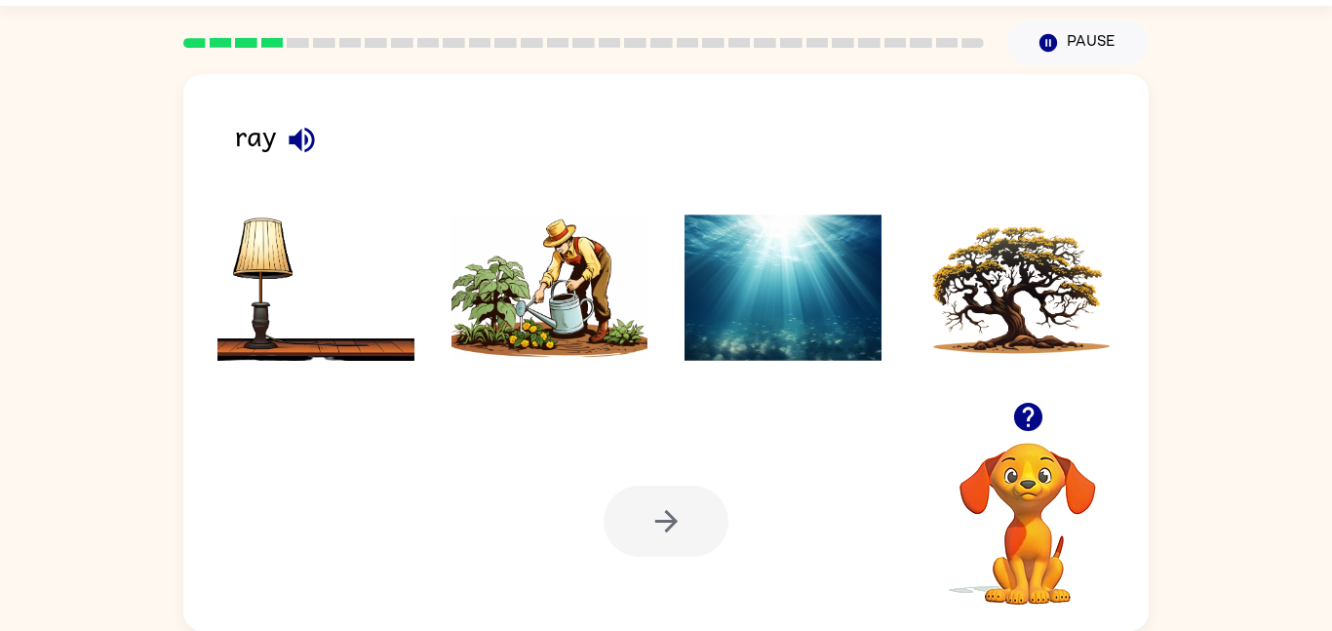
click at [297, 139] on icon "button" at bounding box center [301, 139] width 25 height 25
click at [301, 143] on icon "button" at bounding box center [302, 140] width 34 height 34
click at [821, 236] on img at bounding box center [782, 287] width 197 height 146
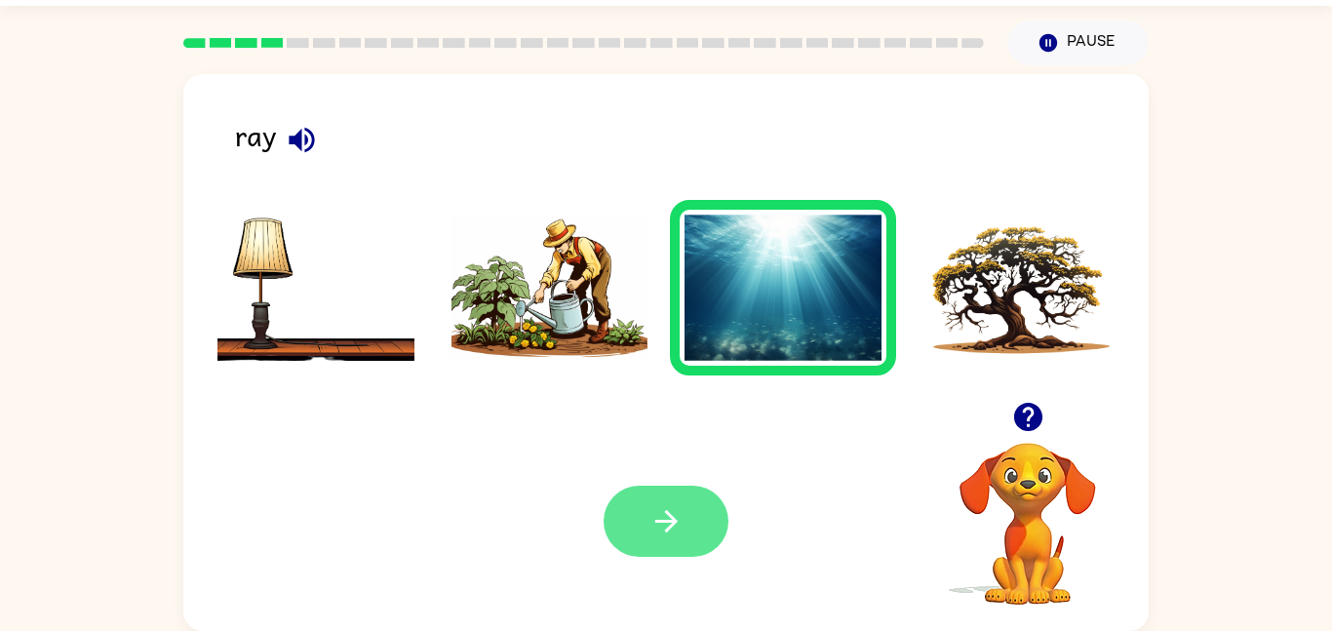
click at [701, 530] on button "button" at bounding box center [665, 521] width 125 height 71
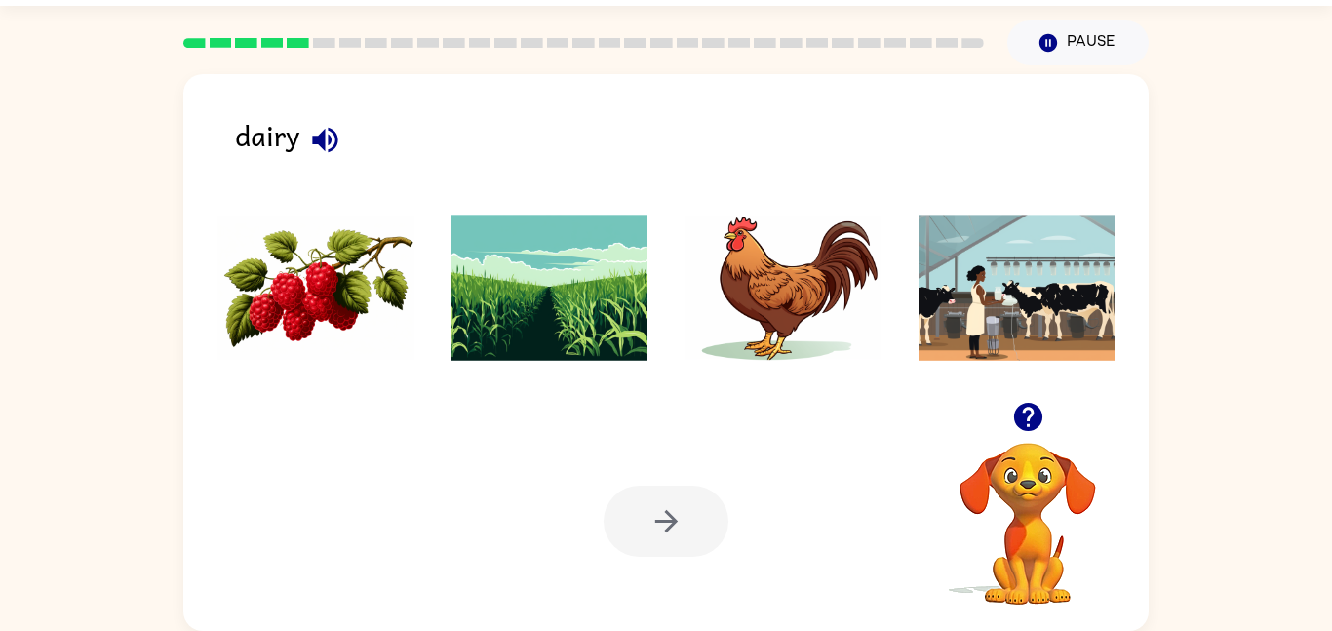
click at [295, 150] on div "dairy" at bounding box center [691, 143] width 913 height 61
click at [333, 127] on icon "button" at bounding box center [325, 140] width 34 height 34
click at [281, 305] on img at bounding box center [315, 287] width 197 height 146
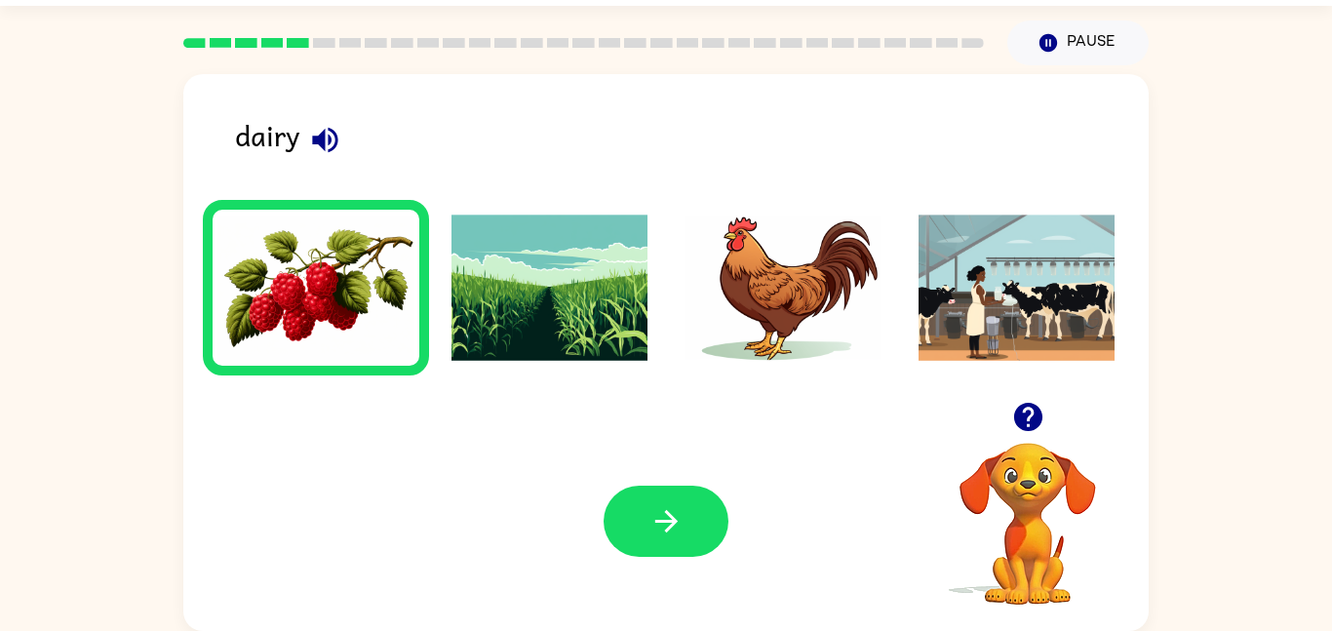
click at [214, 375] on ul at bounding box center [666, 293] width 926 height 186
click at [658, 486] on button "button" at bounding box center [665, 521] width 125 height 71
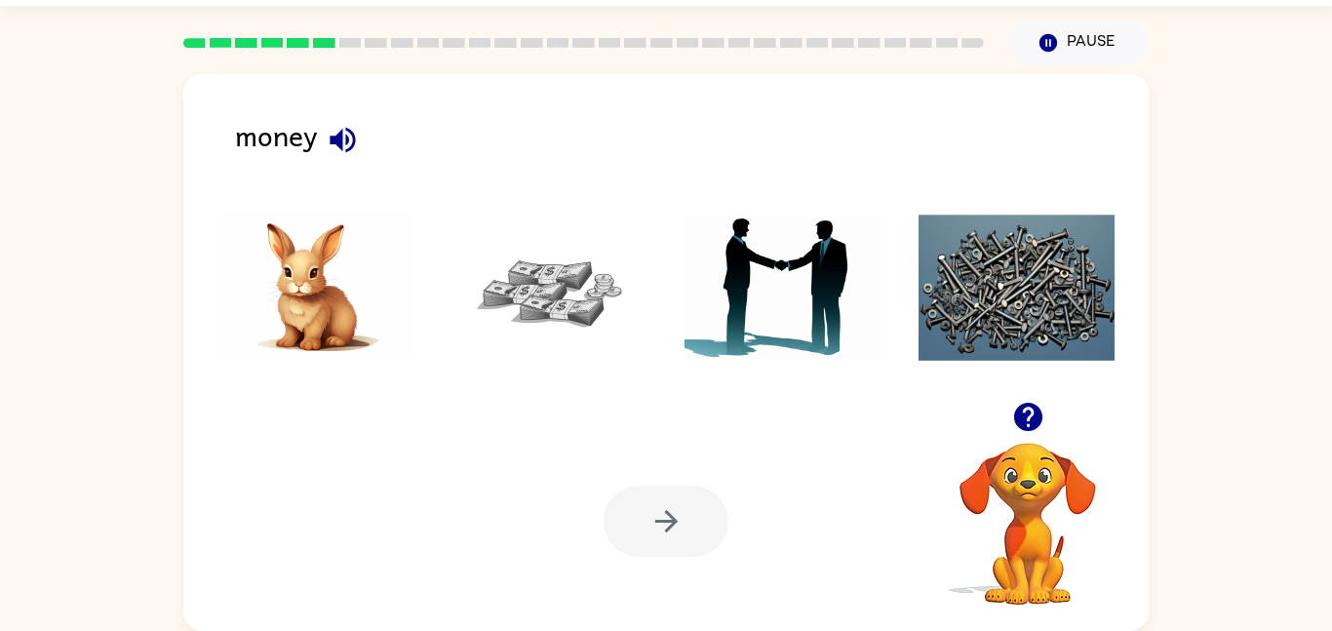
click at [554, 309] on img at bounding box center [549, 287] width 197 height 146
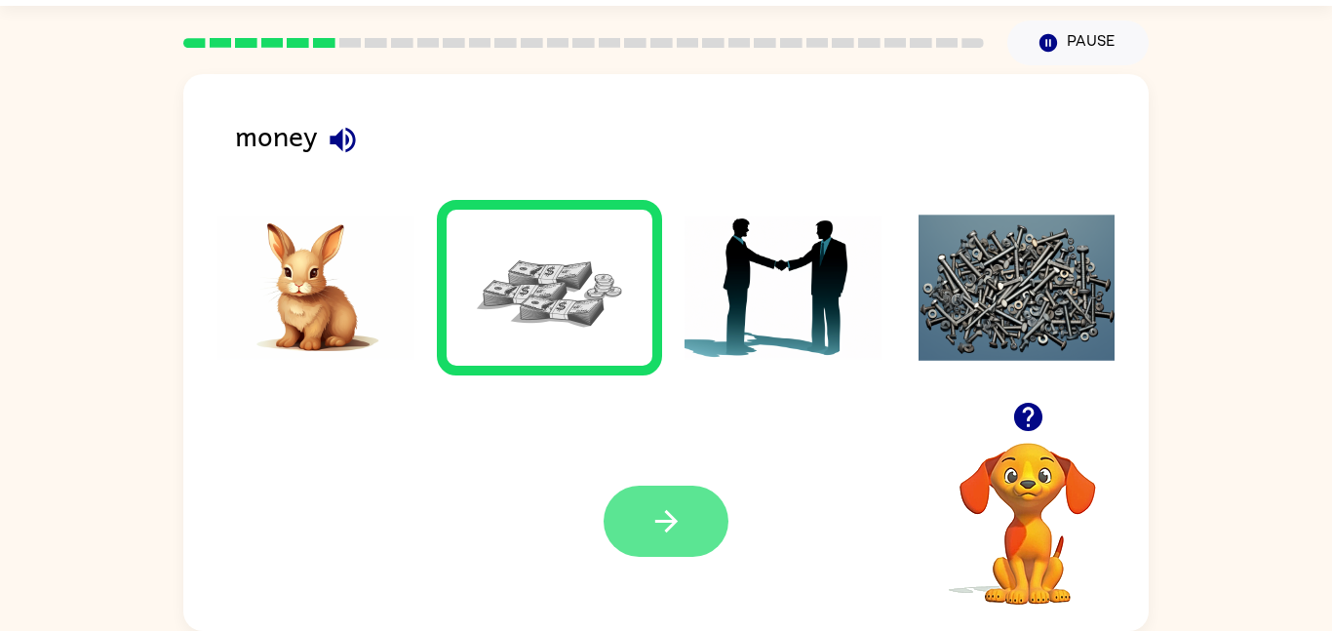
click at [644, 502] on button "button" at bounding box center [665, 521] width 125 height 71
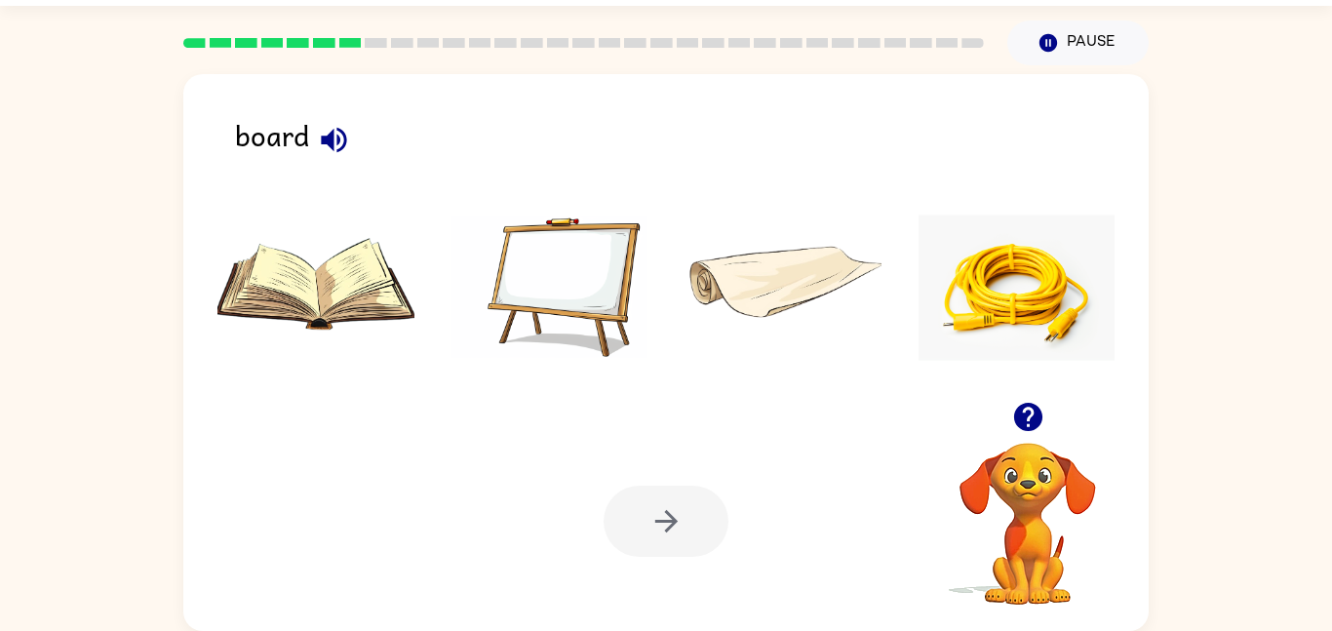
click at [576, 300] on img at bounding box center [549, 287] width 197 height 146
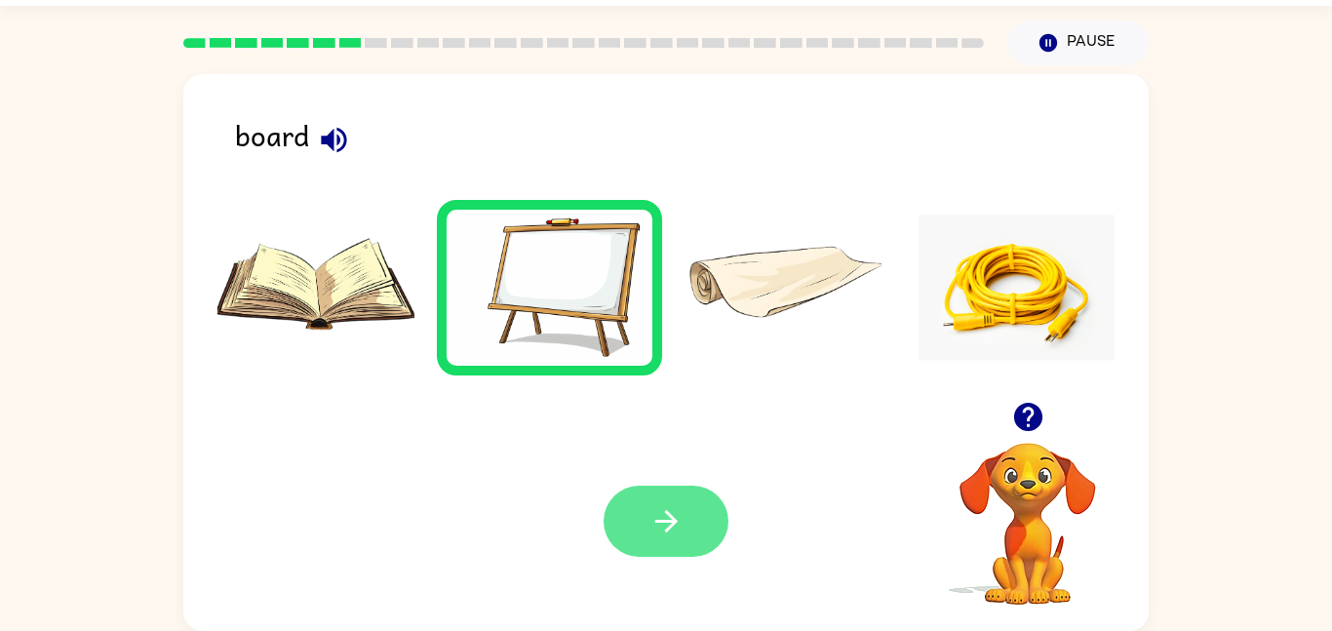
click at [675, 494] on button "button" at bounding box center [665, 521] width 125 height 71
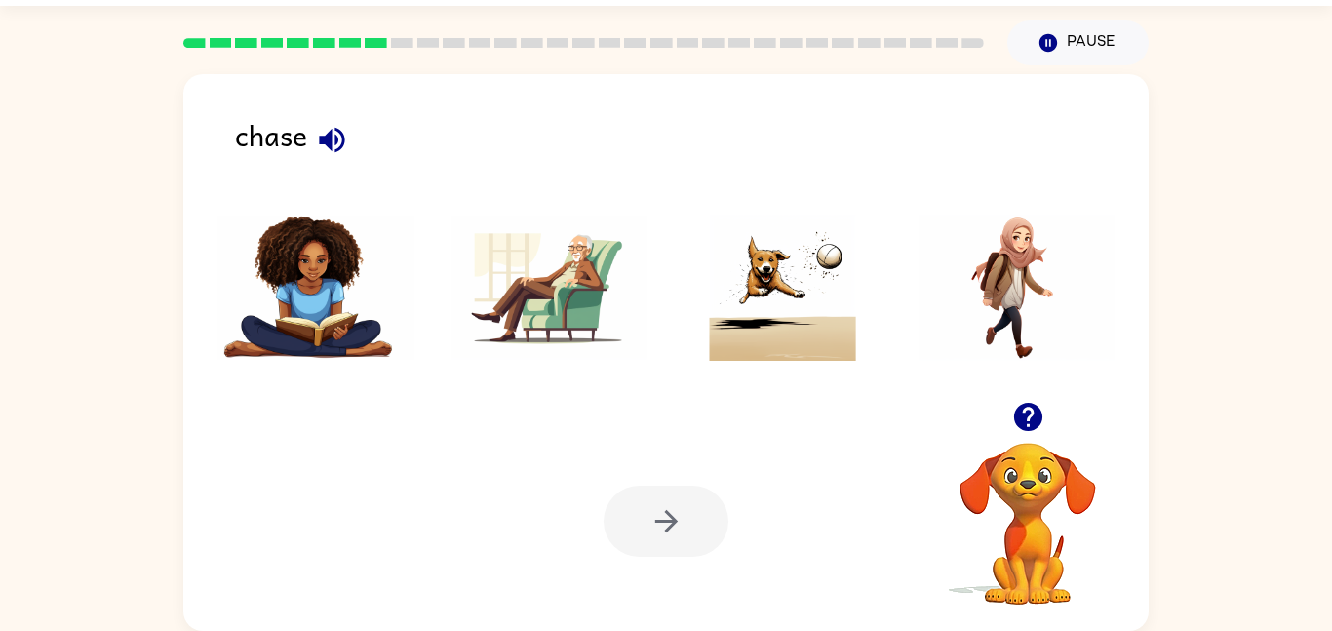
click at [351, 193] on div at bounding box center [666, 292] width 926 height 217
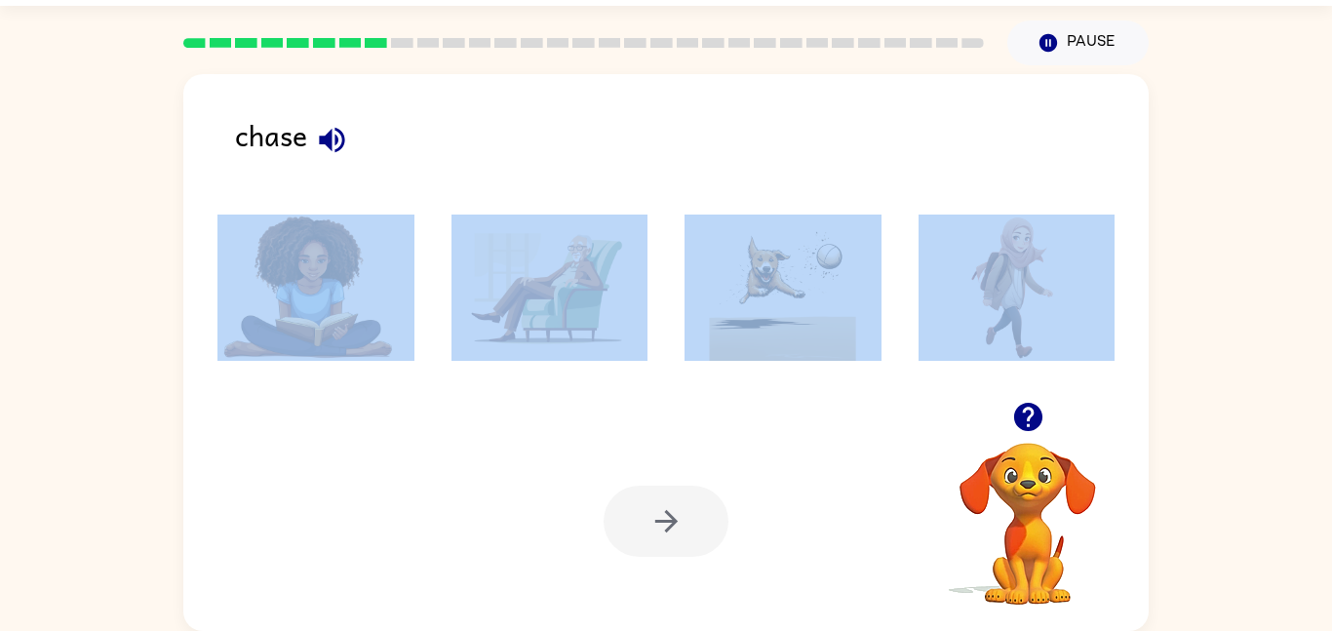
click at [351, 193] on div at bounding box center [666, 292] width 926 height 217
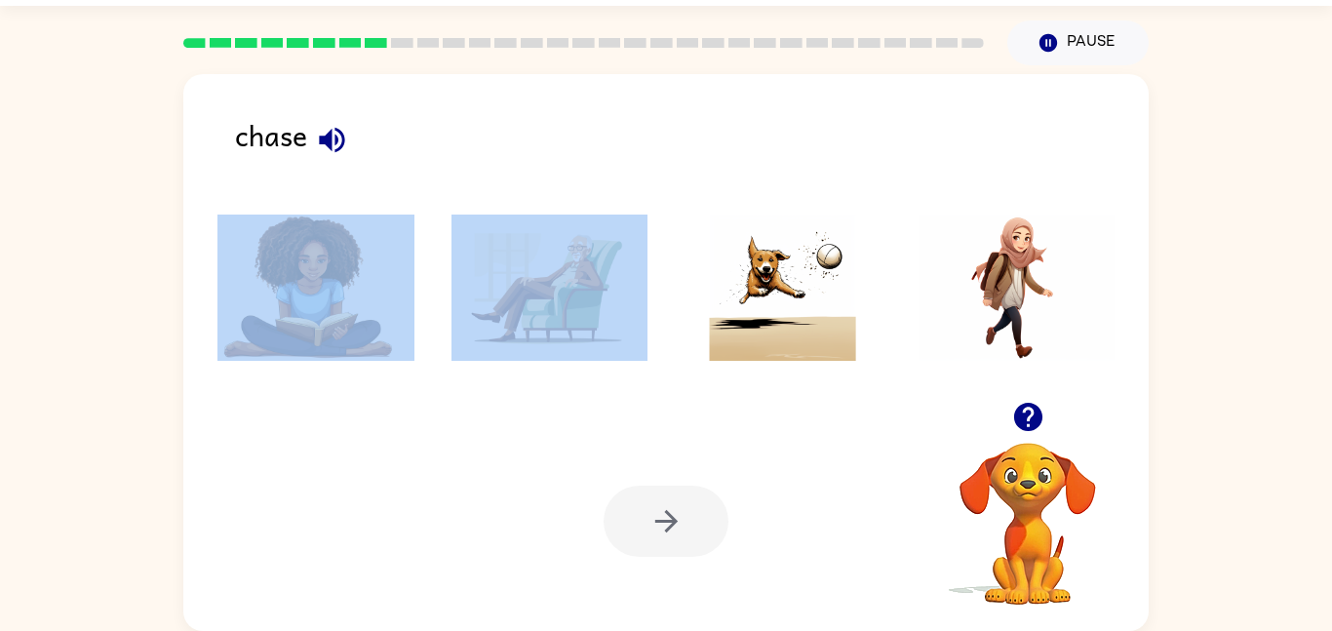
click at [351, 193] on div at bounding box center [666, 292] width 926 height 217
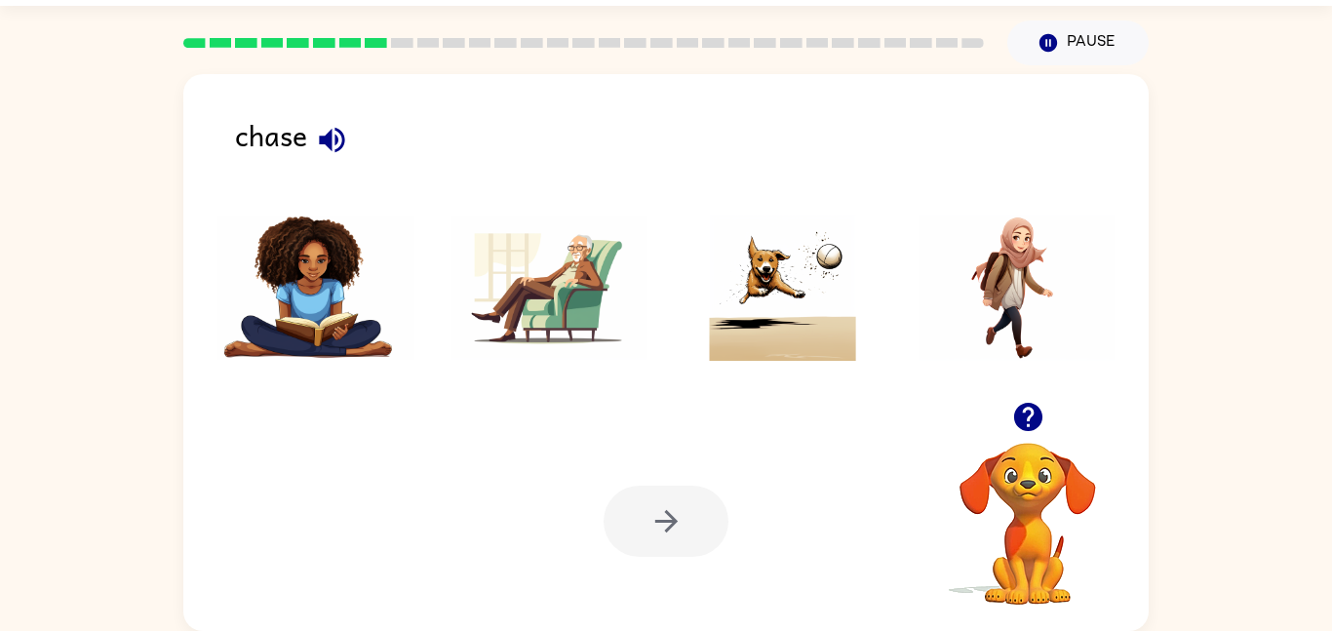
click at [351, 193] on div at bounding box center [666, 292] width 926 height 217
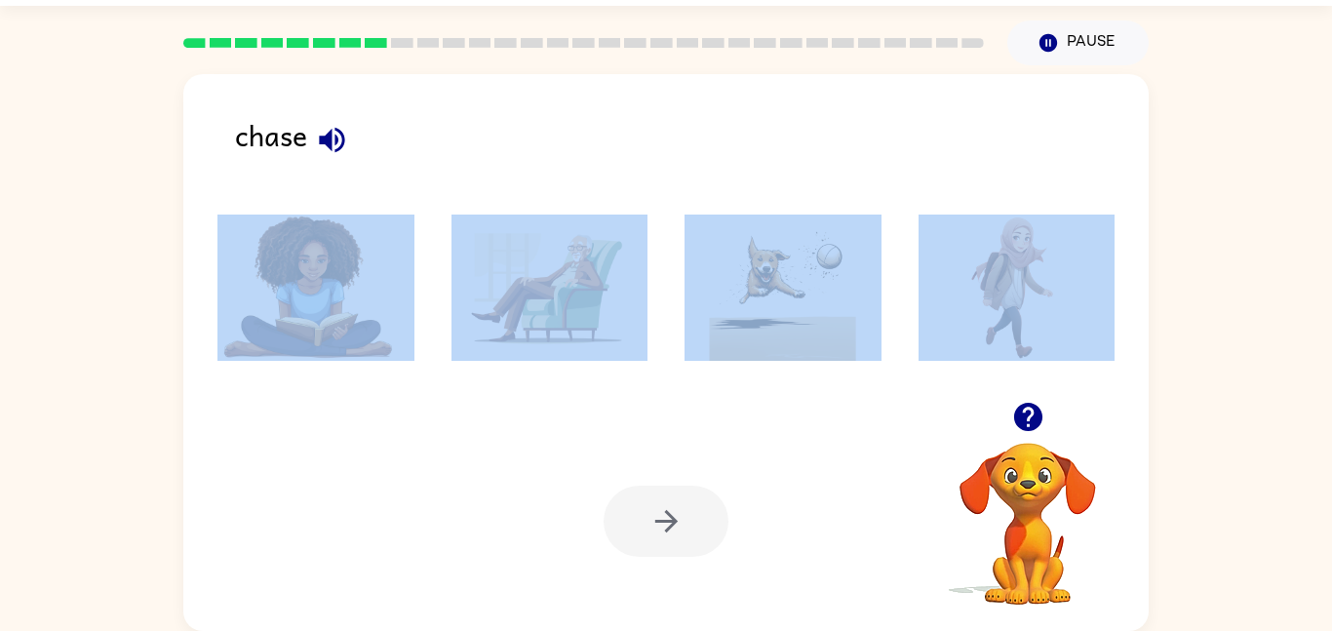
click at [338, 168] on div "chase" at bounding box center [691, 143] width 913 height 61
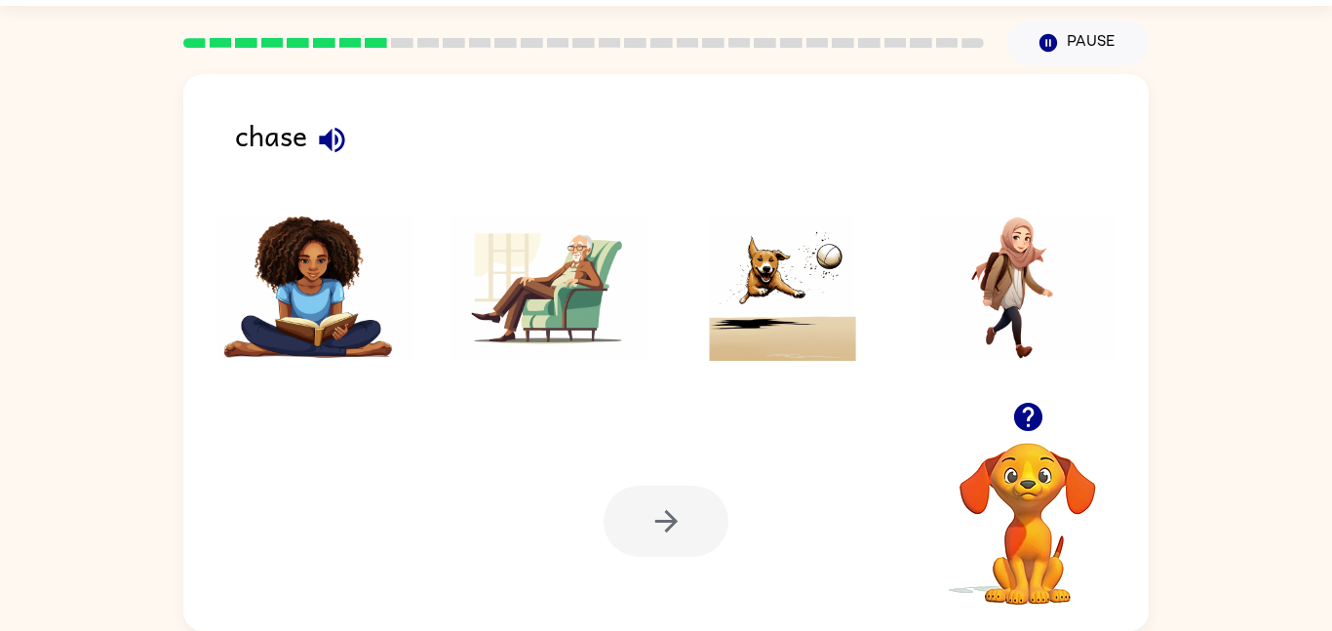
click at [338, 168] on div "chase" at bounding box center [691, 143] width 913 height 61
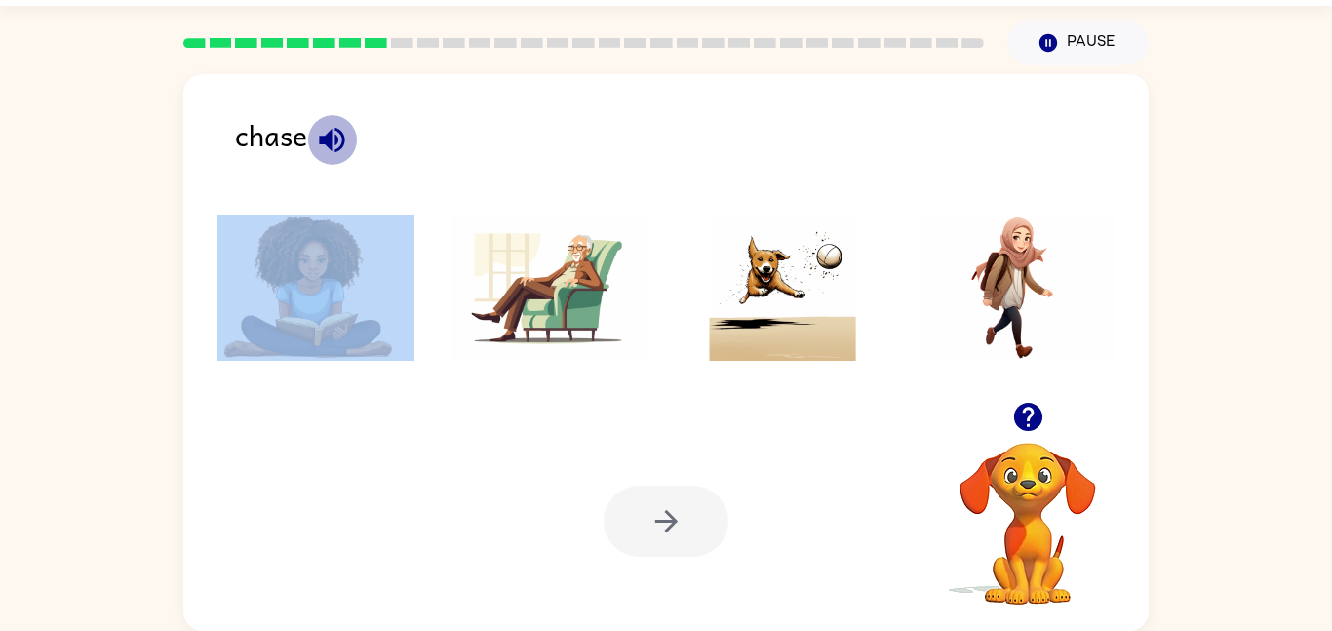
click at [322, 127] on icon "button" at bounding box center [332, 140] width 34 height 34
click at [794, 327] on img at bounding box center [782, 287] width 197 height 146
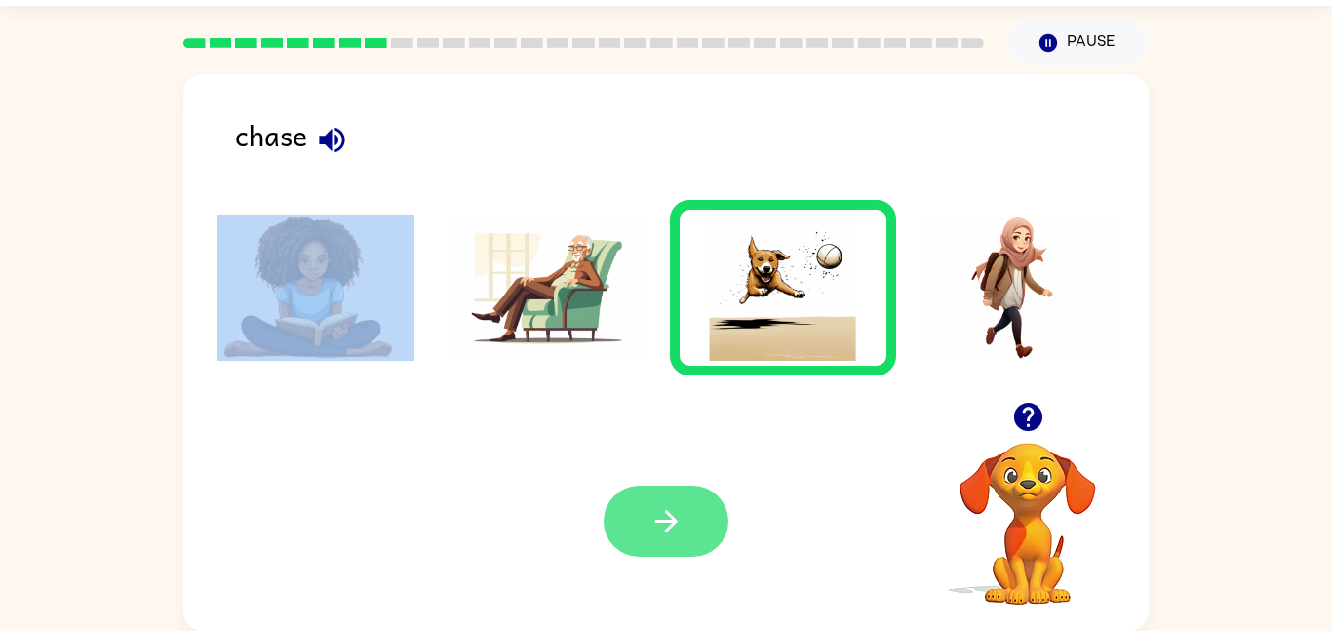
click at [674, 491] on button "button" at bounding box center [665, 521] width 125 height 71
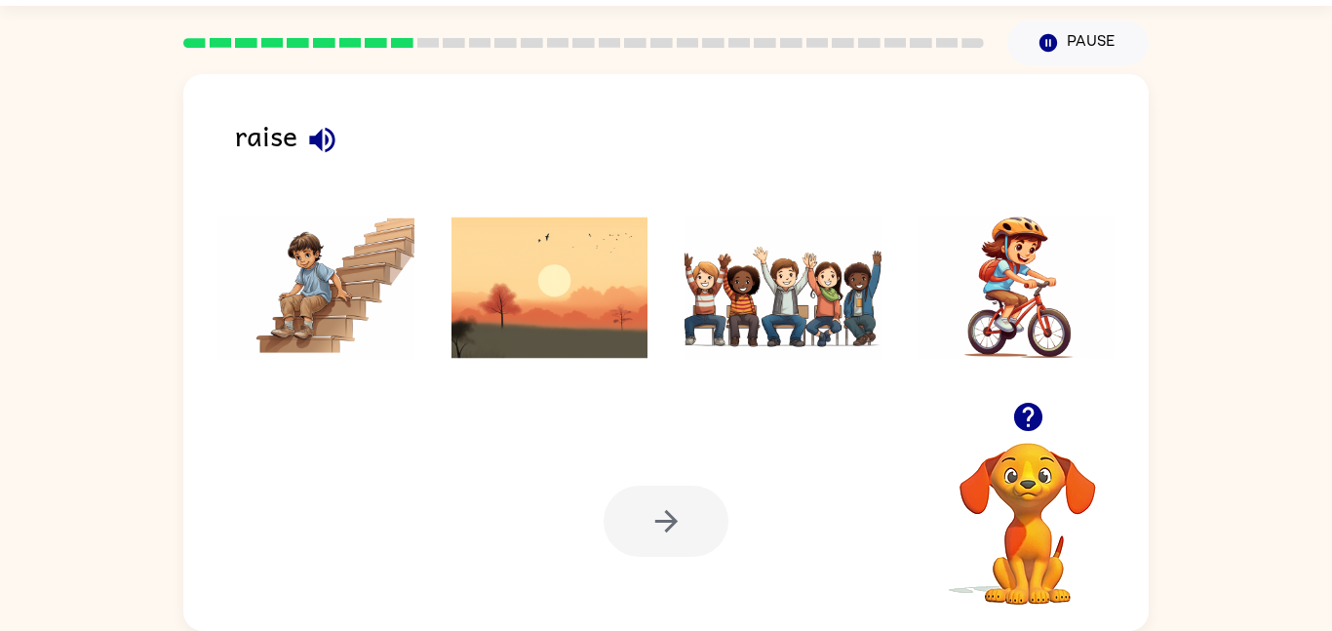
click at [229, 146] on div "raise Your browser must support playing .mp4 files to use Literably. Please try…" at bounding box center [665, 352] width 965 height 557
click at [250, 135] on div "raise" at bounding box center [691, 143] width 913 height 61
click at [311, 145] on icon "button" at bounding box center [322, 140] width 34 height 34
click at [521, 256] on img at bounding box center [549, 287] width 197 height 146
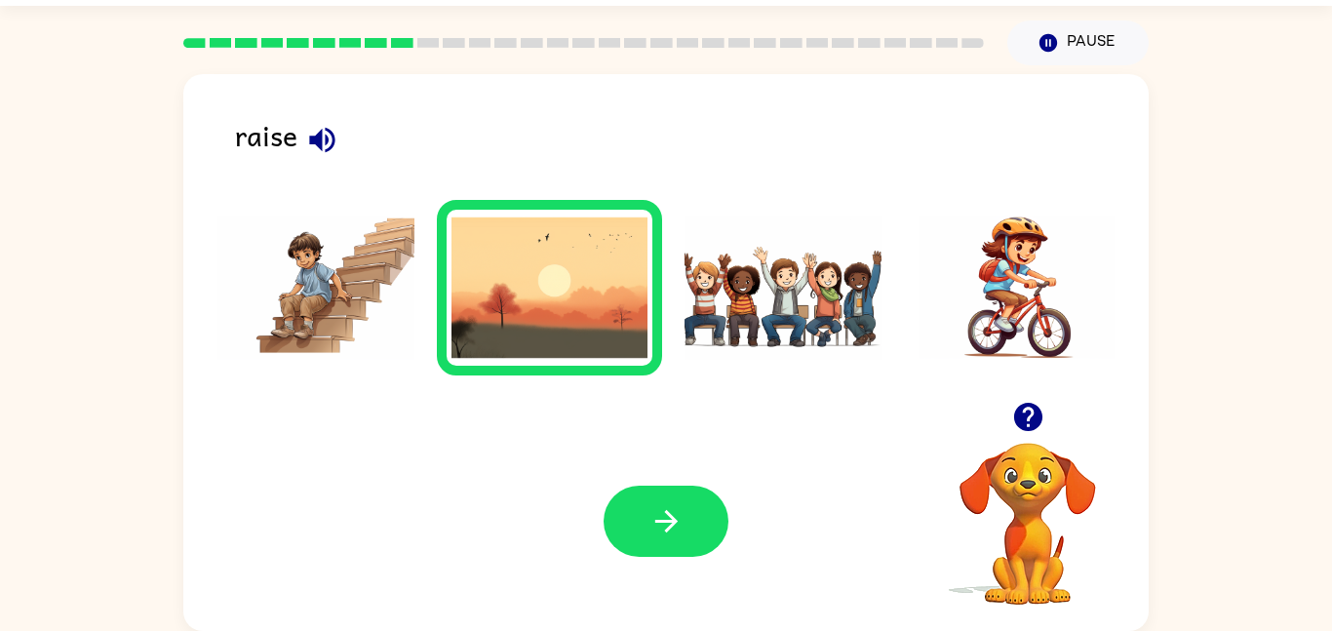
click at [771, 291] on img at bounding box center [782, 287] width 197 height 146
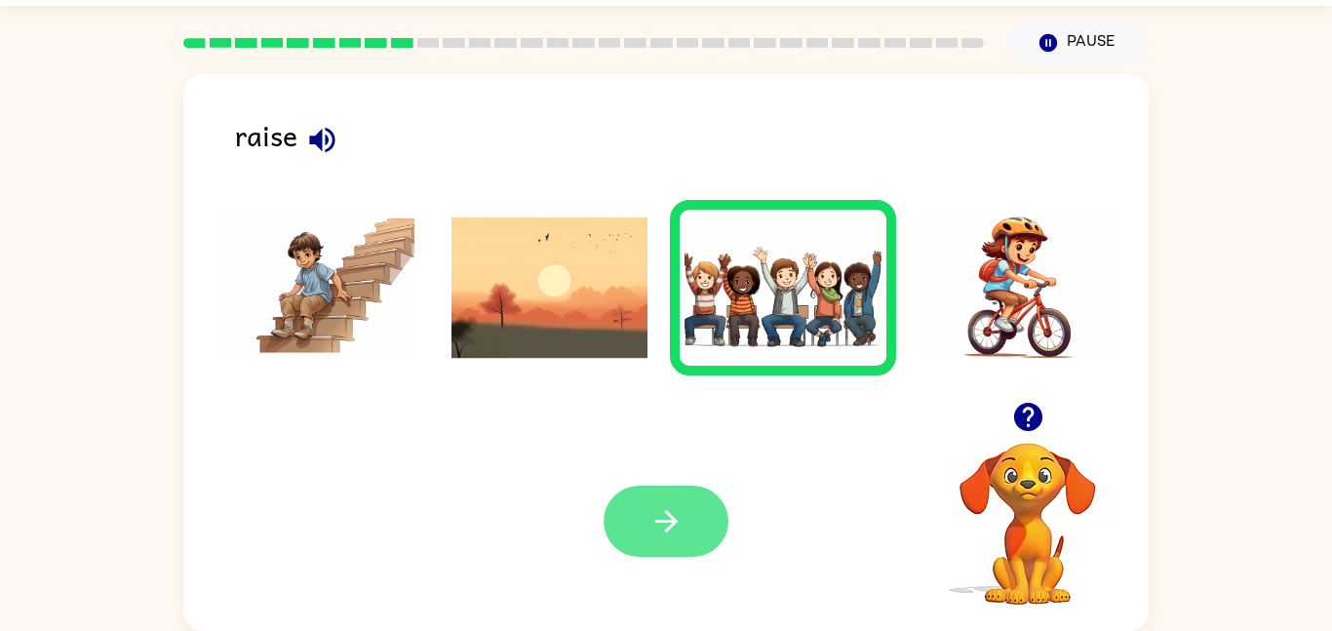
click at [688, 486] on button "button" at bounding box center [665, 521] width 125 height 71
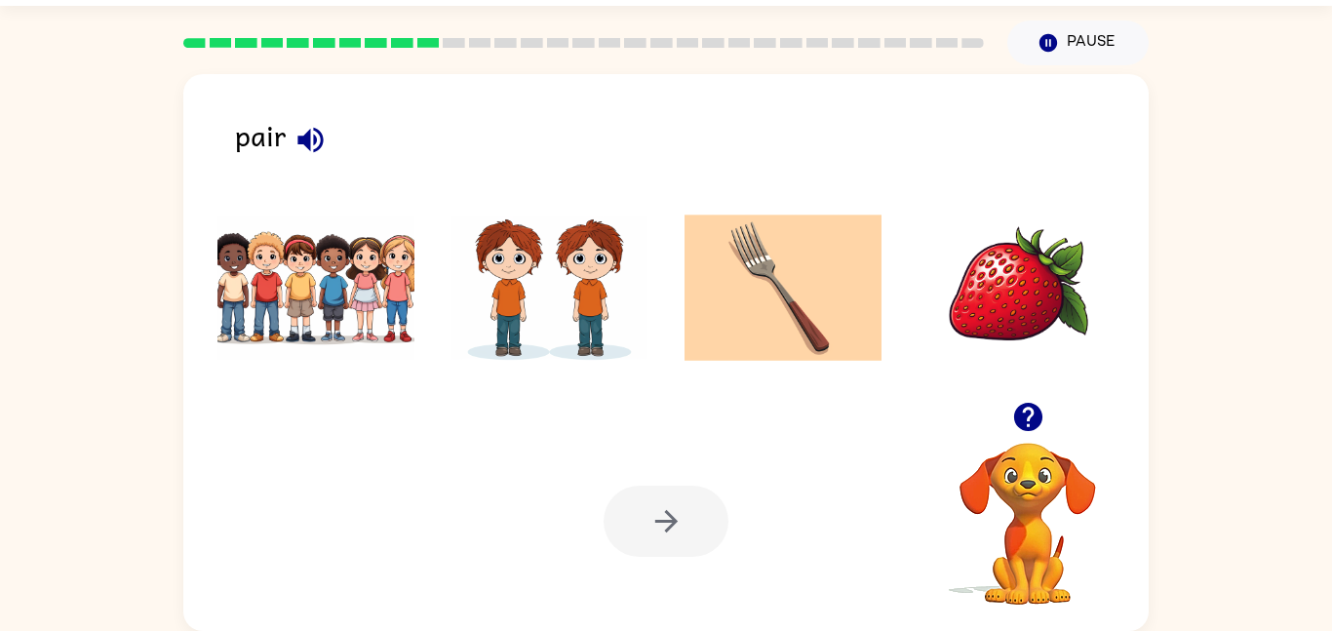
click at [279, 149] on div "pair" at bounding box center [691, 143] width 913 height 61
click at [313, 139] on icon "button" at bounding box center [309, 139] width 25 height 25
click at [311, 138] on icon "button" at bounding box center [310, 140] width 34 height 34
click at [310, 131] on icon "button" at bounding box center [310, 140] width 34 height 34
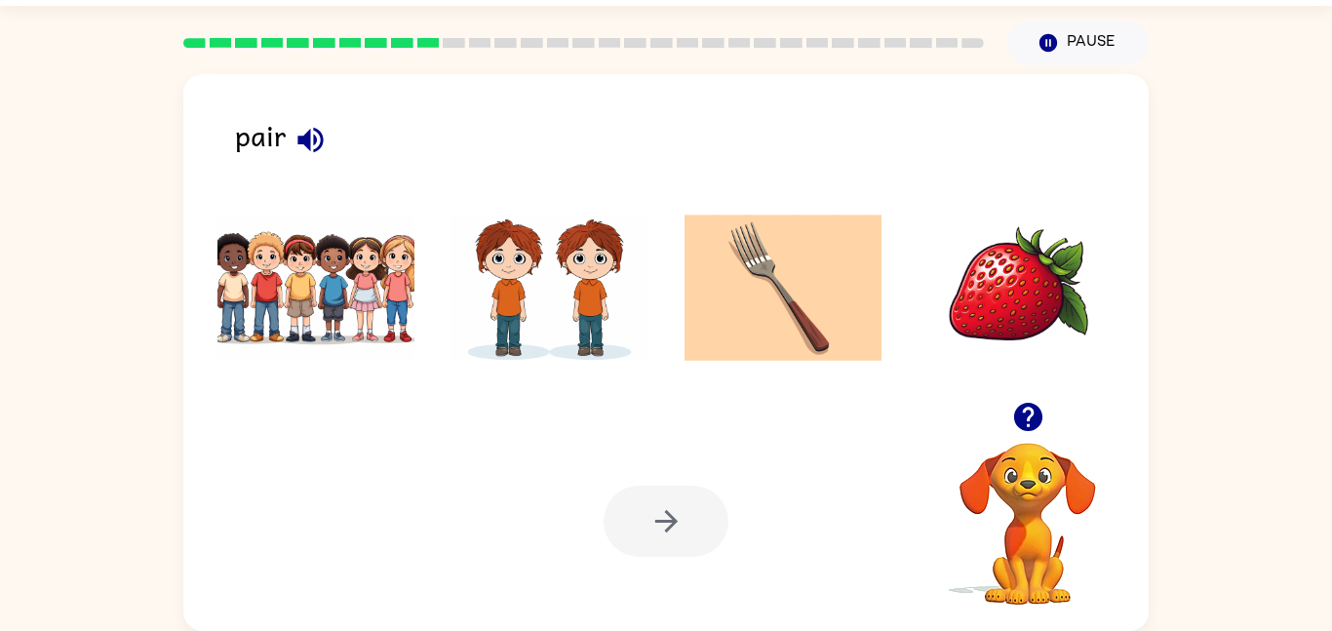
click at [577, 268] on img at bounding box center [549, 287] width 197 height 146
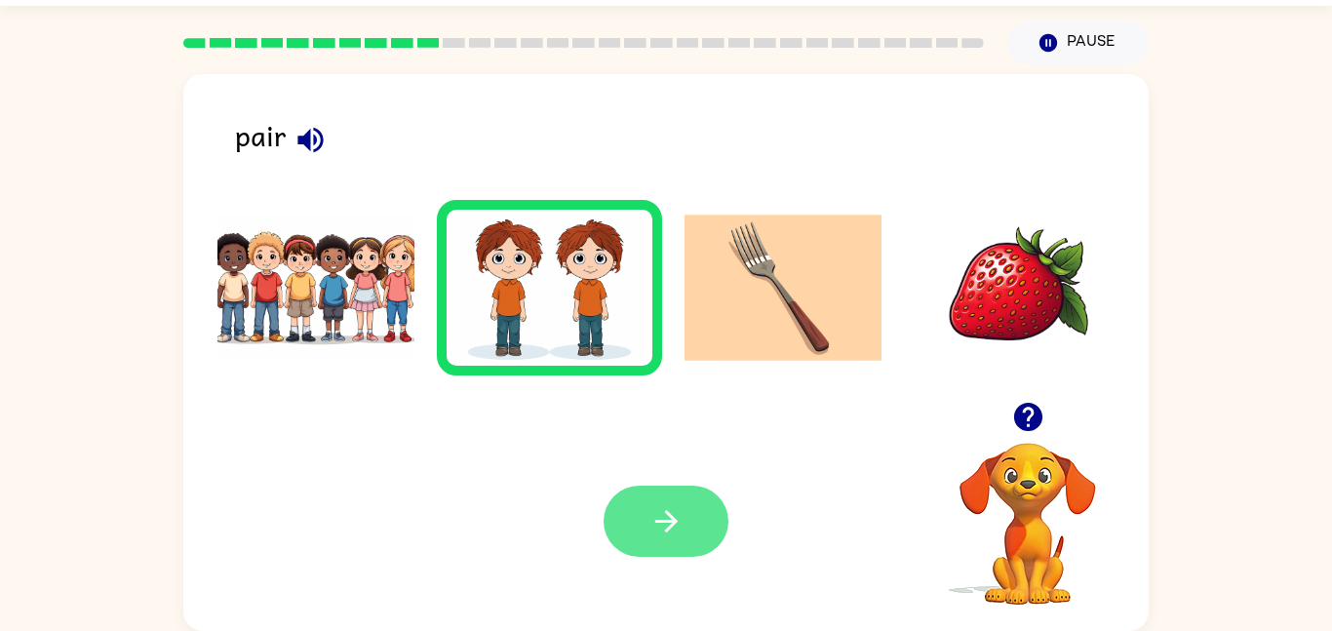
click at [641, 496] on button "button" at bounding box center [665, 521] width 125 height 71
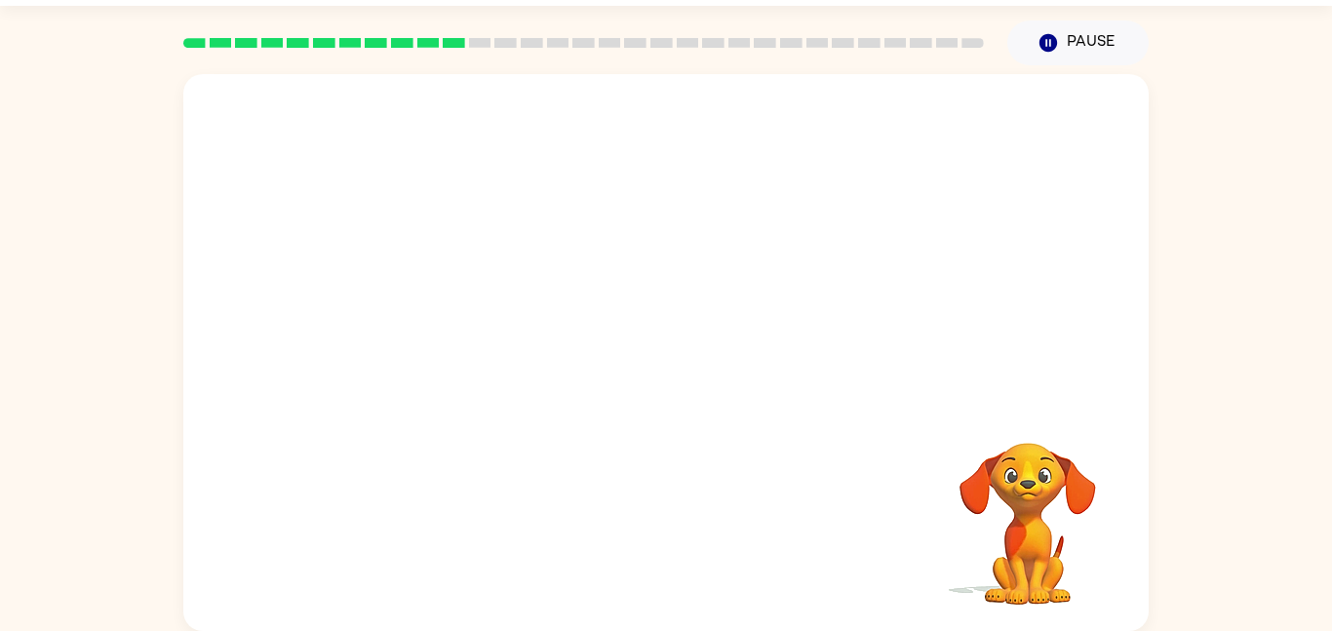
click at [45, 258] on div "Your browser must support playing .mp4 files to use Literably. Please try using…" at bounding box center [666, 347] width 1332 height 565
click at [580, 134] on video "Your browser must support playing .mp4 files to use Literably. Please try using…" at bounding box center [665, 238] width 965 height 328
click at [679, 353] on icon "button" at bounding box center [666, 362] width 34 height 34
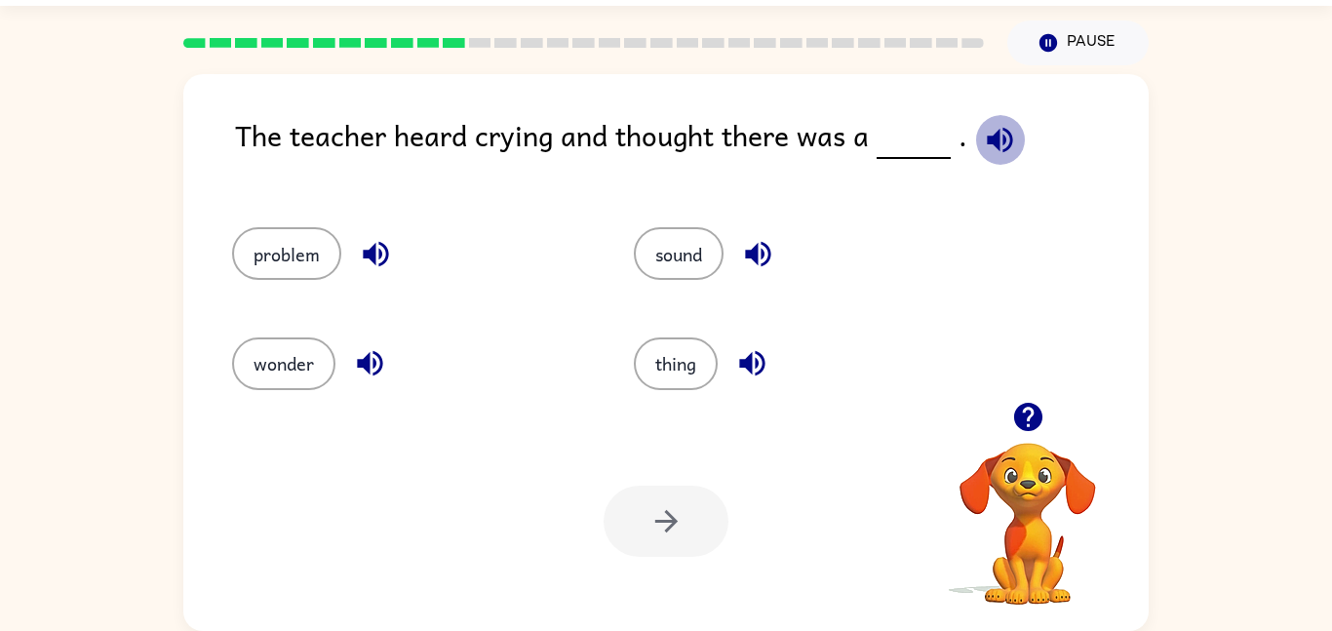
click at [995, 141] on icon "button" at bounding box center [1000, 140] width 34 height 34
click at [756, 249] on icon "button" at bounding box center [757, 254] width 25 height 25
click at [749, 353] on icon "button" at bounding box center [752, 363] width 34 height 34
click at [370, 354] on icon "button" at bounding box center [370, 363] width 34 height 34
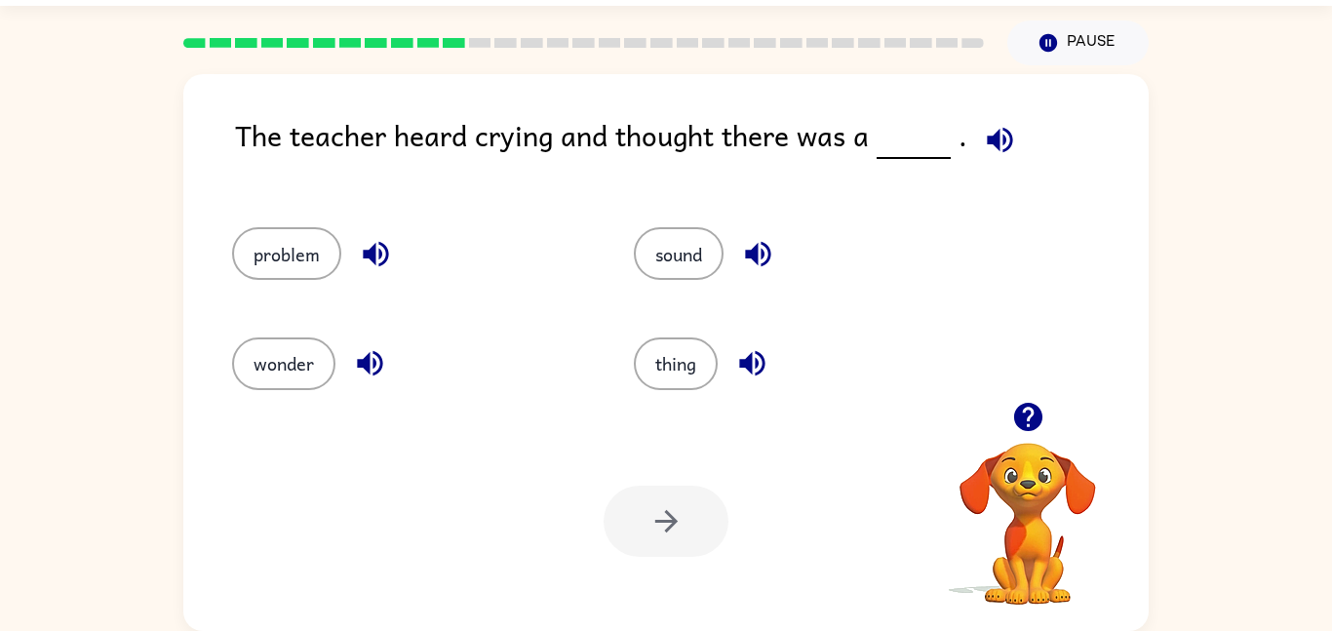
click at [373, 246] on icon "button" at bounding box center [375, 254] width 25 height 25
click at [769, 260] on icon "button" at bounding box center [757, 254] width 25 height 25
click at [761, 356] on icon "button" at bounding box center [751, 363] width 25 height 25
click at [755, 255] on icon "button" at bounding box center [757, 254] width 25 height 25
click at [370, 255] on icon "button" at bounding box center [375, 254] width 25 height 25
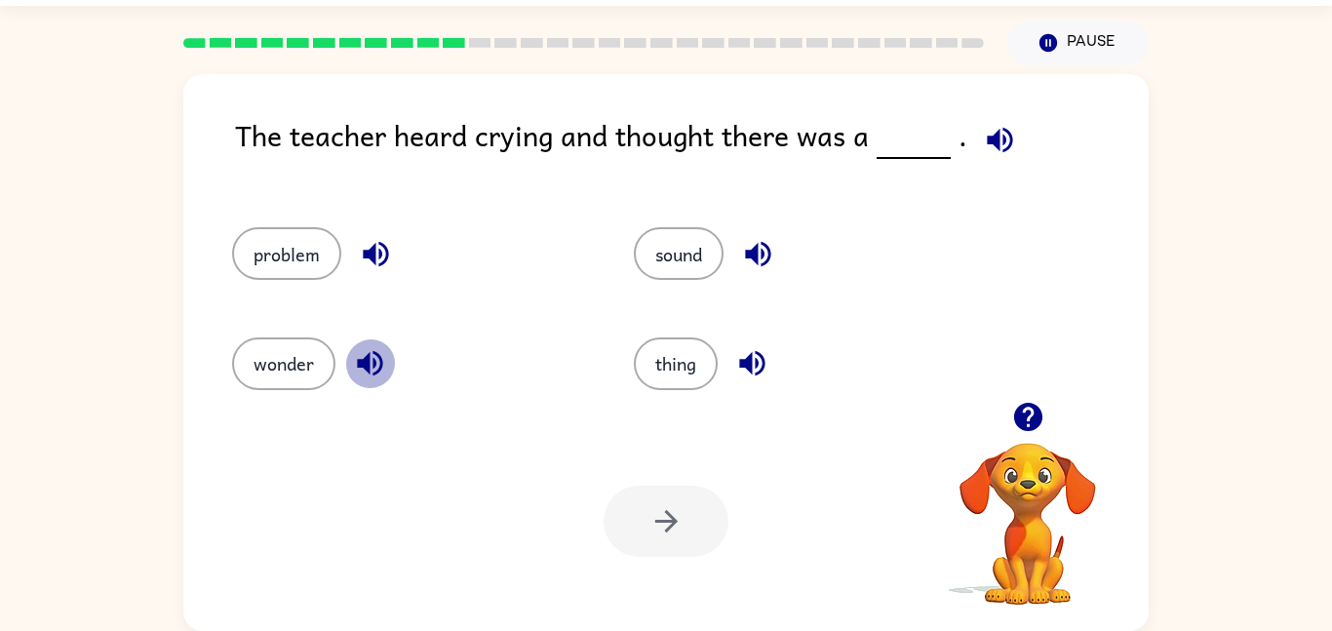
click at [377, 355] on icon "button" at bounding box center [369, 363] width 25 height 25
click at [315, 354] on button "wonder" at bounding box center [283, 363] width 103 height 53
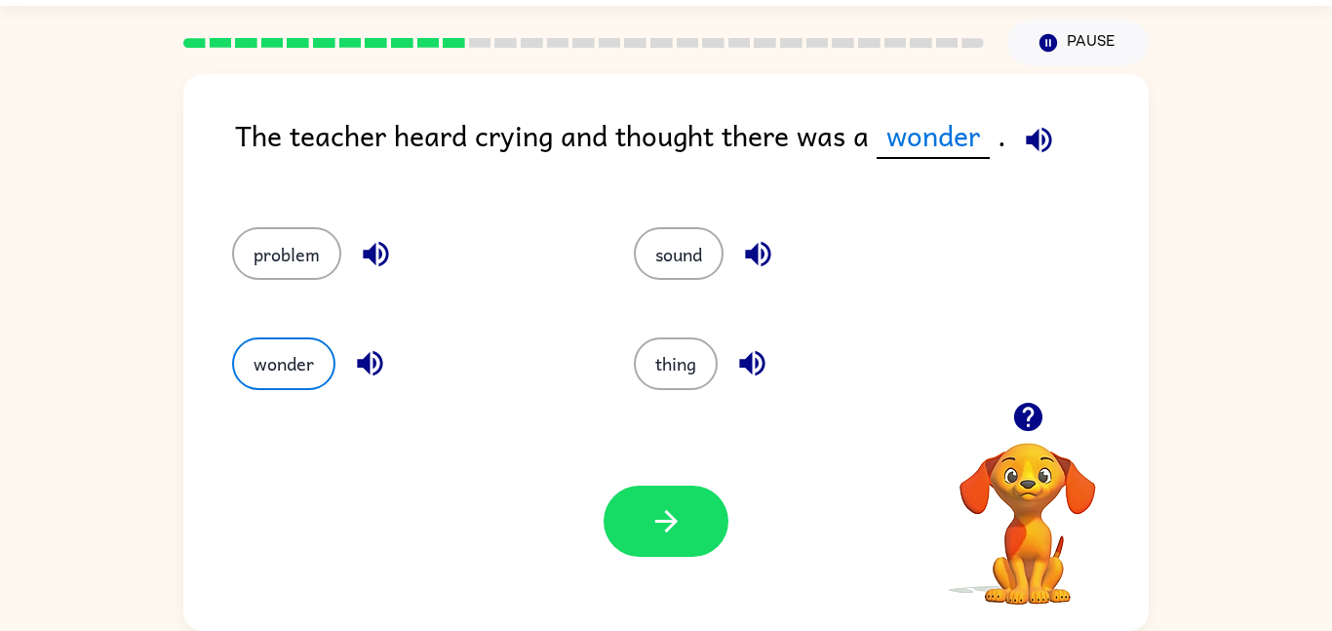
click at [698, 334] on div "thing" at bounding box center [798, 354] width 402 height 109
click at [721, 355] on div "thing" at bounding box center [812, 363] width 357 height 53
click at [707, 359] on button "thing" at bounding box center [676, 363] width 84 height 53
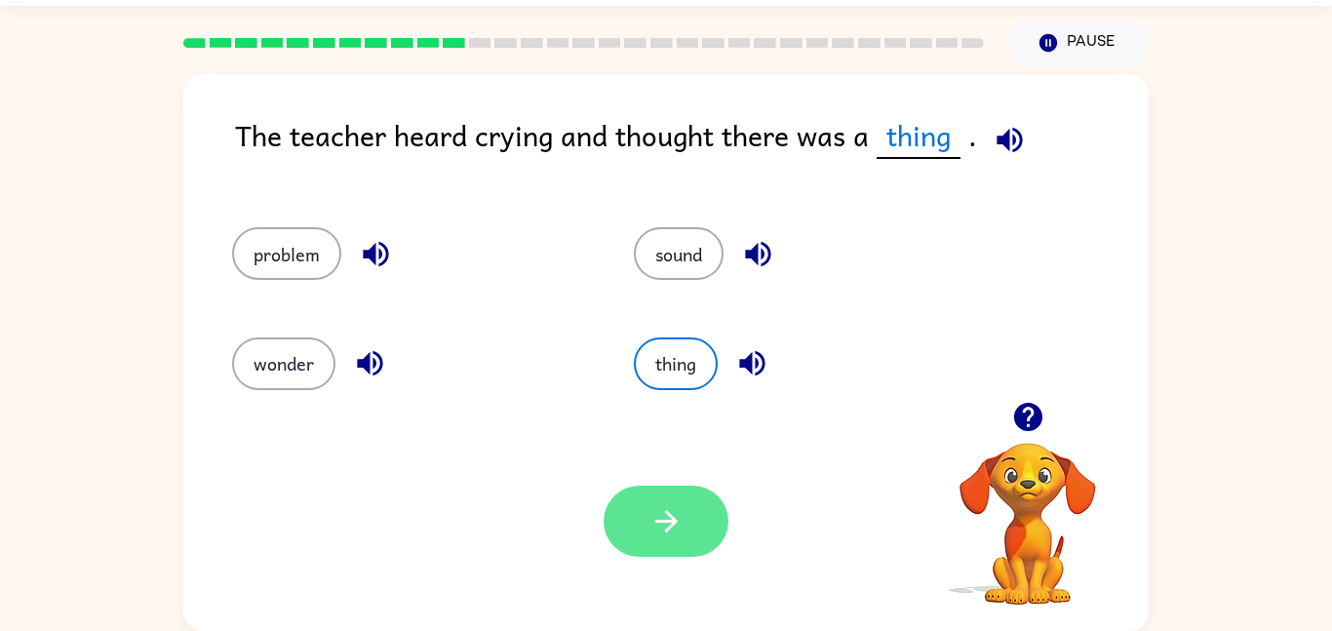
click at [708, 492] on button "button" at bounding box center [665, 521] width 125 height 71
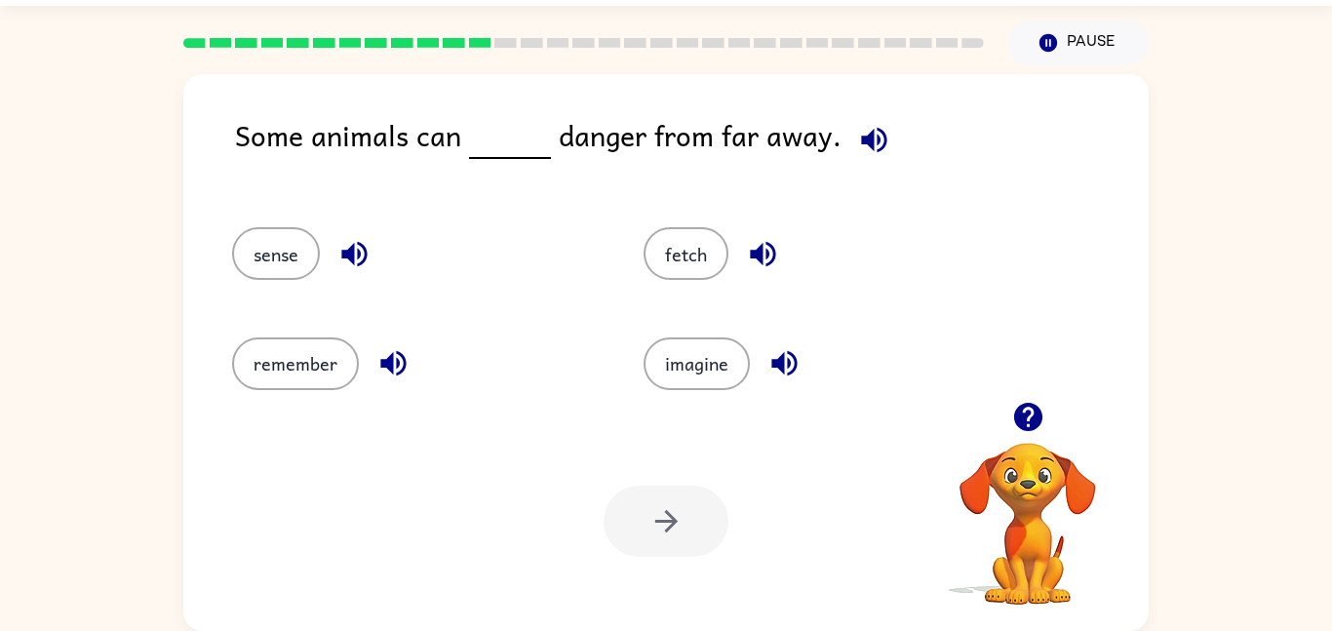
click at [708, 492] on div at bounding box center [665, 521] width 125 height 71
drag, startPoint x: 687, startPoint y: 360, endPoint x: 700, endPoint y: 410, distance: 52.3
click at [700, 410] on div "Some animals can danger from far away. sense fetch remember imagine Your browse…" at bounding box center [665, 352] width 965 height 557
click at [726, 306] on div "imagine" at bounding box center [811, 354] width 411 height 109
click at [857, 146] on icon "button" at bounding box center [874, 140] width 34 height 34
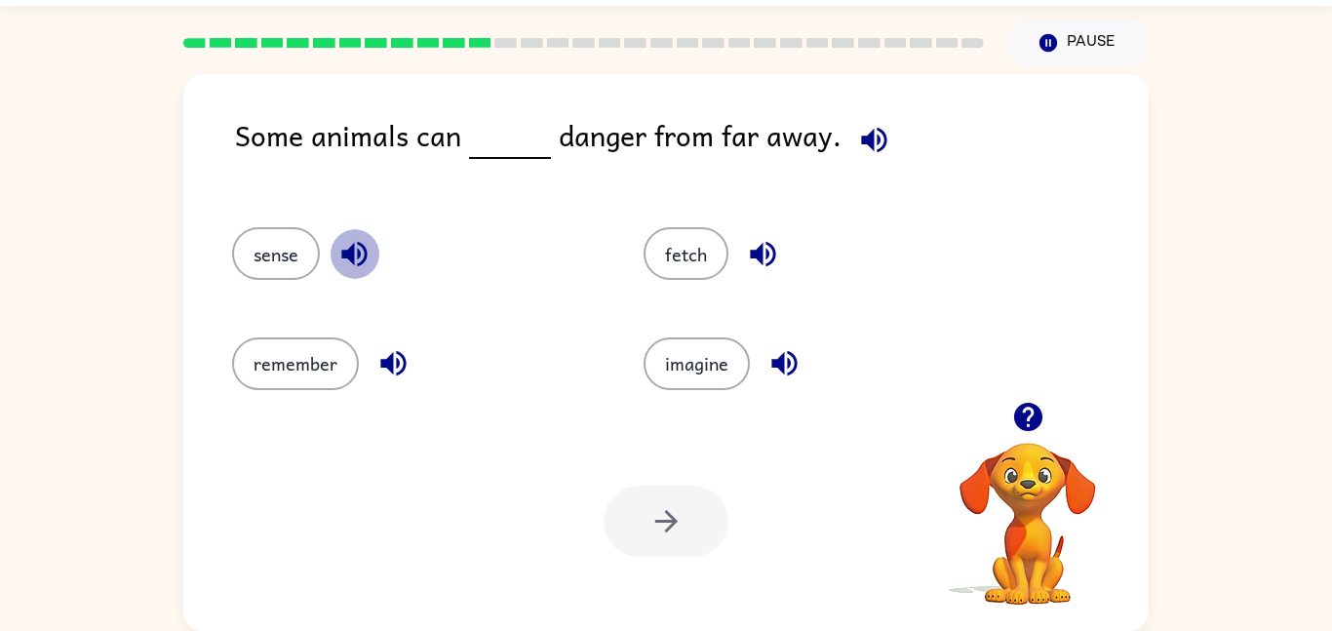
click at [346, 246] on icon "button" at bounding box center [354, 254] width 34 height 34
click at [397, 358] on icon "button" at bounding box center [393, 363] width 34 height 34
click at [771, 349] on icon "button" at bounding box center [784, 363] width 34 height 34
click at [773, 257] on icon "button" at bounding box center [762, 254] width 25 height 25
click at [669, 228] on button "fetch" at bounding box center [685, 253] width 85 height 53
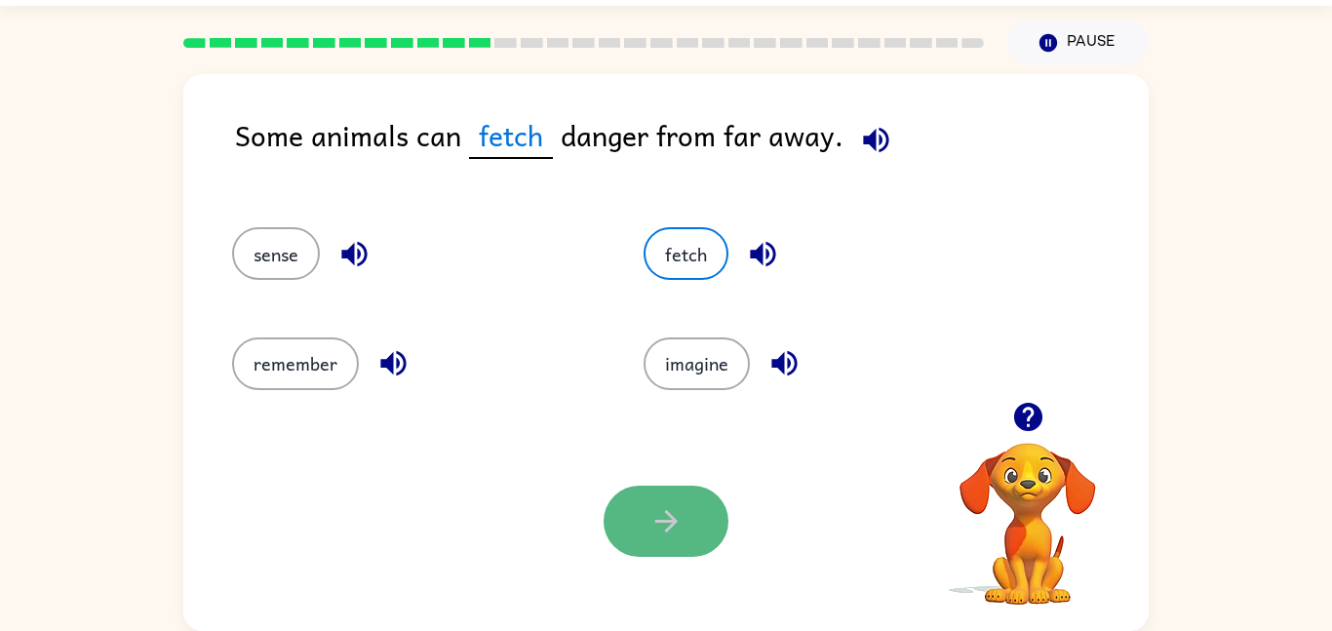
click at [656, 516] on icon "button" at bounding box center [666, 521] width 34 height 34
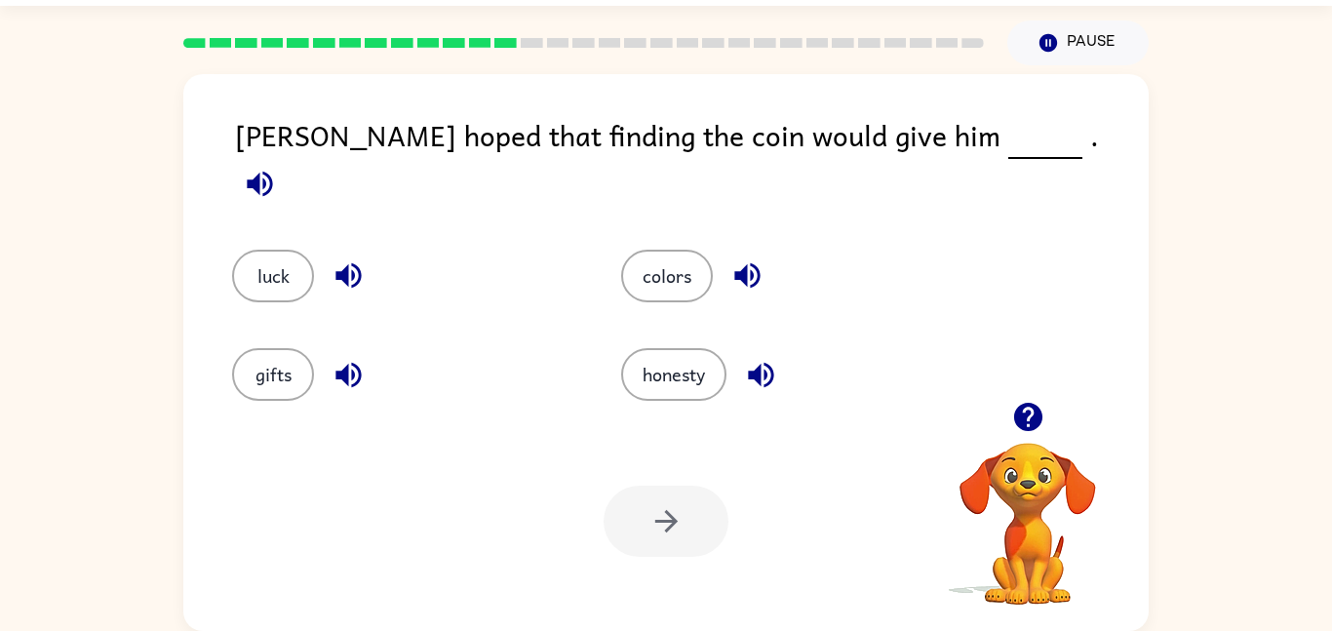
click at [656, 516] on div at bounding box center [665, 521] width 125 height 71
click at [501, 250] on div "luck" at bounding box center [404, 276] width 344 height 53
click at [277, 167] on icon "button" at bounding box center [260, 184] width 34 height 34
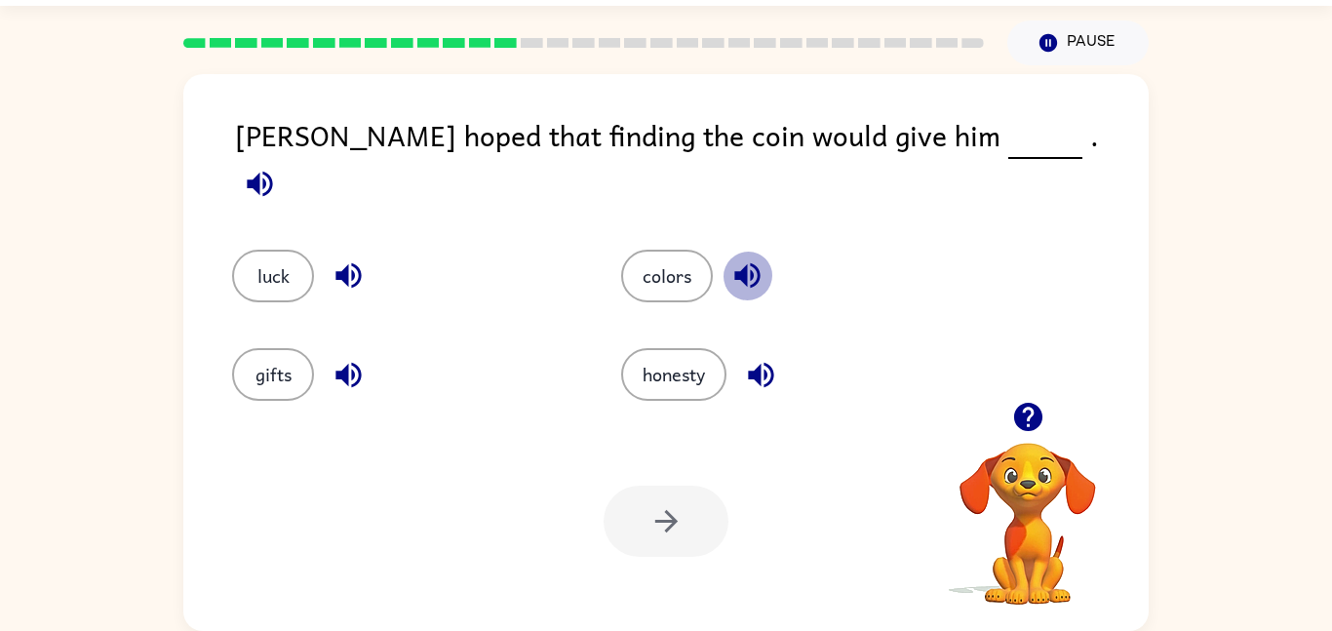
click at [741, 263] on icon "button" at bounding box center [746, 275] width 25 height 25
click at [765, 359] on icon "button" at bounding box center [761, 375] width 34 height 34
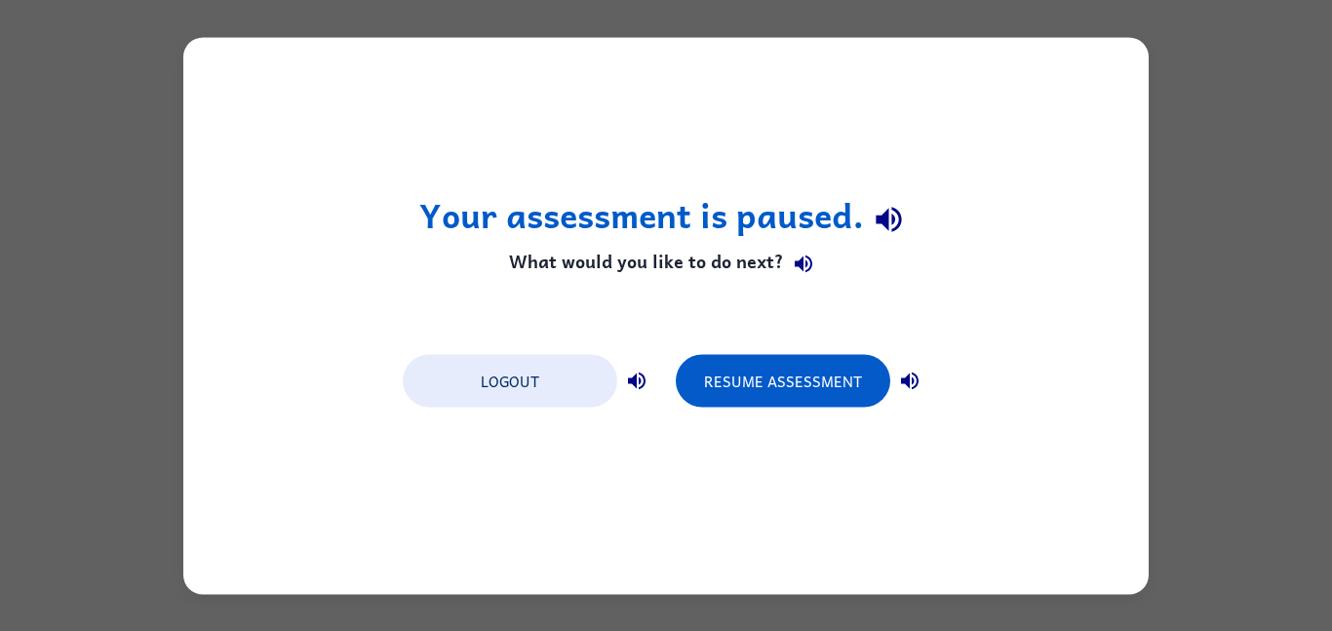
scroll to position [0, 0]
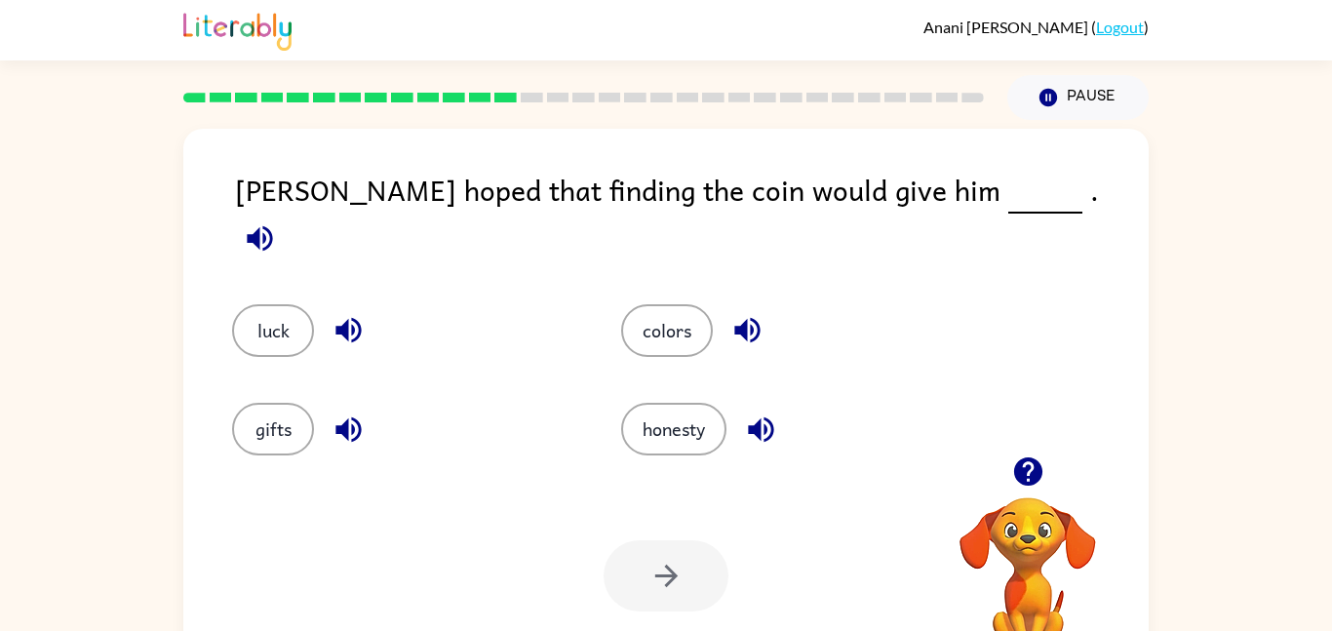
click at [272, 225] on icon "button" at bounding box center [259, 237] width 25 height 25
click at [769, 305] on button "button" at bounding box center [747, 330] width 50 height 50
click at [759, 405] on button "button" at bounding box center [761, 430] width 50 height 50
click at [355, 421] on icon "button" at bounding box center [348, 429] width 34 height 34
click at [343, 313] on icon "button" at bounding box center [348, 330] width 34 height 34
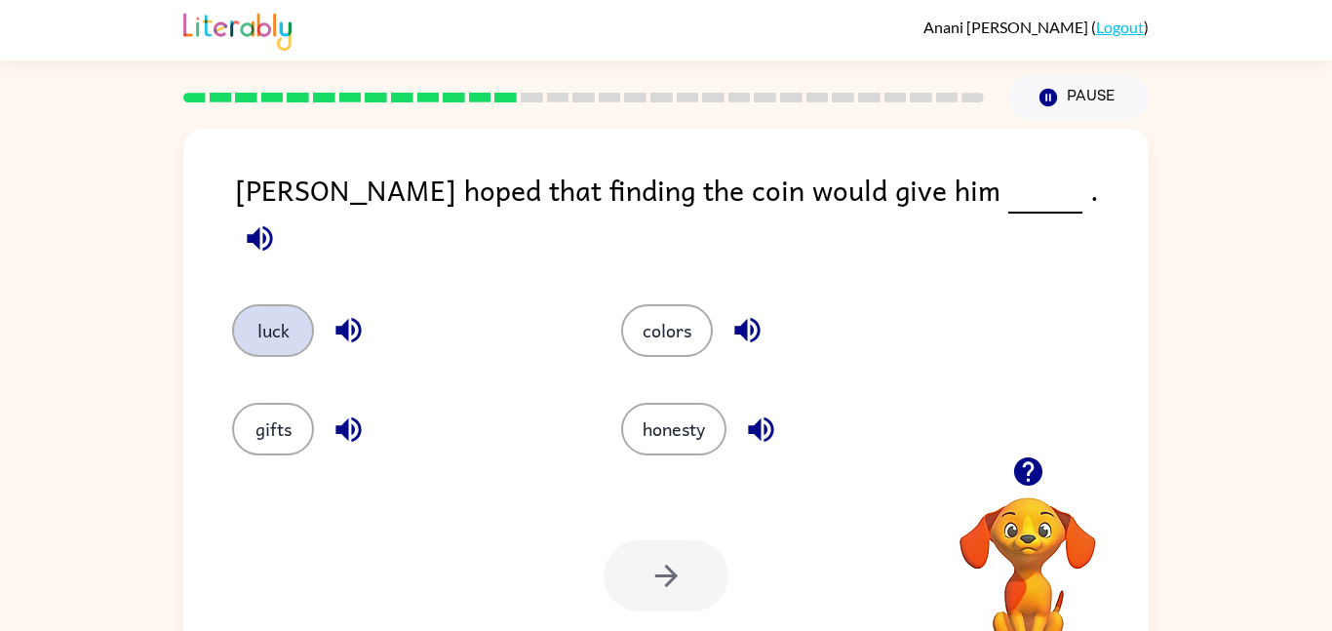
click at [279, 312] on button "luck" at bounding box center [273, 330] width 82 height 53
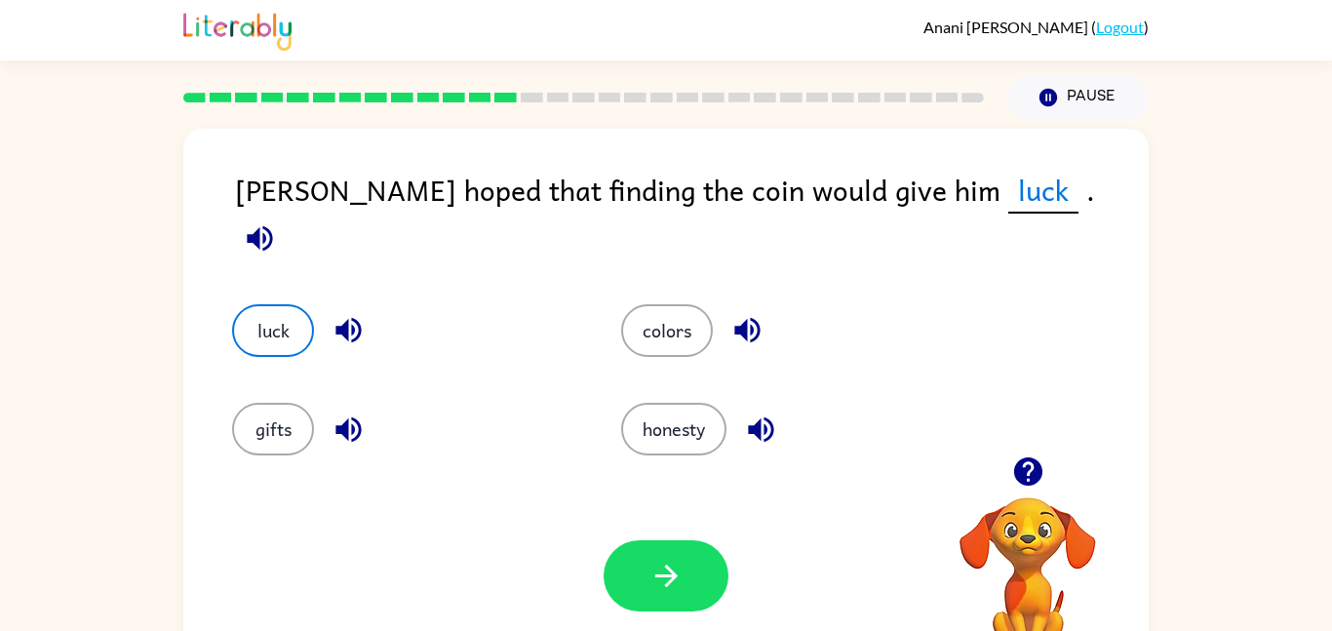
click at [277, 221] on icon "button" at bounding box center [260, 238] width 34 height 34
click at [1031, 458] on icon "button" at bounding box center [1027, 471] width 28 height 28
click at [729, 543] on div "Your browser must support playing .mp4 files to use Literably. Please try using…" at bounding box center [665, 575] width 965 height 219
click at [714, 552] on button "button" at bounding box center [665, 575] width 125 height 71
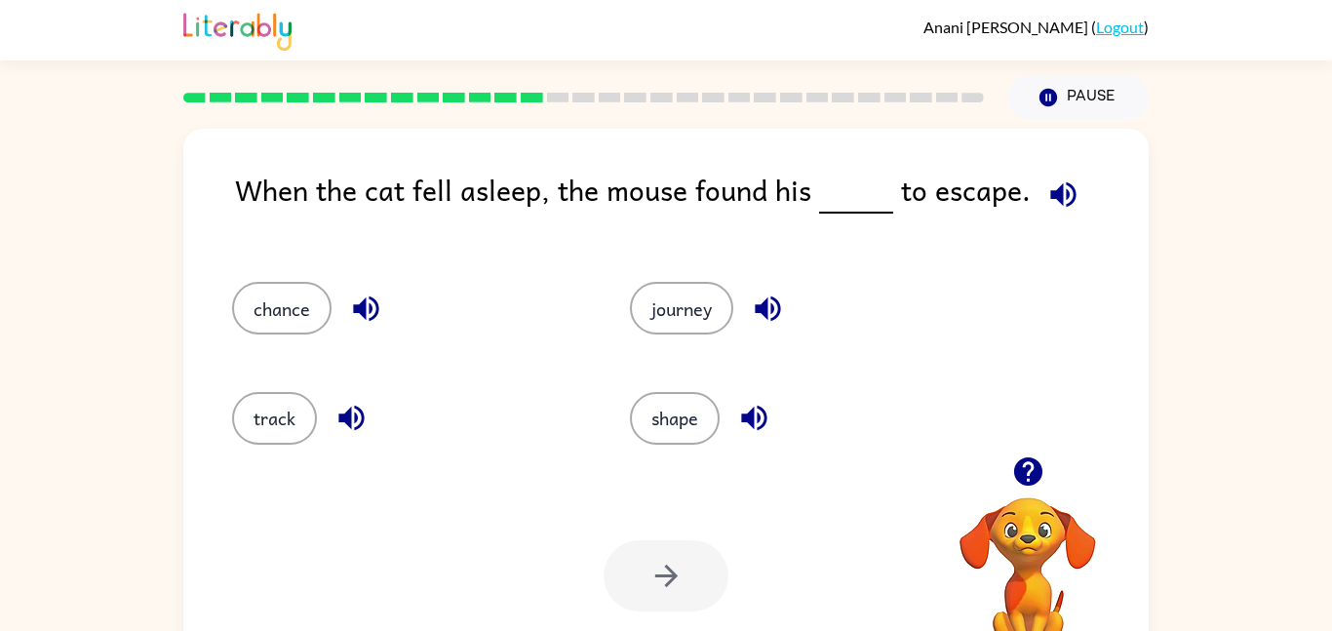
click at [705, 302] on div "When the cat fell asleep, the mouse found his to escape. chance journey track s…" at bounding box center [665, 407] width 965 height 557
click at [1063, 195] on icon "button" at bounding box center [1063, 194] width 34 height 34
click at [778, 302] on icon "button" at bounding box center [767, 308] width 25 height 25
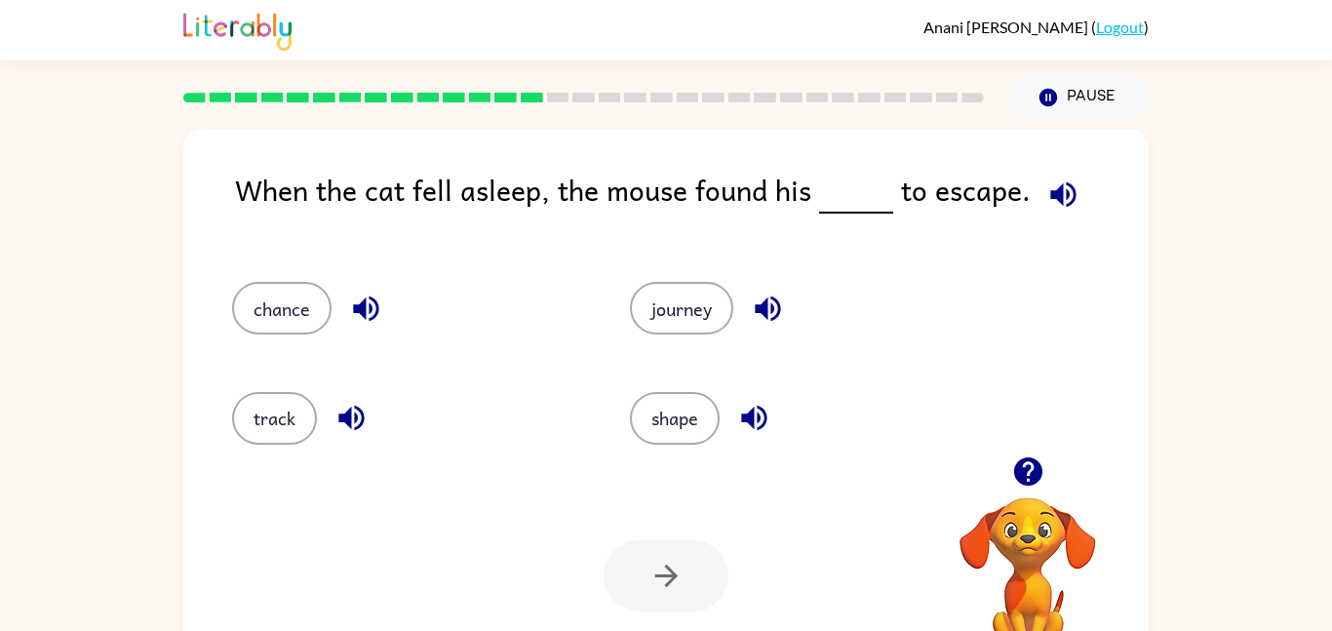
click at [757, 406] on icon "button" at bounding box center [754, 418] width 34 height 34
click at [351, 413] on icon "button" at bounding box center [350, 418] width 25 height 25
click at [360, 311] on icon "button" at bounding box center [365, 308] width 25 height 25
click at [347, 289] on div "chance" at bounding box center [408, 308] width 353 height 53
click at [362, 298] on icon "button" at bounding box center [366, 308] width 34 height 34
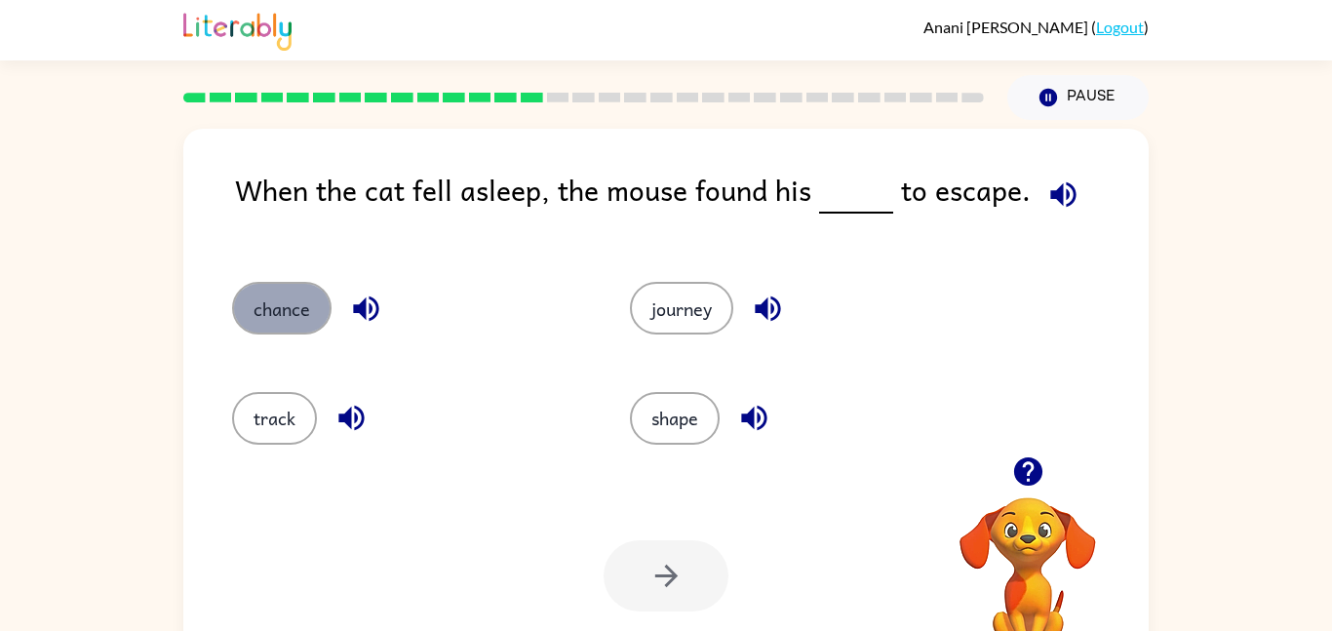
click at [266, 317] on button "chance" at bounding box center [281, 308] width 99 height 53
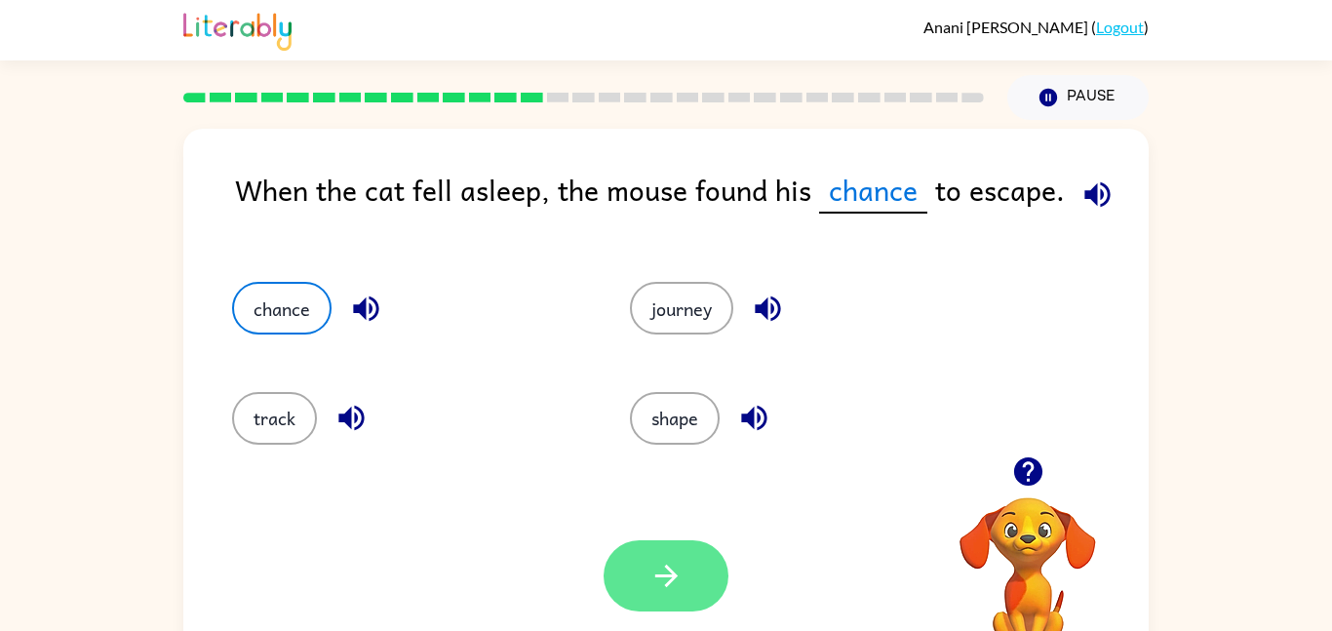
click at [696, 584] on button "button" at bounding box center [665, 575] width 125 height 71
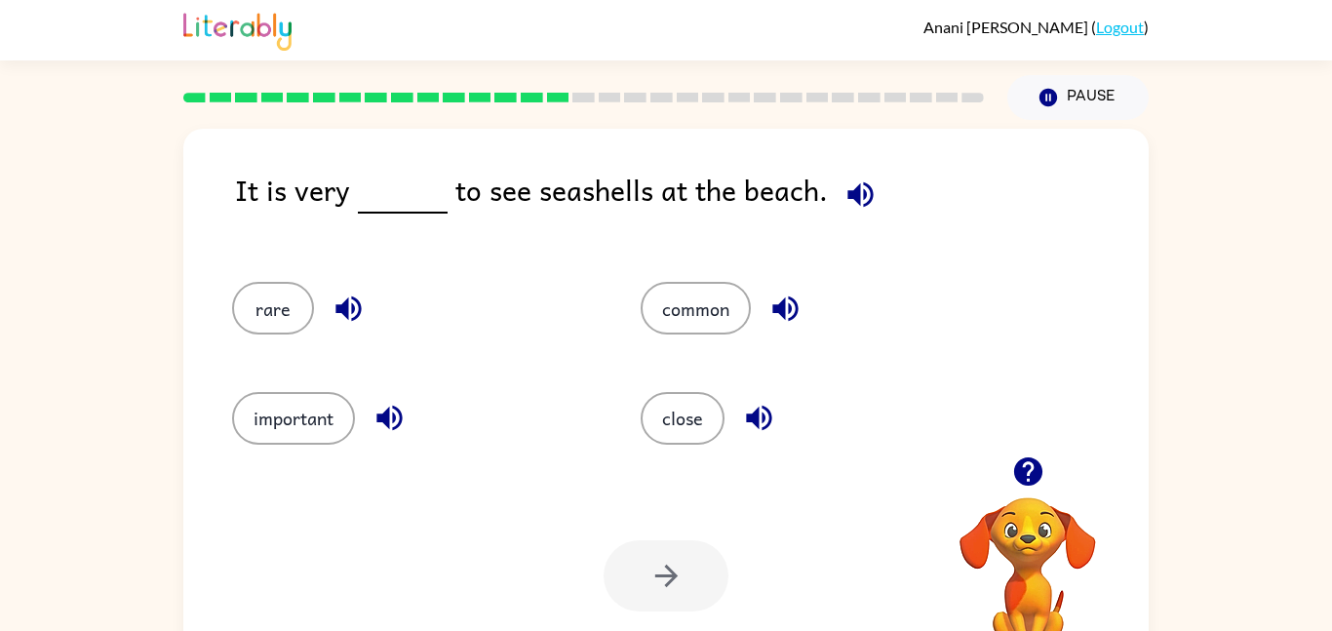
click at [684, 591] on div at bounding box center [665, 575] width 125 height 71
click at [849, 185] on icon "button" at bounding box center [859, 193] width 25 height 25
click at [845, 184] on icon "button" at bounding box center [860, 194] width 34 height 34
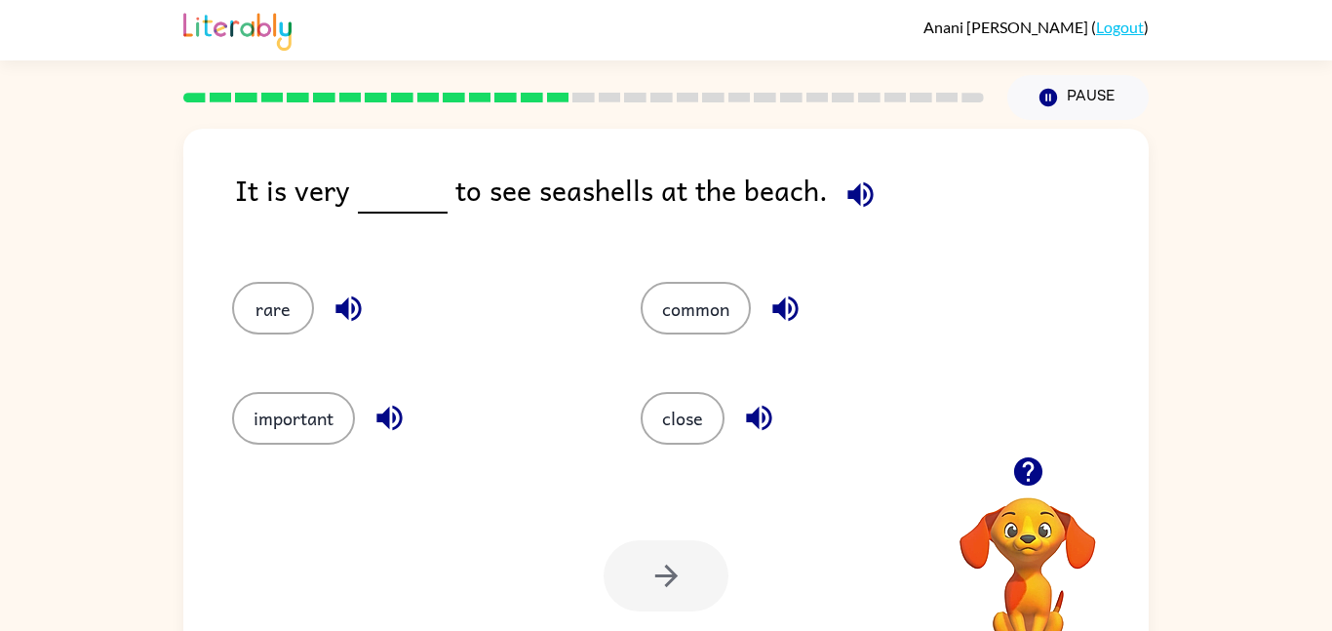
click at [352, 304] on icon "button" at bounding box center [347, 308] width 25 height 25
click at [379, 414] on icon "button" at bounding box center [388, 418] width 25 height 25
click at [763, 410] on icon "button" at bounding box center [759, 418] width 34 height 34
click at [789, 308] on icon "button" at bounding box center [784, 308] width 25 height 25
click at [758, 403] on icon "button" at bounding box center [759, 418] width 34 height 34
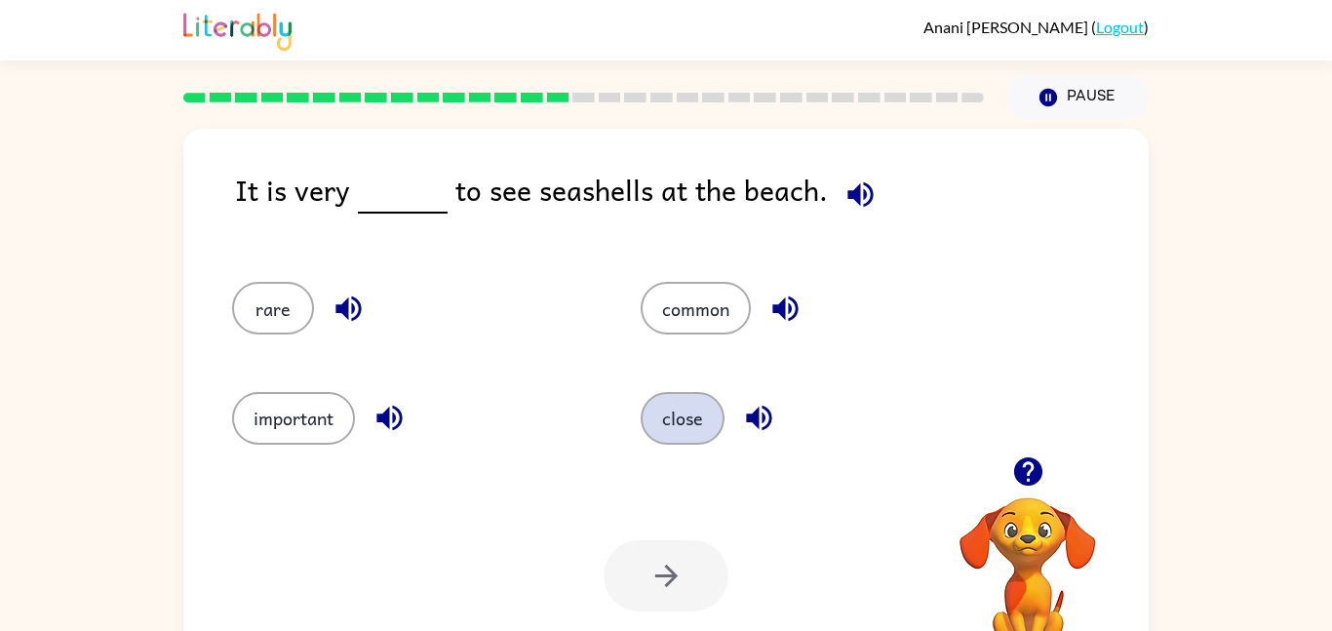
click at [689, 421] on button "close" at bounding box center [683, 418] width 84 height 53
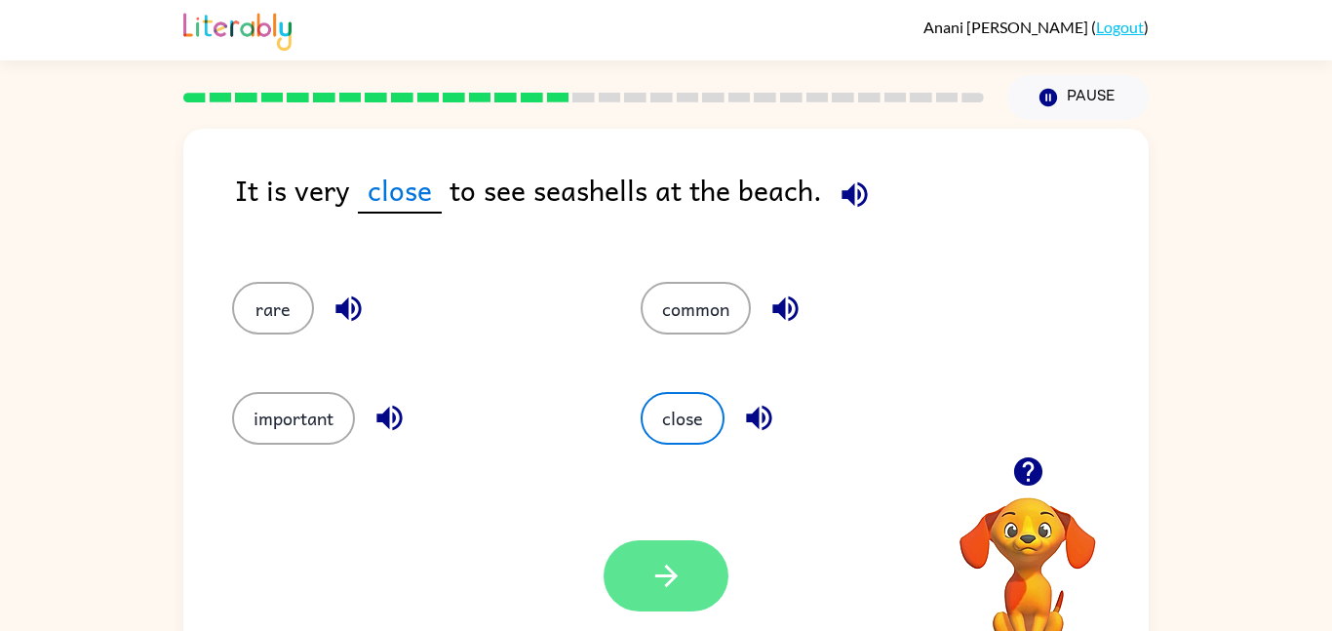
click at [684, 594] on button "button" at bounding box center [665, 575] width 125 height 71
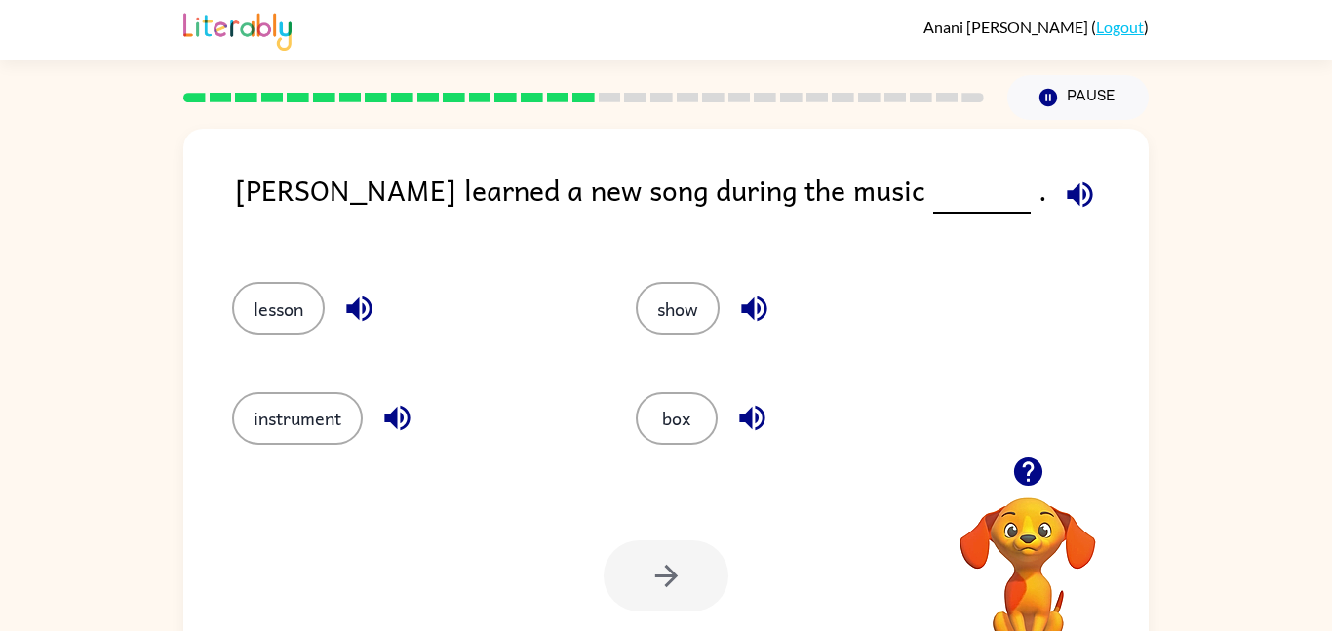
click at [1063, 188] on icon "button" at bounding box center [1080, 194] width 34 height 34
